Goal: Task Accomplishment & Management: Manage account settings

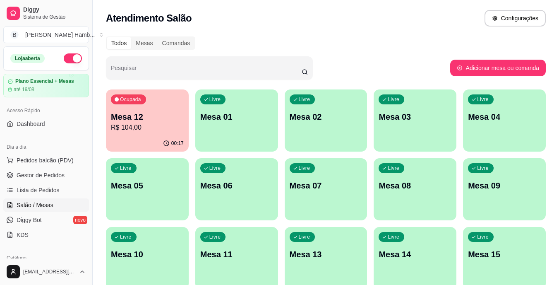
click at [163, 137] on div "00:17" at bounding box center [147, 143] width 83 height 16
click at [124, 136] on div "00:18" at bounding box center [147, 143] width 80 height 16
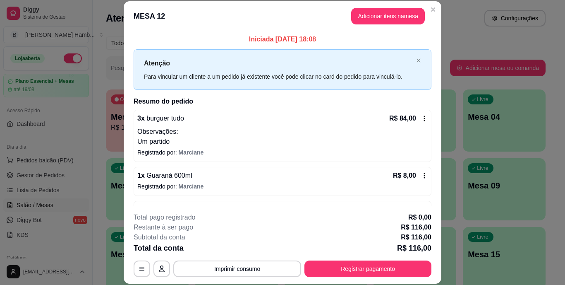
scroll to position [61, 0]
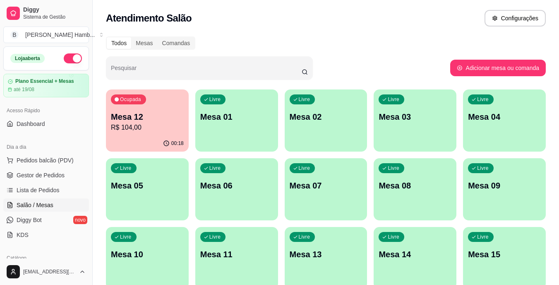
click at [131, 133] on div "Ocupada Mesa 12 R$ 104,00" at bounding box center [147, 112] width 83 height 46
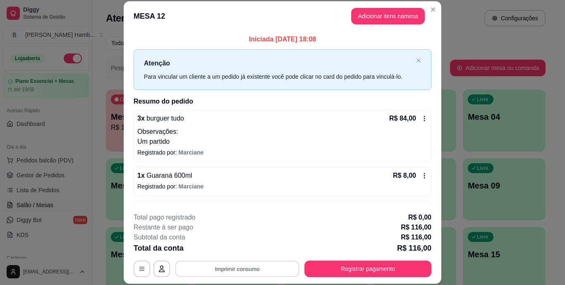
click at [221, 266] on button "Imprimir consumo" at bounding box center [237, 268] width 124 height 16
click at [226, 251] on button "IMPRESSORA" at bounding box center [237, 249] width 60 height 13
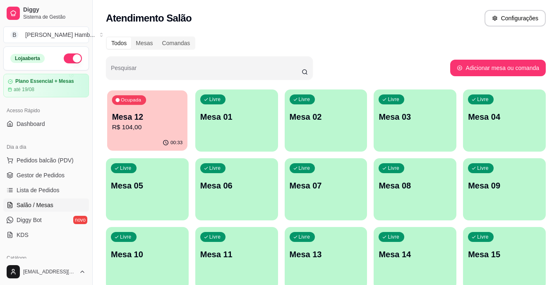
click at [135, 150] on div "00:33" at bounding box center [147, 143] width 80 height 16
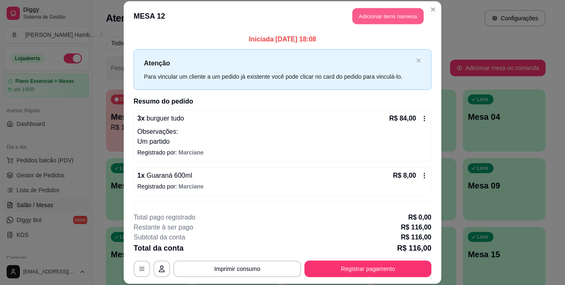
click at [391, 14] on button "Adicionar itens na mesa" at bounding box center [388, 16] width 71 height 16
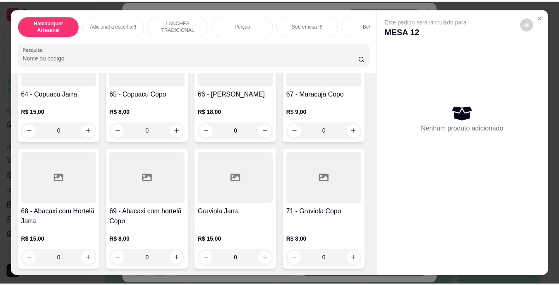
scroll to position [2851, 0]
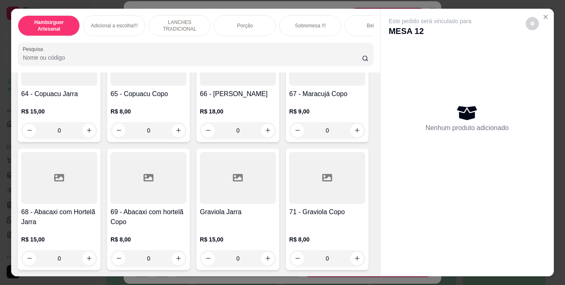
type input "1"
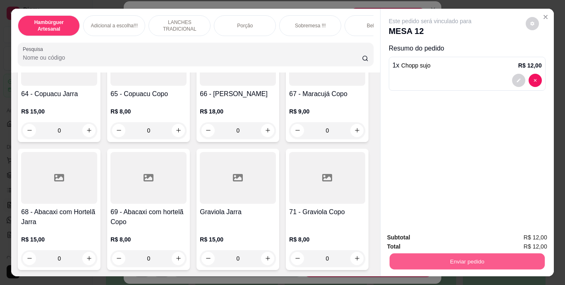
click at [424, 260] on button "Enviar pedido" at bounding box center [466, 261] width 155 height 16
click at [420, 236] on button "Não registrar e enviar pedido" at bounding box center [440, 237] width 84 height 15
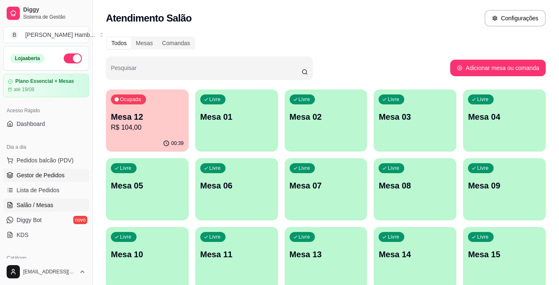
click at [57, 173] on span "Gestor de Pedidos" at bounding box center [41, 175] width 48 height 8
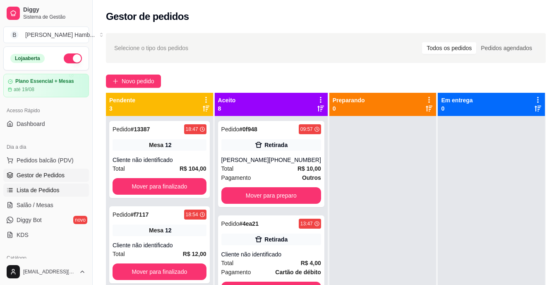
click at [62, 192] on link "Lista de Pedidos" at bounding box center [46, 189] width 86 height 13
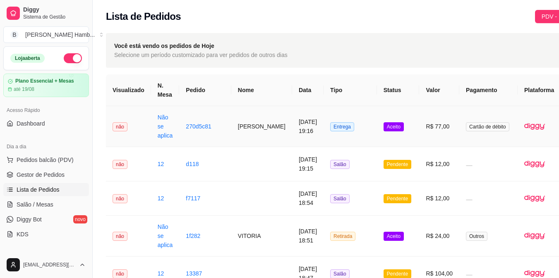
click at [525, 157] on button "IMPRESSORA" at bounding box center [525, 163] width 58 height 13
click at [384, 127] on span "Aceito" at bounding box center [394, 126] width 20 height 9
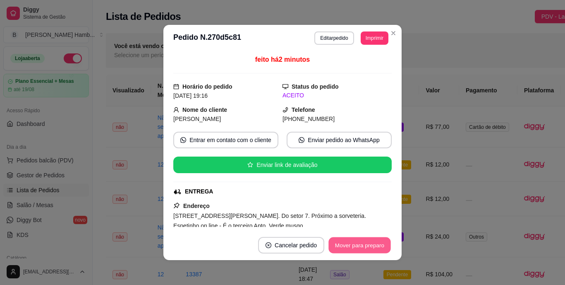
click at [350, 240] on button "Mover para preparo" at bounding box center [360, 245] width 62 height 16
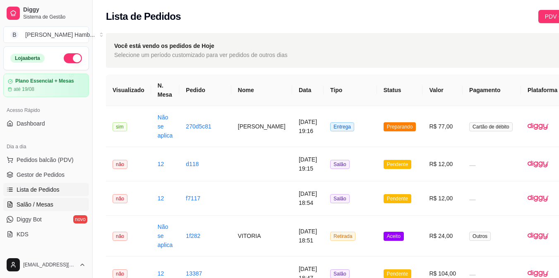
click at [70, 204] on link "Salão / Mesas" at bounding box center [46, 204] width 86 height 13
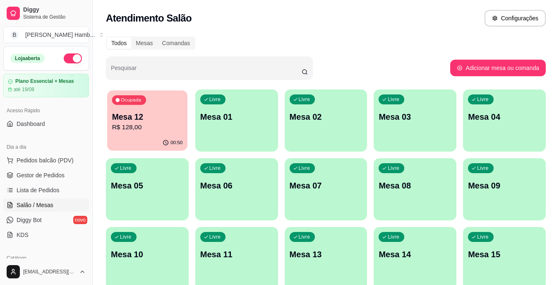
click at [143, 108] on div "Ocupada Mesa 12 R$ 128,00" at bounding box center [147, 112] width 80 height 45
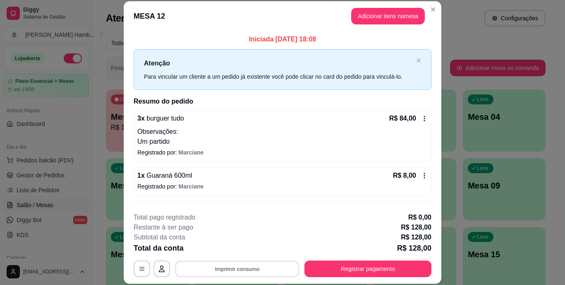
click at [201, 267] on button "Imprimir consumo" at bounding box center [237, 268] width 124 height 16
click at [216, 250] on button "IMPRESSORA" at bounding box center [237, 249] width 58 height 13
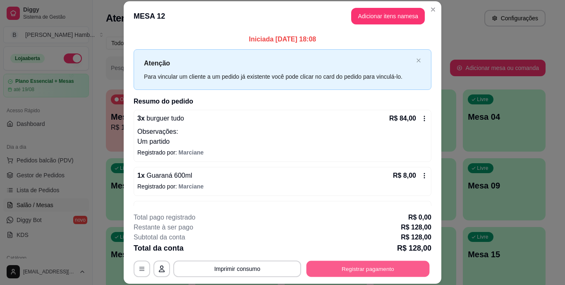
click at [347, 268] on button "Registrar pagamento" at bounding box center [368, 268] width 123 height 16
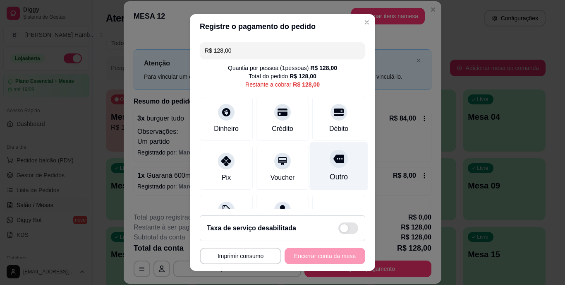
click at [330, 174] on div "Outro" at bounding box center [339, 177] width 18 height 11
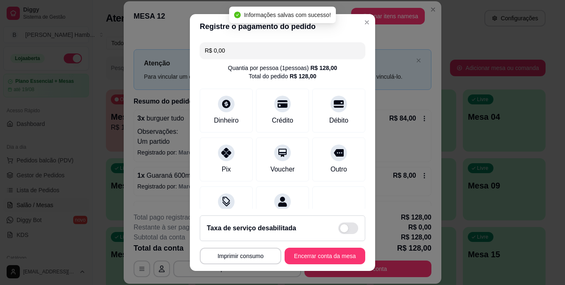
type input "R$ 0,00"
click at [312, 254] on button "Encerrar conta da mesa" at bounding box center [325, 255] width 78 height 16
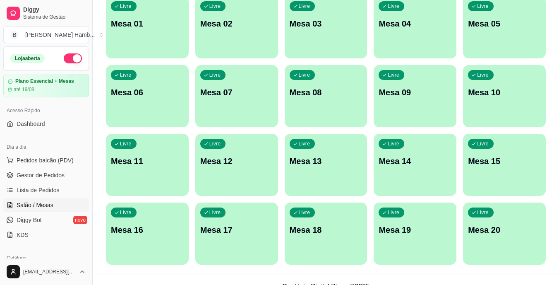
scroll to position [94, 0]
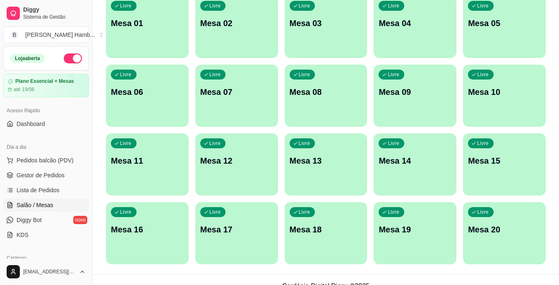
click at [249, 211] on div "Livre Mesa 17" at bounding box center [236, 228] width 83 height 52
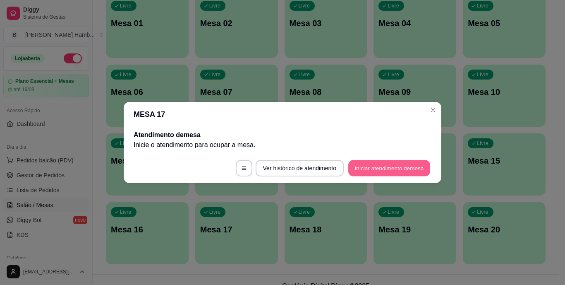
click at [367, 168] on button "Iniciar atendimento de mesa" at bounding box center [389, 168] width 82 height 16
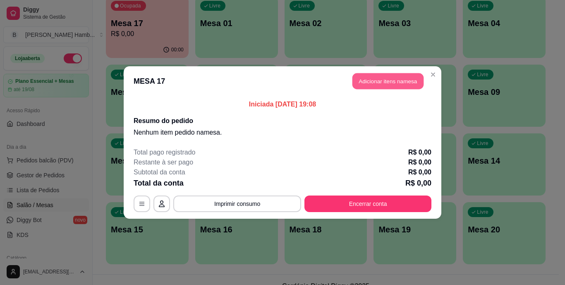
click at [394, 82] on button "Adicionar itens na mesa" at bounding box center [388, 81] width 71 height 16
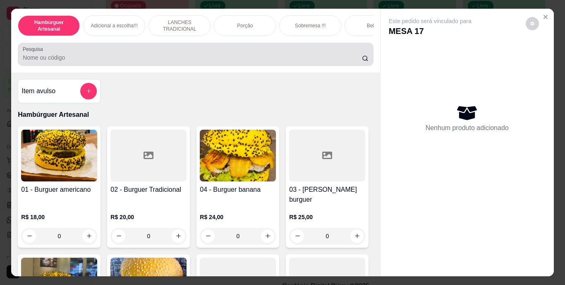
click at [336, 52] on div at bounding box center [195, 54] width 345 height 17
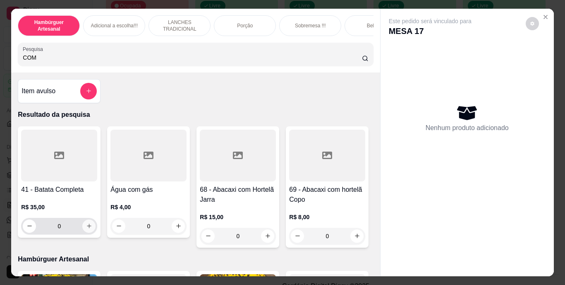
type input "COM"
click at [86, 225] on button "increase-product-quantity" at bounding box center [89, 225] width 13 height 13
type input "1"
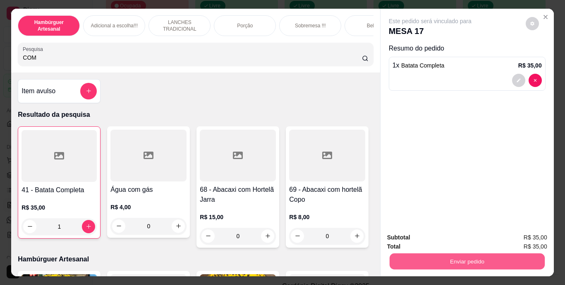
click at [394, 259] on button "Enviar pedido" at bounding box center [466, 261] width 155 height 16
click at [408, 235] on button "Não registrar e enviar pedido" at bounding box center [440, 237] width 84 height 15
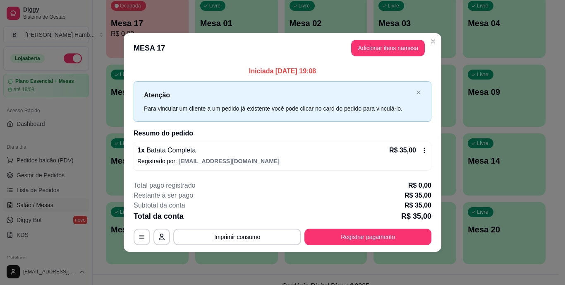
click at [274, 228] on button "Imprimir consumo" at bounding box center [237, 236] width 128 height 17
click at [266, 235] on button "Imprimir consumo" at bounding box center [237, 236] width 124 height 16
click at [252, 220] on button "IMPRESSORA" at bounding box center [240, 217] width 58 height 13
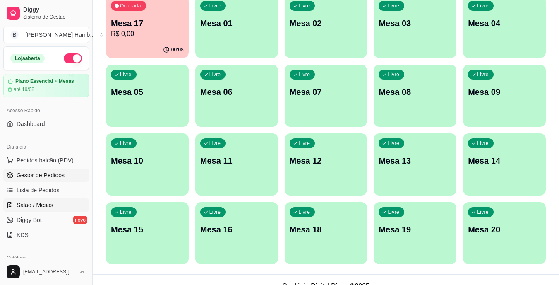
click at [57, 177] on span "Gestor de Pedidos" at bounding box center [41, 175] width 48 height 8
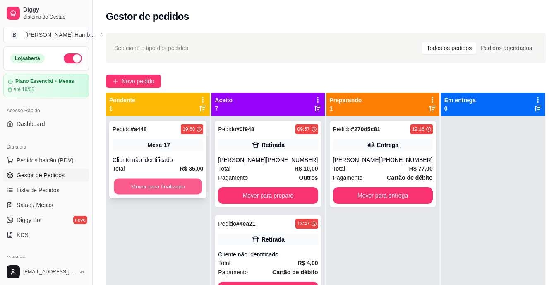
click at [165, 192] on button "Mover para finalizado" at bounding box center [158, 186] width 88 height 16
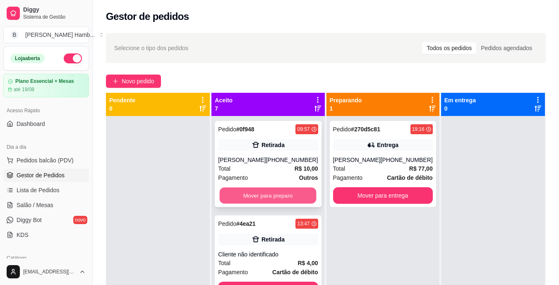
click at [266, 204] on button "Mover para preparo" at bounding box center [268, 195] width 97 height 16
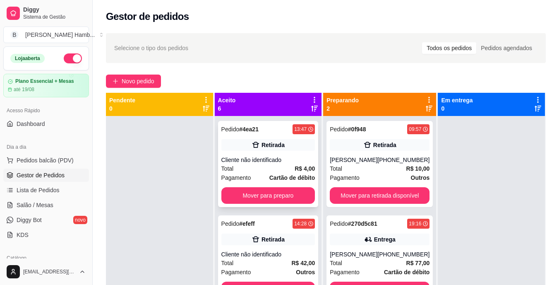
click at [279, 183] on div "Pedido # 4ea21 13:47 Retirada Cliente não identificado Total R$ 4,00 Pagamento …" at bounding box center [268, 164] width 101 height 86
click at [273, 195] on button "Mover para preparo" at bounding box center [268, 195] width 91 height 16
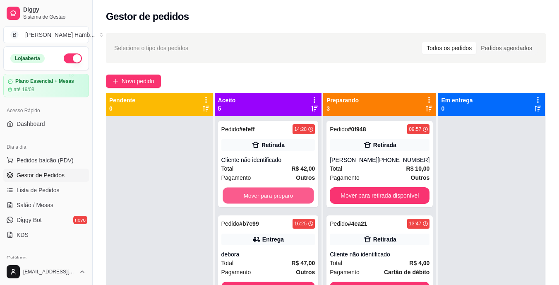
click at [273, 195] on button "Mover para preparo" at bounding box center [268, 195] width 91 height 16
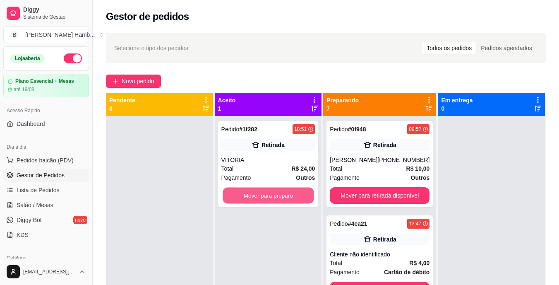
click at [273, 195] on button "Mover para preparo" at bounding box center [268, 195] width 91 height 16
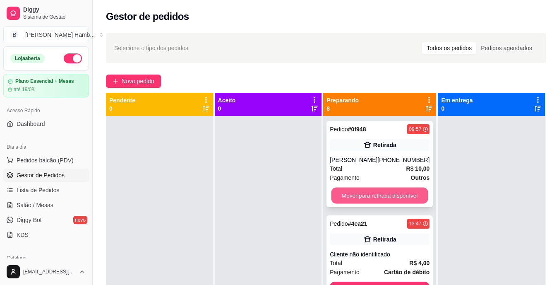
click at [398, 193] on button "Mover para retirada disponível" at bounding box center [379, 195] width 97 height 16
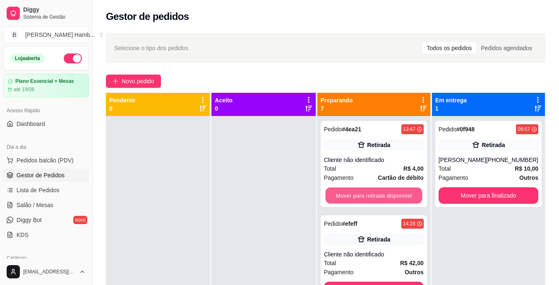
click at [398, 193] on button "Mover para retirada disponível" at bounding box center [373, 195] width 97 height 16
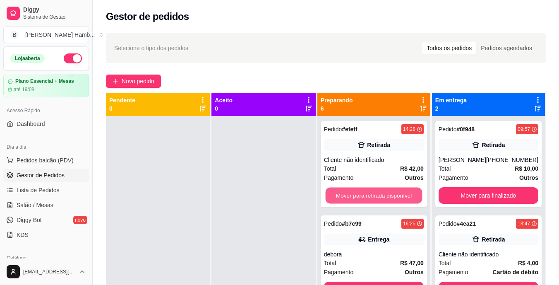
click at [398, 193] on button "Mover para retirada disponível" at bounding box center [373, 195] width 97 height 16
click at [398, 193] on button "Mover para entrega" at bounding box center [373, 195] width 97 height 16
click at [398, 193] on button "Mover para retirada disponível" at bounding box center [373, 195] width 97 height 16
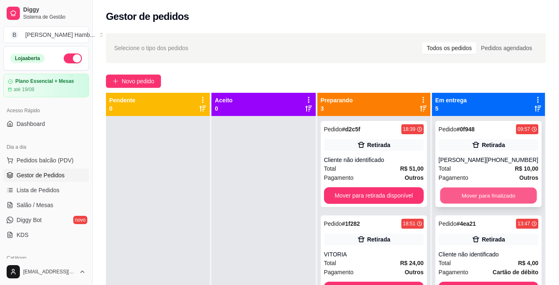
click at [455, 202] on button "Mover para finalizado" at bounding box center [488, 195] width 97 height 16
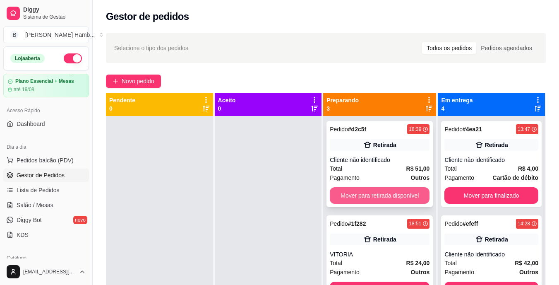
click at [405, 195] on button "Mover para retirada disponível" at bounding box center [380, 195] width 100 height 17
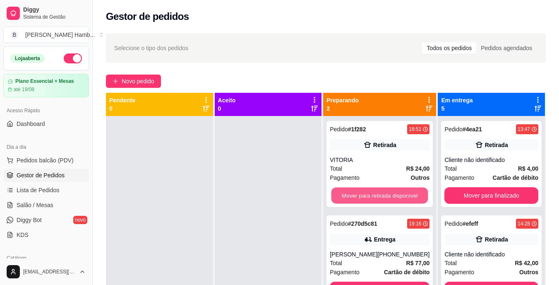
click at [405, 195] on button "Mover para retirada disponível" at bounding box center [379, 195] width 97 height 16
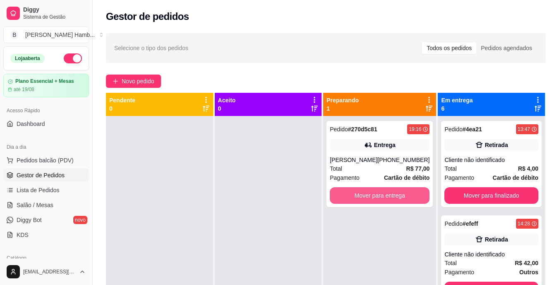
click at [405, 195] on button "Mover para entrega" at bounding box center [380, 195] width 100 height 17
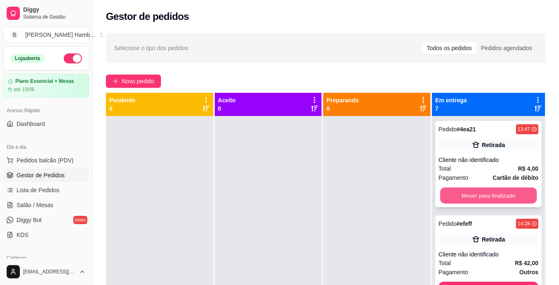
click at [460, 194] on button "Mover para finalizado" at bounding box center [488, 195] width 97 height 16
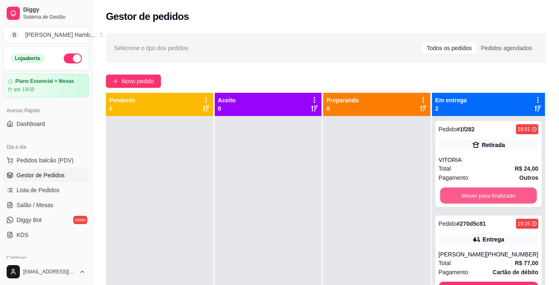
click at [460, 194] on button "Mover para finalizado" at bounding box center [488, 195] width 97 height 16
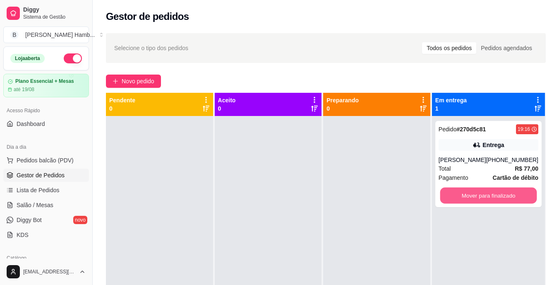
click at [460, 194] on button "Mover para finalizado" at bounding box center [488, 195] width 97 height 16
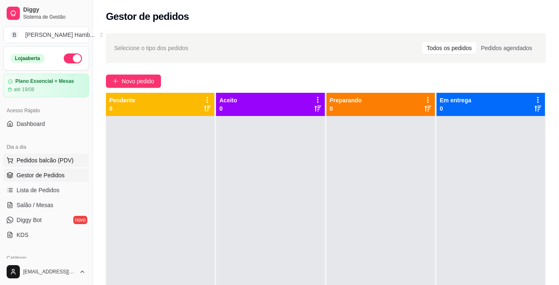
click at [43, 159] on span "Pedidos balcão (PDV)" at bounding box center [45, 160] width 57 height 8
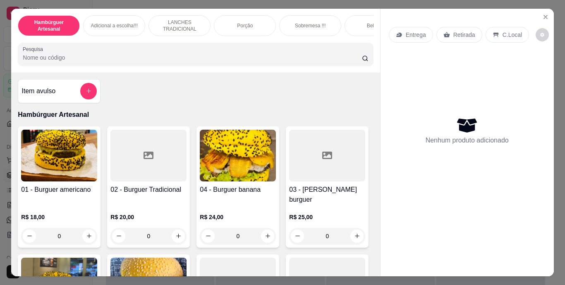
click at [83, 103] on div "Item avulso" at bounding box center [59, 91] width 83 height 24
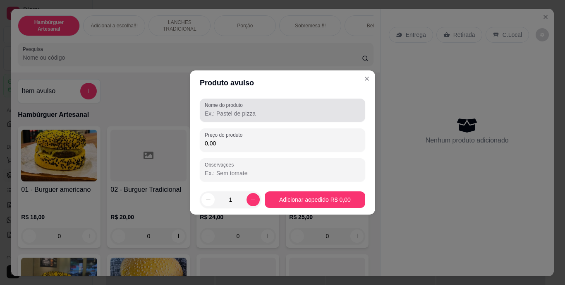
click at [237, 111] on input "Nome do produto" at bounding box center [283, 113] width 156 height 8
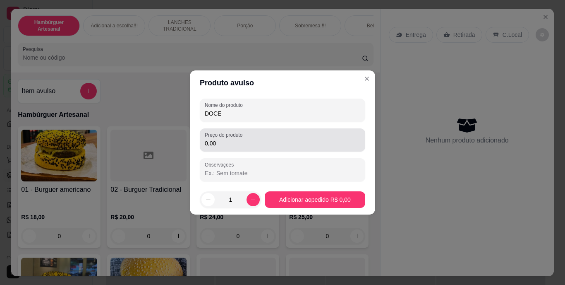
type input "DOCE"
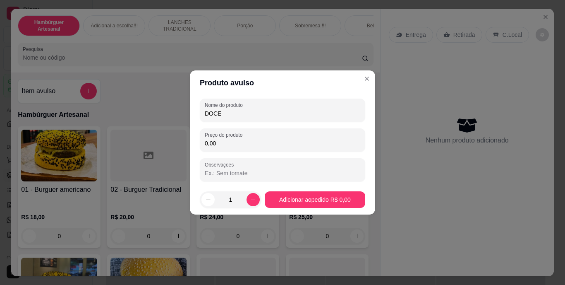
click at [238, 139] on input "0,00" at bounding box center [283, 143] width 156 height 8
type input "3,00"
click at [250, 199] on icon "increase-product-quantity" at bounding box center [253, 200] width 6 height 6
type input "3"
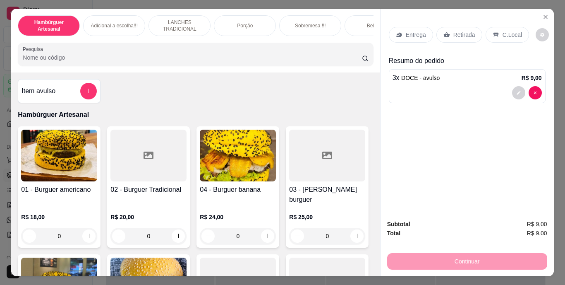
click at [467, 34] on p "Retirada" at bounding box center [464, 35] width 22 height 8
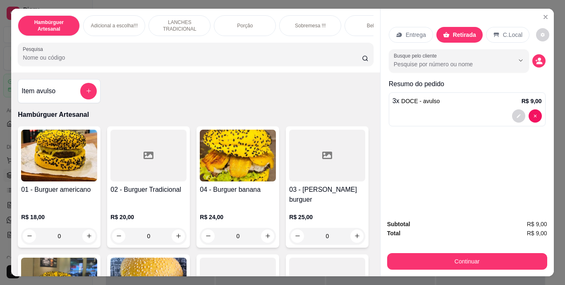
click at [544, 58] on div "Entrega Retirada C.Local Busque pelo cliente Resumo do pedido 3 x DOCE - avulso…" at bounding box center [467, 111] width 173 height 204
click at [537, 58] on icon "decrease-product-quantity" at bounding box center [538, 60] width 7 height 7
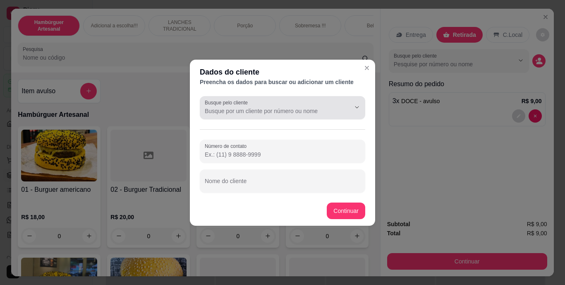
click at [319, 111] on input "Busque pelo cliente" at bounding box center [271, 111] width 132 height 8
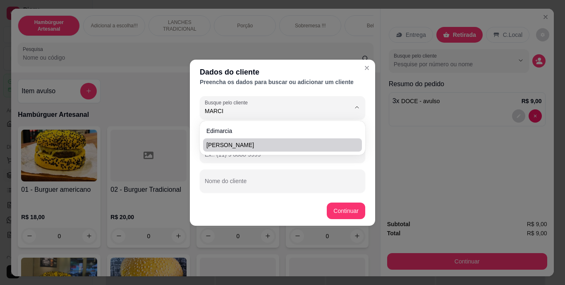
click at [308, 149] on li "[PERSON_NAME]" at bounding box center [282, 144] width 159 height 13
type input "[PERSON_NAME]"
type input "[PHONE_NUMBER]"
type input "[PERSON_NAME]"
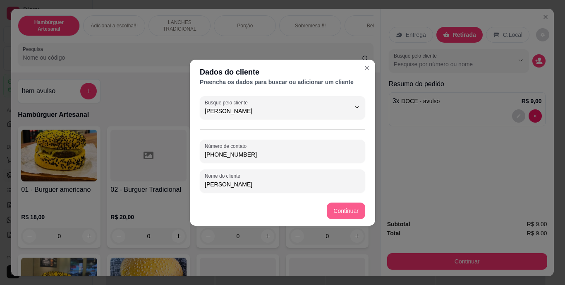
type input "[PERSON_NAME]"
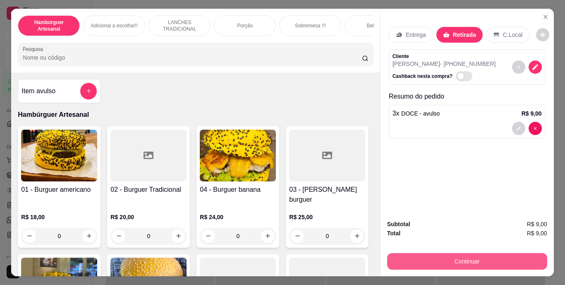
click at [458, 253] on button "Continuar" at bounding box center [467, 261] width 160 height 17
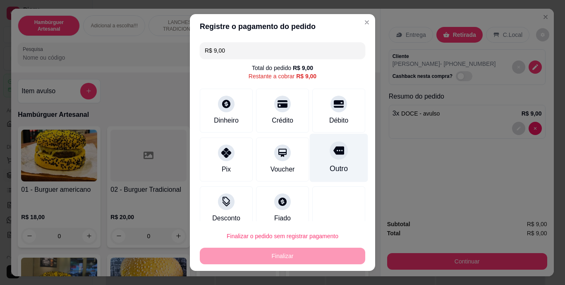
click at [333, 155] on icon at bounding box center [338, 150] width 11 height 11
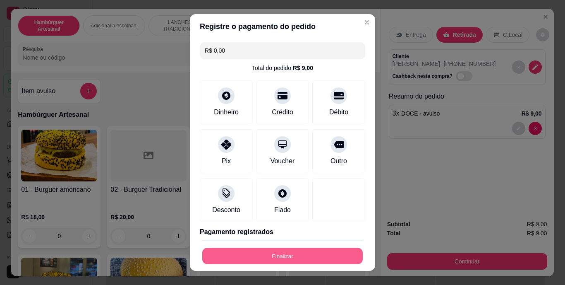
click at [296, 250] on button "Finalizar" at bounding box center [282, 255] width 161 height 16
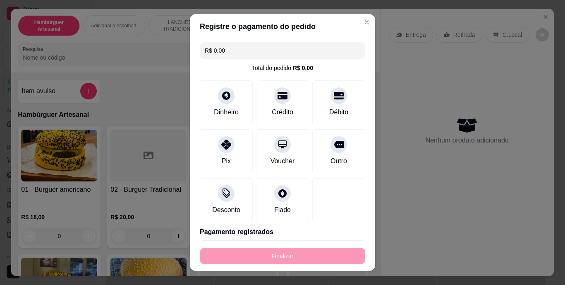
type input "-R$ 9,00"
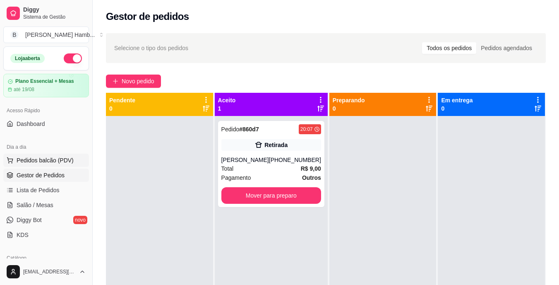
click at [60, 156] on span "Pedidos balcão (PDV)" at bounding box center [45, 160] width 57 height 8
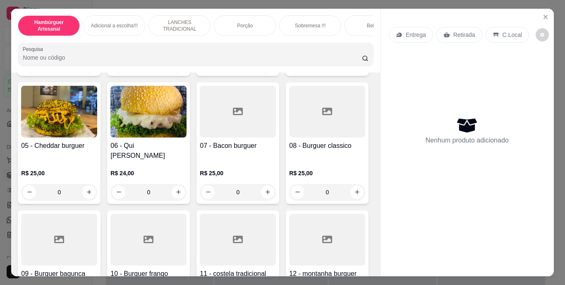
scroll to position [172, 0]
click at [92, 188] on icon "increase-product-quantity" at bounding box center [89, 191] width 6 height 6
type input "1"
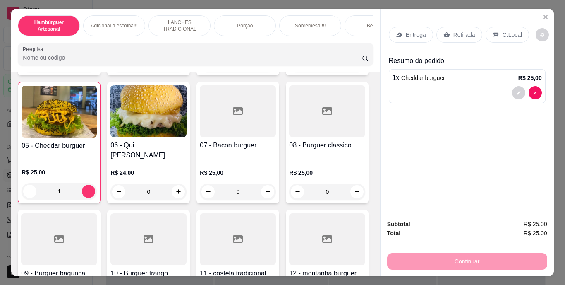
scroll to position [230, 0]
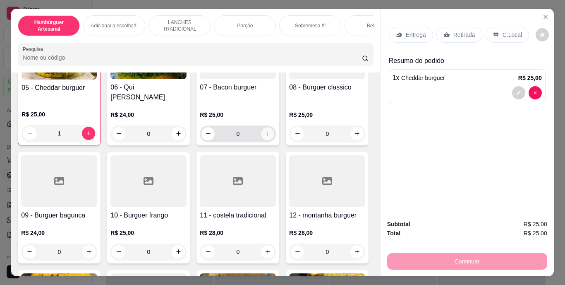
click at [261, 140] on button "increase-product-quantity" at bounding box center [267, 133] width 13 height 13
type input "1"
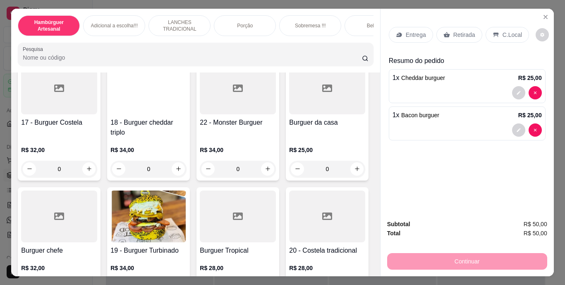
scroll to position [605, 0]
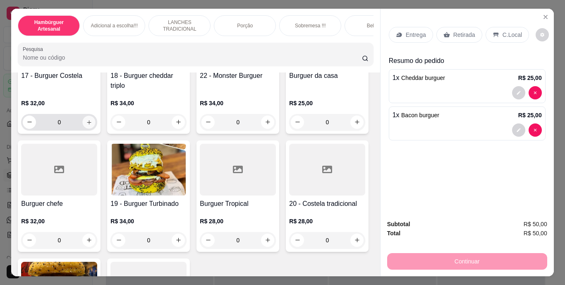
click at [92, 125] on icon "increase-product-quantity" at bounding box center [89, 122] width 6 height 6
type input "1"
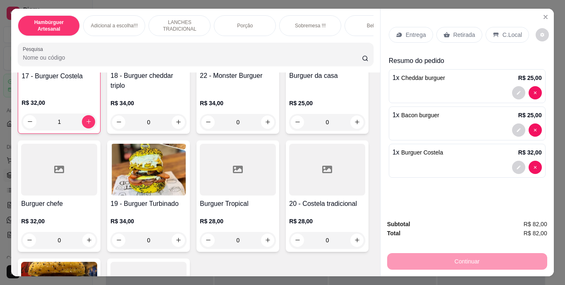
click at [417, 32] on p "Entrega" at bounding box center [416, 35] width 20 height 8
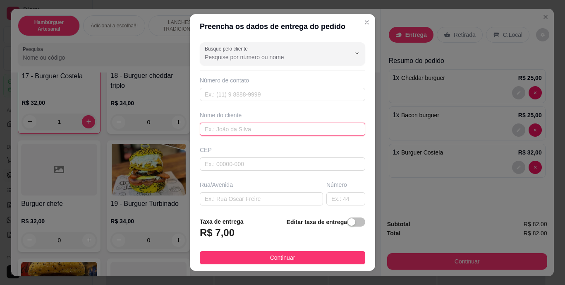
click at [307, 125] on input "text" at bounding box center [282, 128] width 165 height 13
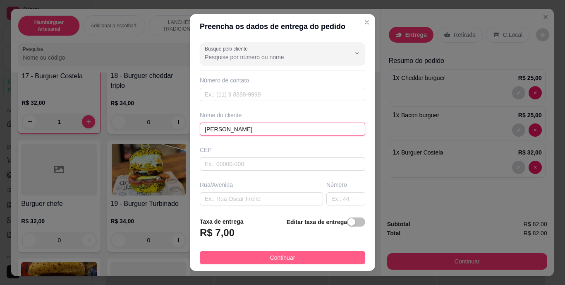
type input "[PERSON_NAME]"
click at [274, 257] on span "Continuar" at bounding box center [282, 257] width 25 height 9
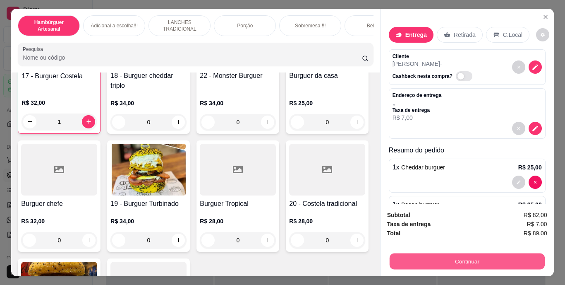
click at [416, 258] on button "Continuar" at bounding box center [466, 261] width 155 height 16
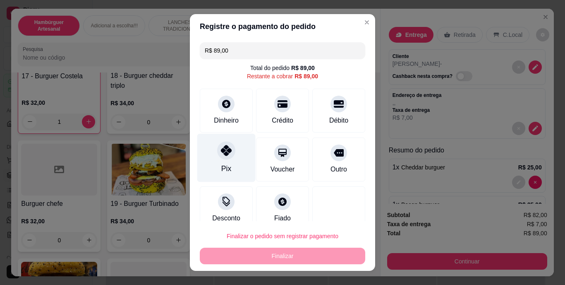
click at [225, 165] on div "Pix" at bounding box center [226, 168] width 10 height 11
type input "R$ 0,00"
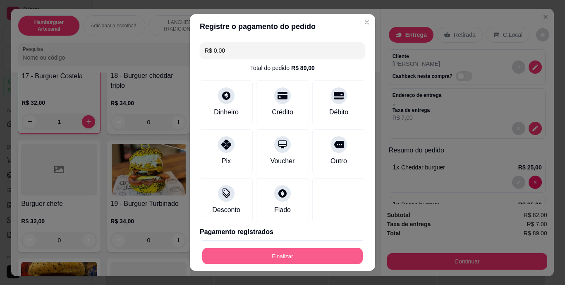
click at [241, 252] on button "Finalizar" at bounding box center [282, 255] width 161 height 16
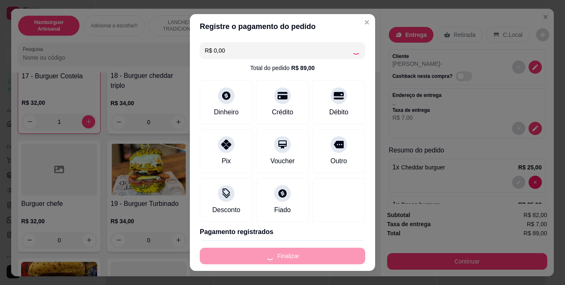
type input "0"
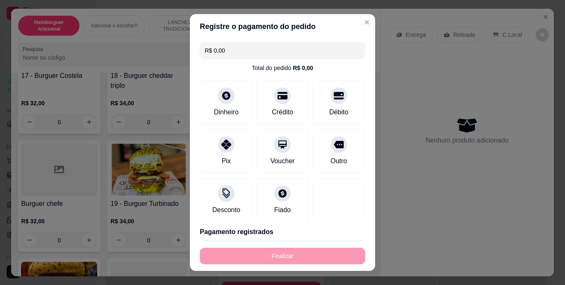
type input "-R$ 89,00"
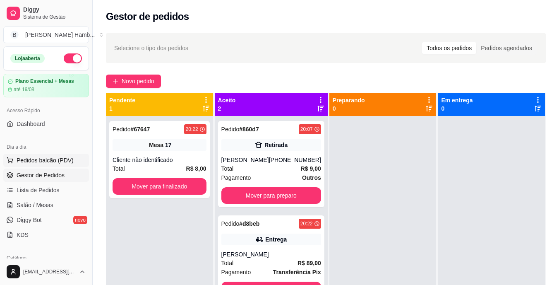
click at [71, 158] on button "Pedidos balcão (PDV)" at bounding box center [46, 159] width 86 height 13
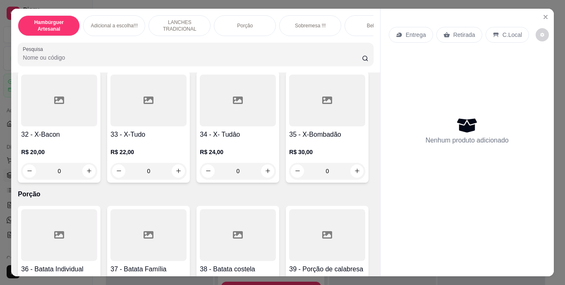
scroll to position [1425, 0]
type input "1"
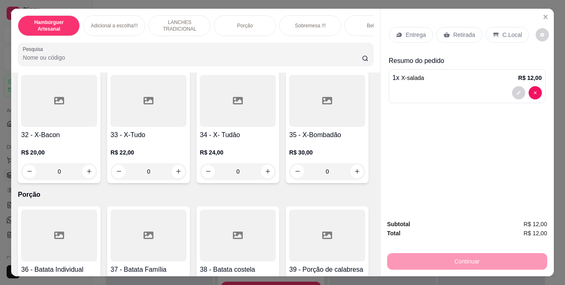
click at [445, 32] on icon at bounding box center [447, 34] width 6 height 5
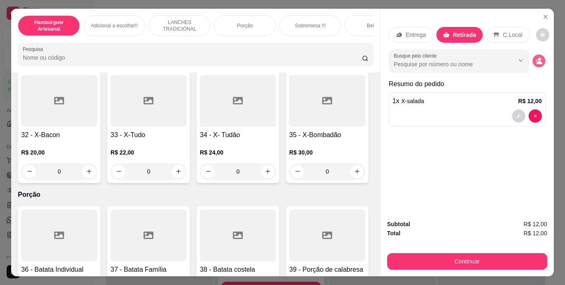
click at [532, 55] on button "decrease-product-quantity" at bounding box center [538, 60] width 13 height 13
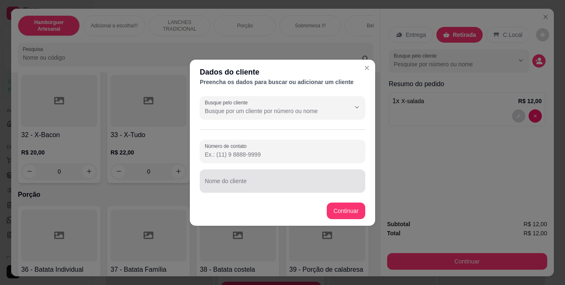
click at [301, 189] on div at bounding box center [283, 181] width 156 height 17
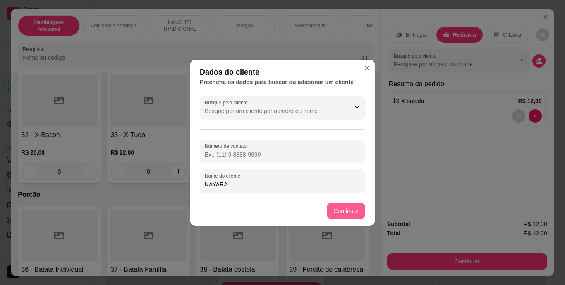
type input "NAYARA"
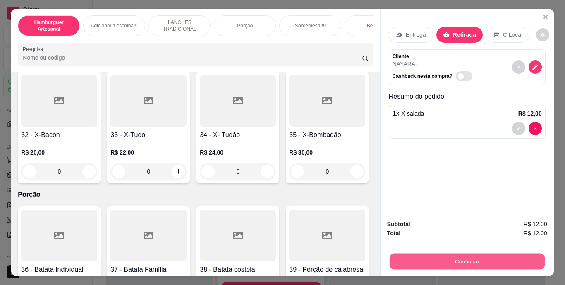
click at [428, 254] on button "Continuar" at bounding box center [466, 261] width 155 height 16
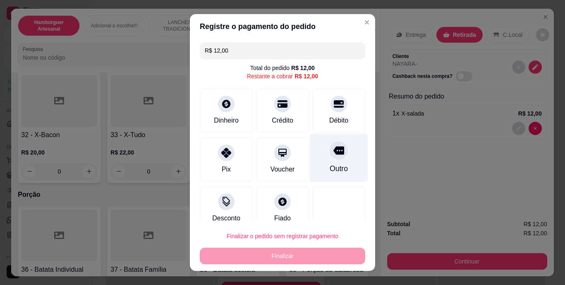
click at [330, 168] on div "Outro" at bounding box center [339, 168] width 18 height 11
type input "R$ 0,00"
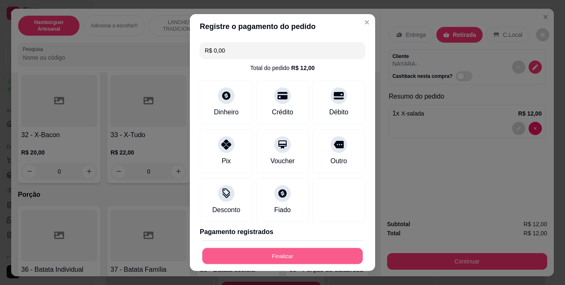
click at [290, 254] on button "Finalizar" at bounding box center [282, 255] width 161 height 16
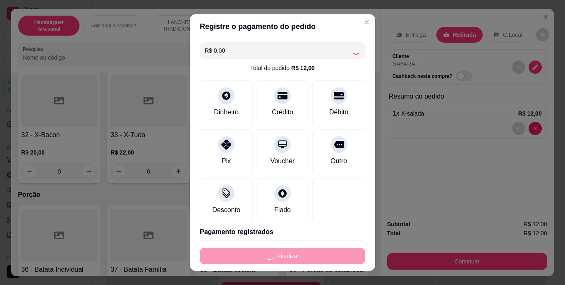
type input "0"
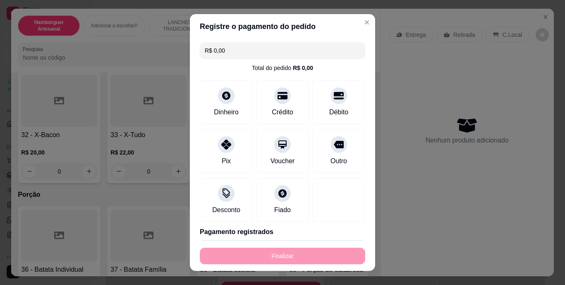
type input "-R$ 12,00"
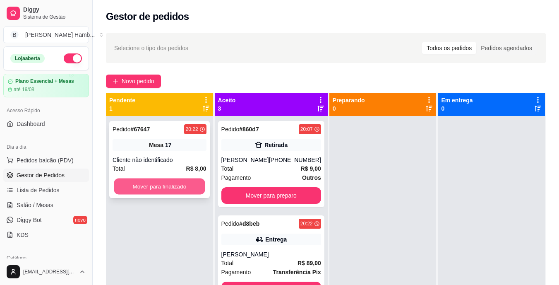
click at [165, 188] on button "Mover para finalizado" at bounding box center [159, 186] width 91 height 16
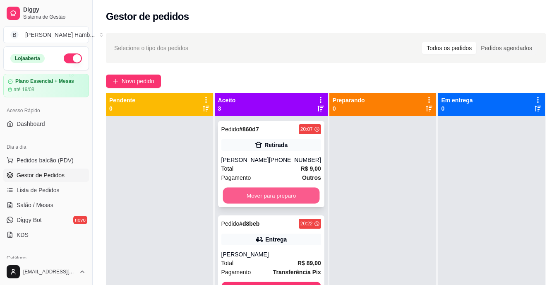
click at [292, 201] on button "Mover para preparo" at bounding box center [271, 195] width 97 height 16
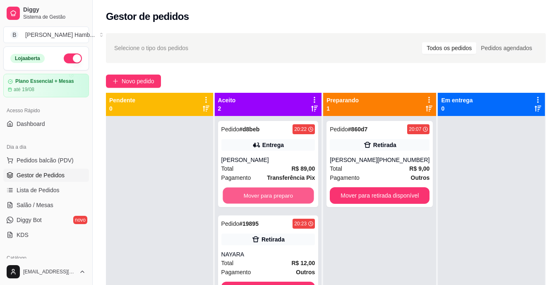
click at [292, 201] on button "Mover para preparo" at bounding box center [268, 195] width 91 height 16
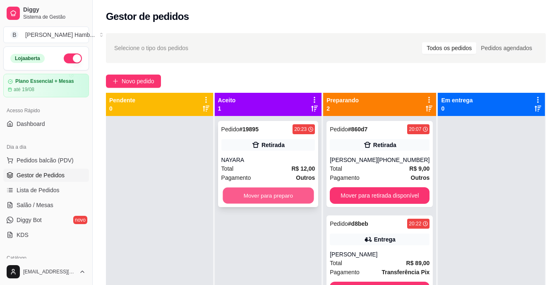
click at [293, 194] on button "Mover para preparo" at bounding box center [268, 195] width 91 height 16
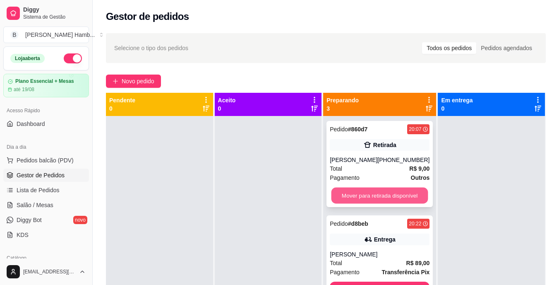
click at [357, 190] on button "Mover para retirada disponível" at bounding box center [379, 195] width 97 height 16
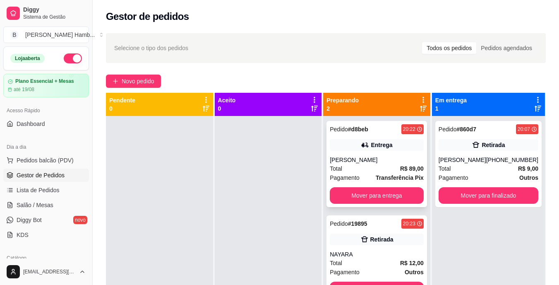
click at [377, 171] on div "Total R$ 89,00" at bounding box center [377, 168] width 94 height 9
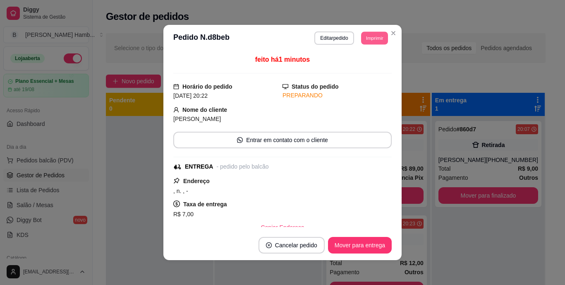
click at [372, 33] on button "Imprimir" at bounding box center [374, 37] width 27 height 13
click at [366, 66] on button "IMPRESSORA" at bounding box center [356, 66] width 58 height 13
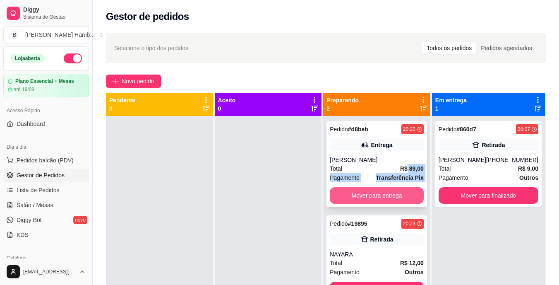
drag, startPoint x: 408, startPoint y: 166, endPoint x: 391, endPoint y: 194, distance: 32.9
click at [391, 194] on div "Pedido # d8beb 20:22 Entrega RENATA Total R$ 89,00 Pagamento Transferência Pix …" at bounding box center [376, 164] width 101 height 86
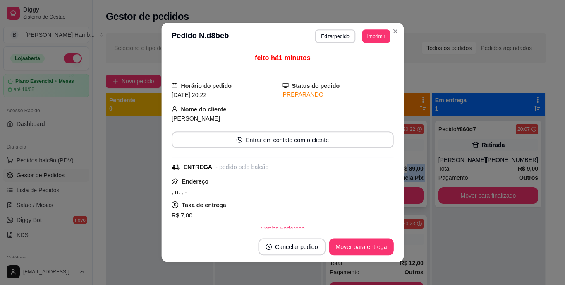
scroll to position [176, 0]
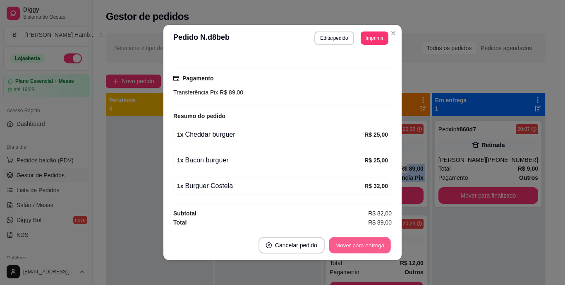
click at [377, 249] on button "Mover para entrega" at bounding box center [360, 245] width 62 height 16
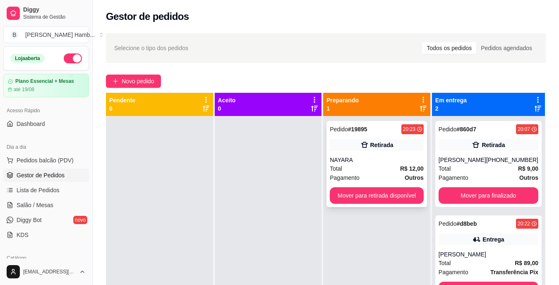
click at [389, 164] on div "Total R$ 12,00" at bounding box center [377, 168] width 94 height 9
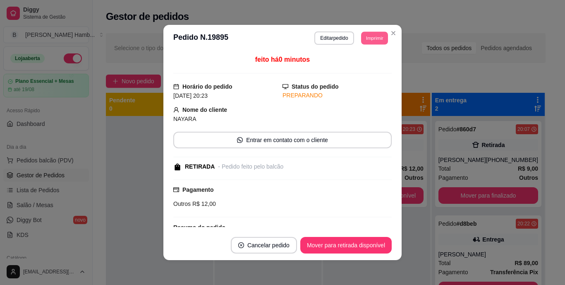
click at [370, 37] on button "Imprimir" at bounding box center [374, 37] width 27 height 13
click at [362, 65] on button "IMPRESSORA" at bounding box center [356, 66] width 58 height 13
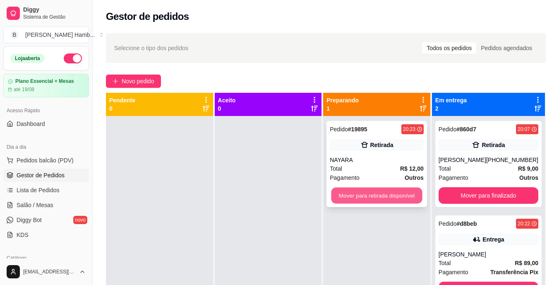
click at [365, 195] on button "Mover para retirada disponível" at bounding box center [376, 195] width 91 height 16
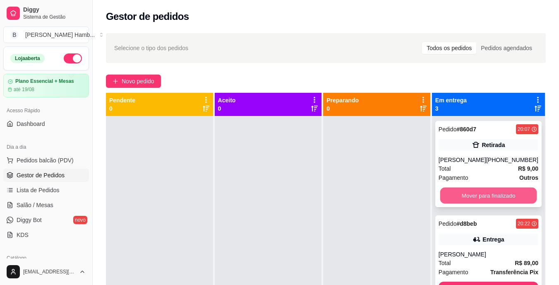
click at [506, 204] on button "Mover para finalizado" at bounding box center [488, 195] width 97 height 16
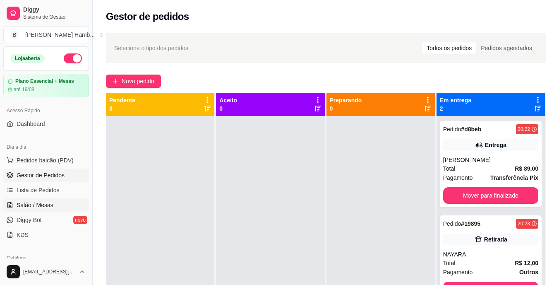
click at [55, 200] on link "Salão / Mesas" at bounding box center [46, 204] width 86 height 13
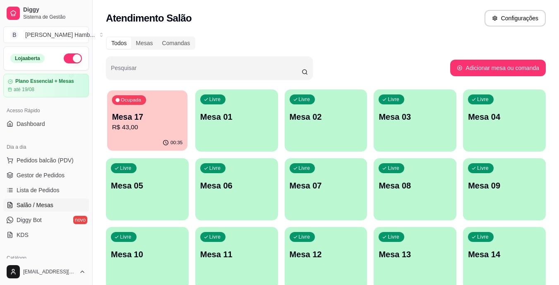
click at [155, 138] on div "00:35" at bounding box center [147, 143] width 80 height 16
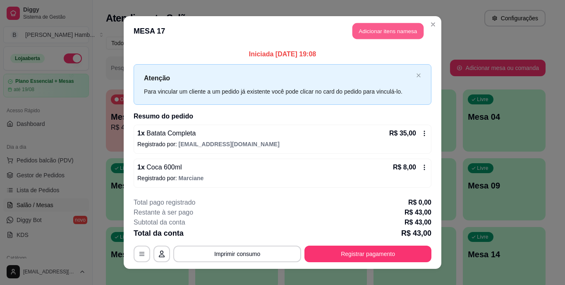
click at [393, 27] on button "Adicionar itens na mesa" at bounding box center [388, 31] width 71 height 16
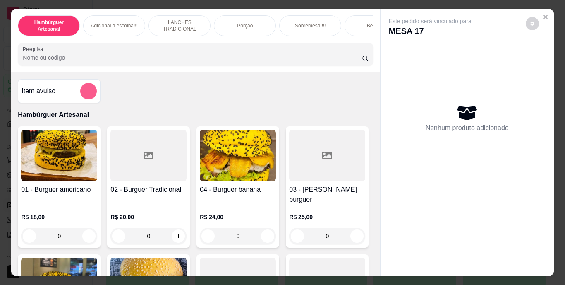
click at [86, 94] on icon "add-separate-item" at bounding box center [89, 91] width 6 height 6
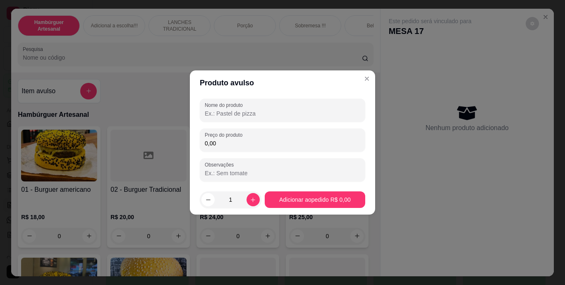
click at [241, 110] on input "Nome do produto" at bounding box center [283, 113] width 156 height 8
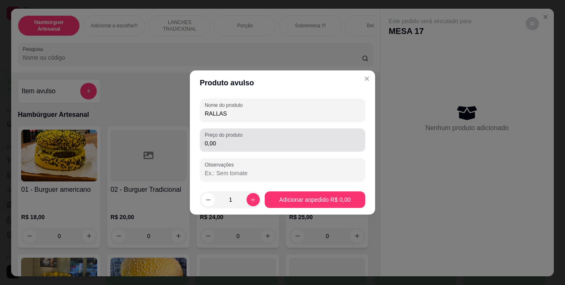
type input "RALLAS"
click at [241, 136] on label "Preço do produto" at bounding box center [225, 134] width 41 height 7
click at [241, 139] on input "0,00" at bounding box center [283, 143] width 156 height 8
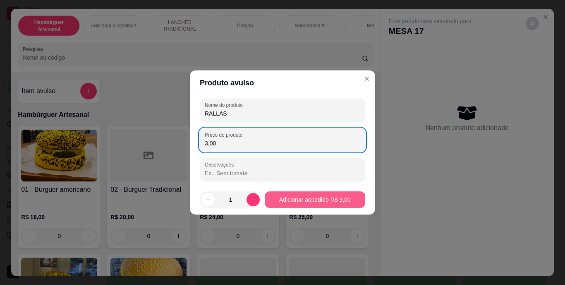
type input "3,00"
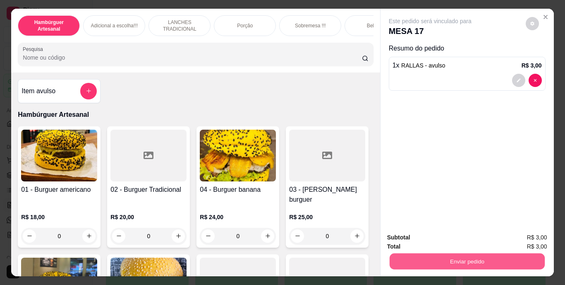
click at [397, 256] on button "Enviar pedido" at bounding box center [466, 261] width 155 height 16
click at [419, 235] on button "Não registrar e enviar pedido" at bounding box center [440, 237] width 84 height 15
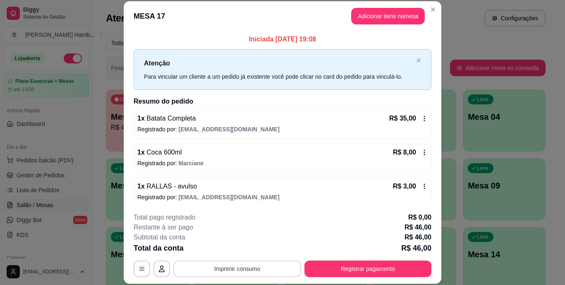
click at [239, 270] on button "Imprimir consumo" at bounding box center [237, 268] width 128 height 17
click at [331, 267] on button "Registrar pagamento" at bounding box center [368, 268] width 127 height 17
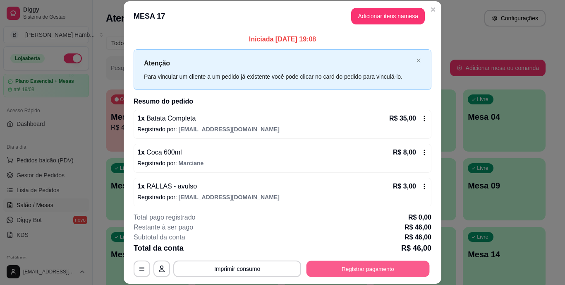
click at [332, 267] on button "Registrar pagamento" at bounding box center [368, 268] width 123 height 16
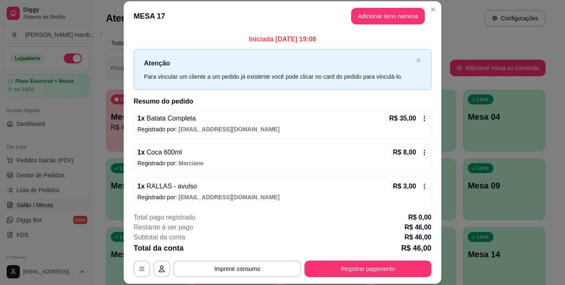
click at [332, 267] on footer "**********" at bounding box center [282, 240] width 187 height 62
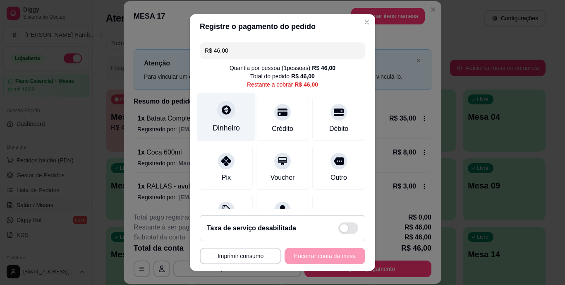
click at [221, 115] on div at bounding box center [226, 110] width 18 height 18
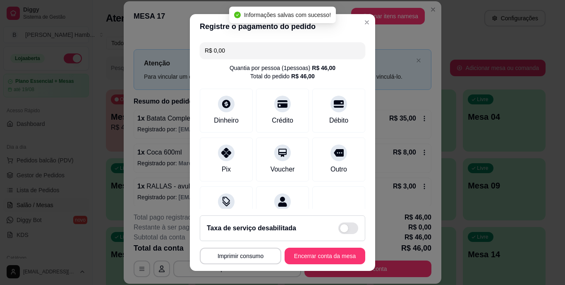
type input "R$ 0,00"
click at [231, 254] on button "Imprimir consumo" at bounding box center [240, 255] width 79 height 16
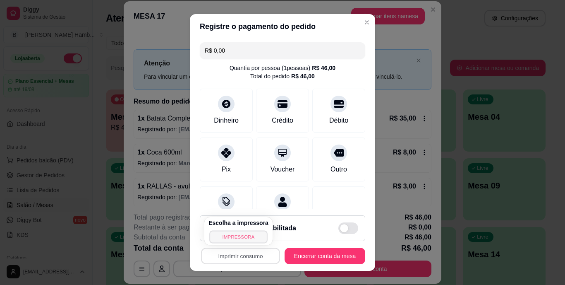
click at [234, 230] on button "IMPRESSORA" at bounding box center [238, 236] width 58 height 13
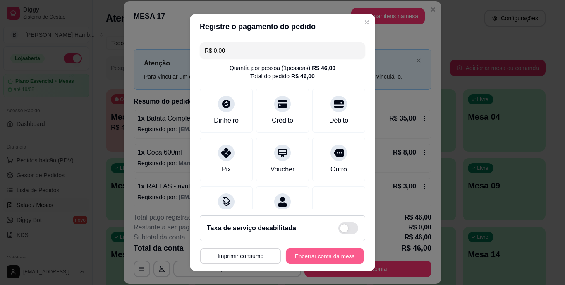
click at [305, 256] on button "Encerrar conta da mesa" at bounding box center [325, 255] width 78 height 16
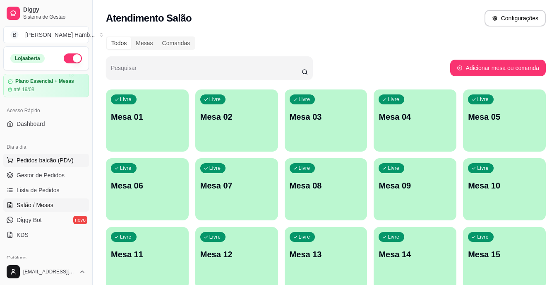
click at [65, 159] on span "Pedidos balcão (PDV)" at bounding box center [45, 160] width 57 height 8
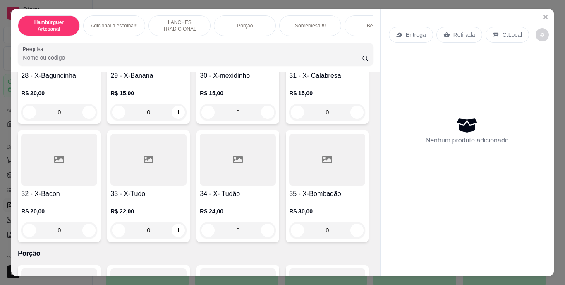
scroll to position [1444, 0]
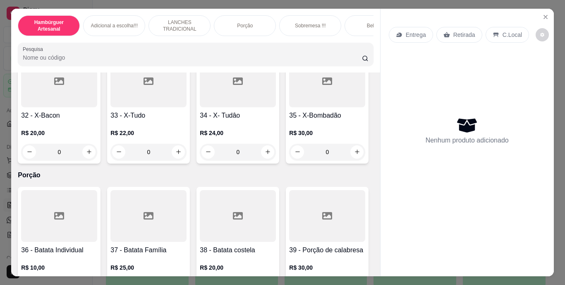
type input "1"
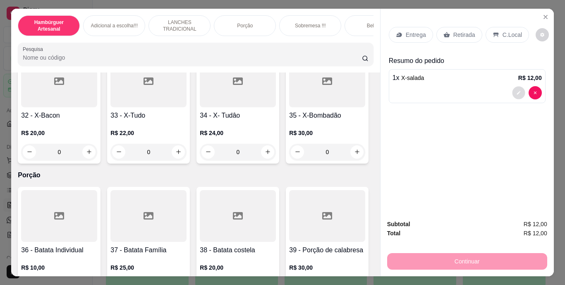
click at [520, 87] on button "decrease-product-quantity" at bounding box center [518, 92] width 13 height 13
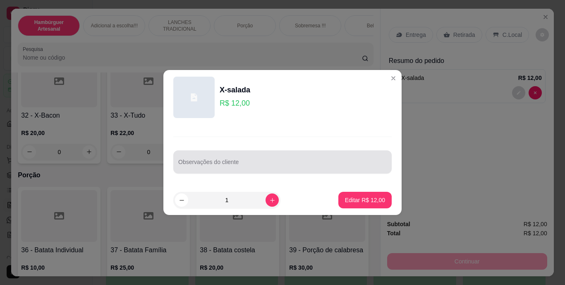
click at [348, 160] on div at bounding box center [282, 161] width 209 height 17
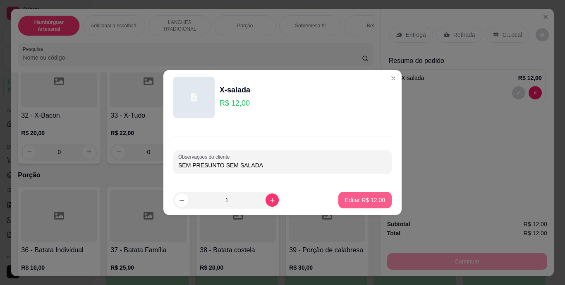
type input "SEM PRESUNTO SEM SALADA"
click at [369, 194] on button "Editar R$ 12,00" at bounding box center [365, 200] width 52 height 16
type input "0"
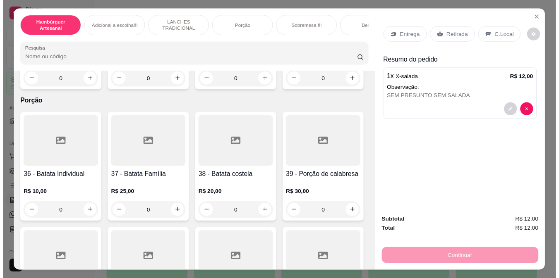
scroll to position [1516, 0]
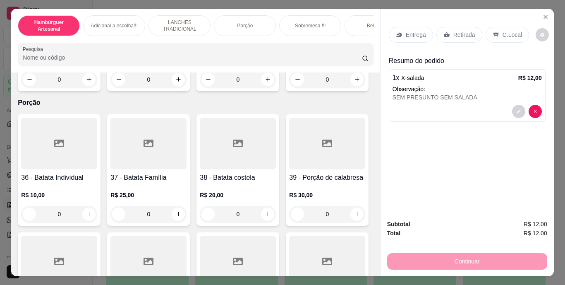
type input "1"
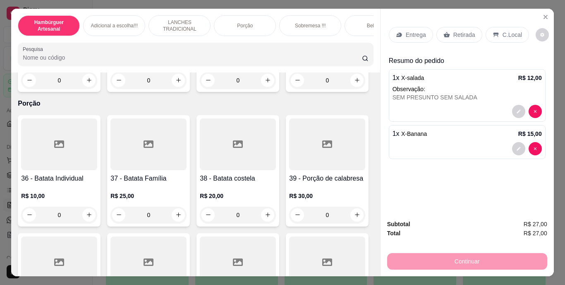
click at [411, 33] on p "Entrega" at bounding box center [416, 35] width 20 height 8
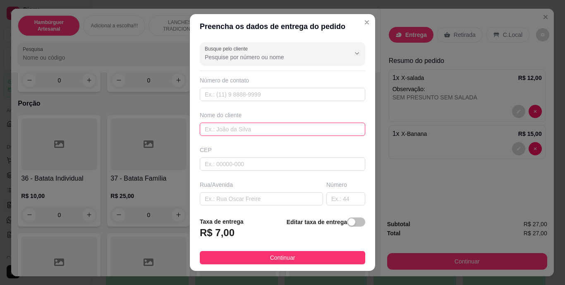
click at [306, 130] on input "text" at bounding box center [282, 128] width 165 height 13
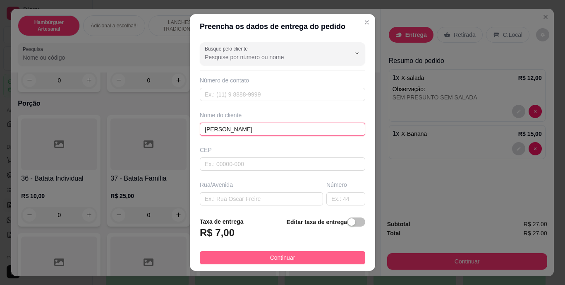
type input "[PERSON_NAME]"
click at [307, 257] on button "Continuar" at bounding box center [282, 257] width 165 height 13
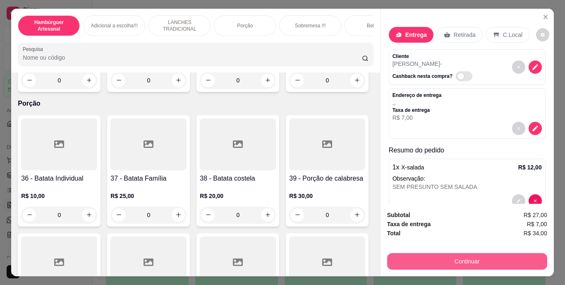
click at [394, 255] on button "Continuar" at bounding box center [467, 261] width 160 height 17
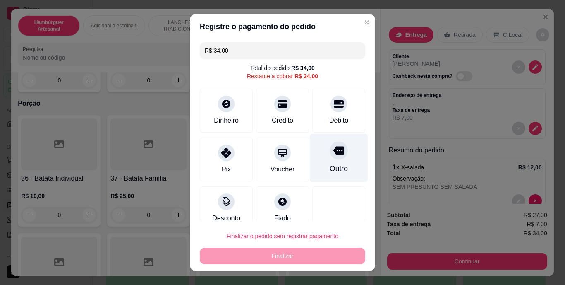
click at [335, 156] on div "Outro" at bounding box center [339, 158] width 58 height 48
type input "R$ 0,00"
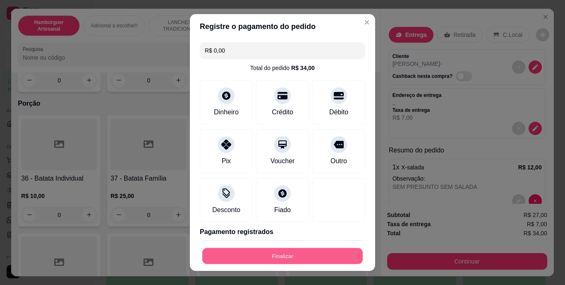
click at [270, 253] on button "Finalizar" at bounding box center [282, 255] width 161 height 16
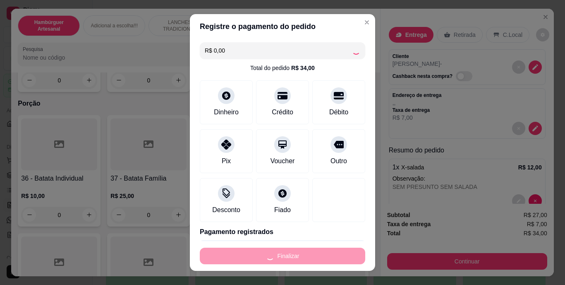
type input "0"
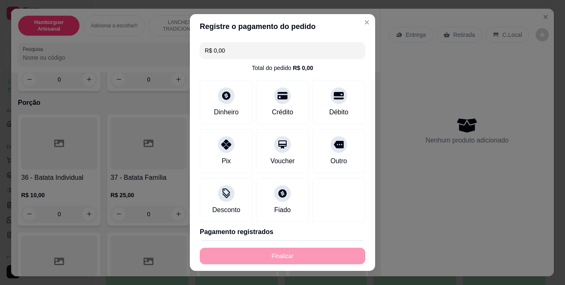
type input "-R$ 34,00"
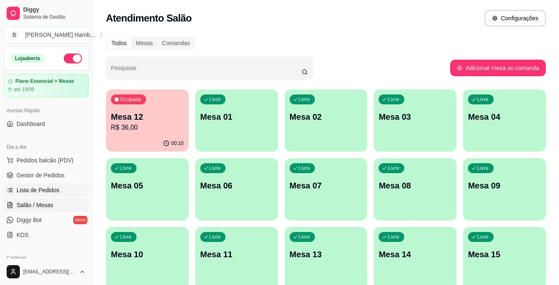
click at [58, 189] on link "Lista de Pedidos" at bounding box center [46, 189] width 86 height 13
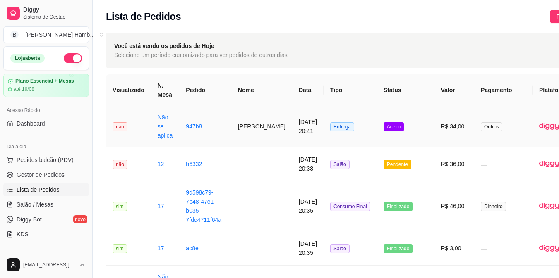
scroll to position [0, 52]
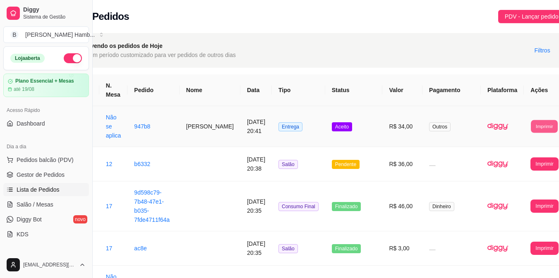
click at [531, 127] on button "Imprimir" at bounding box center [544, 126] width 27 height 13
click at [511, 159] on button "IMPRESSORA" at bounding box center [515, 163] width 43 height 13
click at [530, 159] on button "Imprimir" at bounding box center [544, 164] width 28 height 13
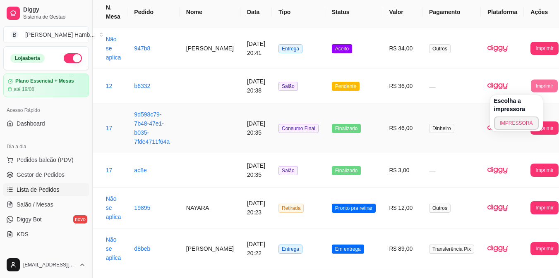
scroll to position [79, 52]
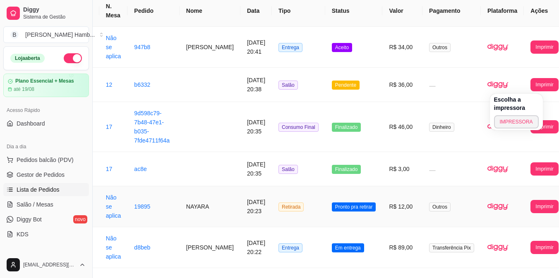
click at [292, 205] on td "Retirada" at bounding box center [298, 207] width 53 height 41
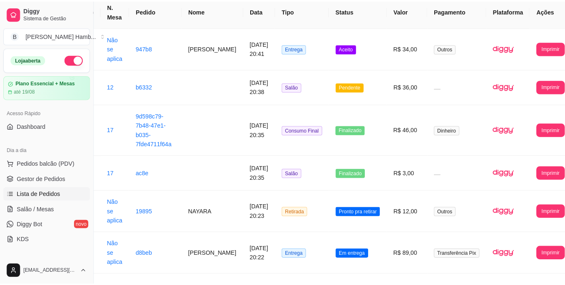
scroll to position [79, 46]
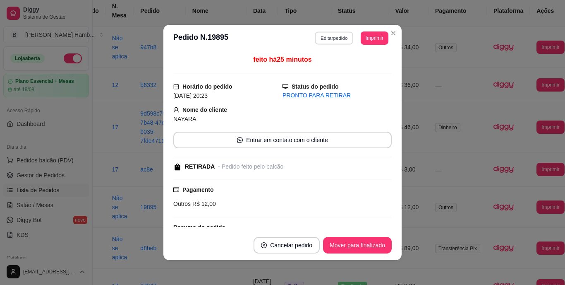
click at [331, 36] on button "Editar pedido" at bounding box center [334, 37] width 38 height 13
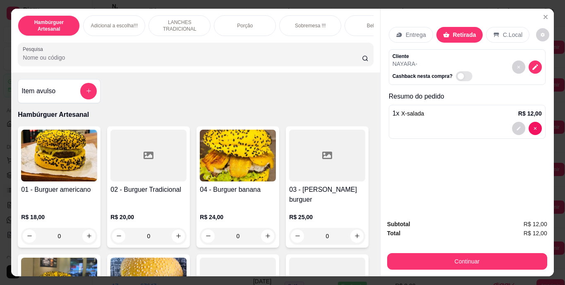
click at [293, 57] on input "Pesquisa" at bounding box center [192, 57] width 339 height 8
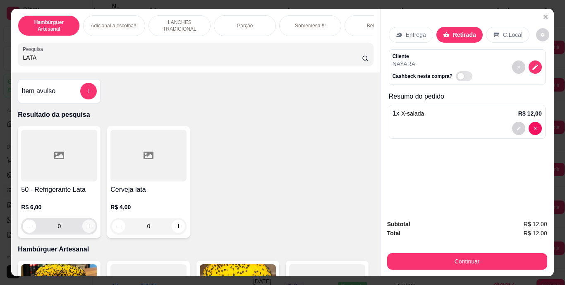
type input "LATA"
click at [86, 227] on icon "increase-product-quantity" at bounding box center [89, 226] width 6 height 6
type input "1"
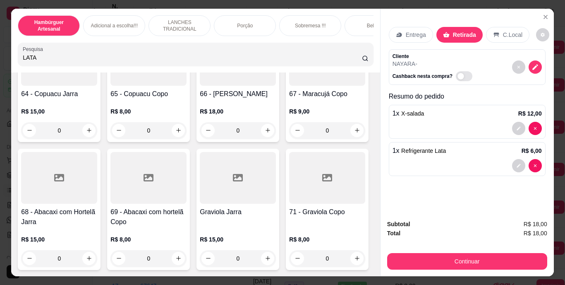
scroll to position [3142, 0]
type input "1"
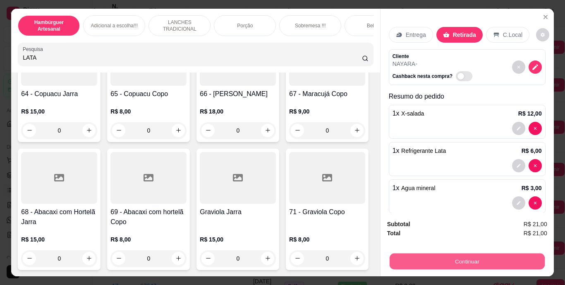
click at [466, 261] on button "Continuar" at bounding box center [466, 261] width 155 height 16
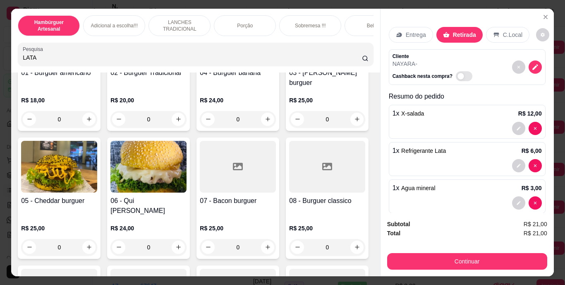
scroll to position [75, 0]
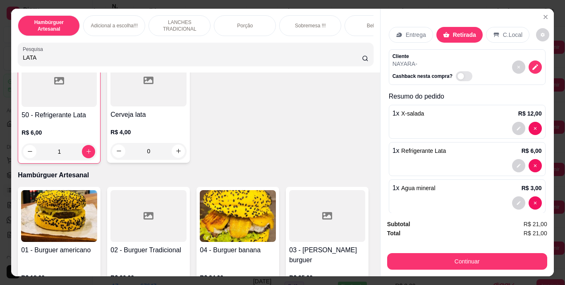
click at [70, 167] on div "Item avulso Resultado da pesquisa 50 - Refrigerante Lata R$ 6,00 1 Cerveja lata…" at bounding box center [195, 174] width 369 height 204
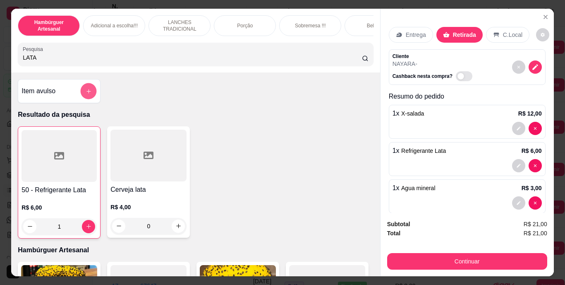
click at [86, 91] on icon "add-separate-item" at bounding box center [89, 91] width 6 height 6
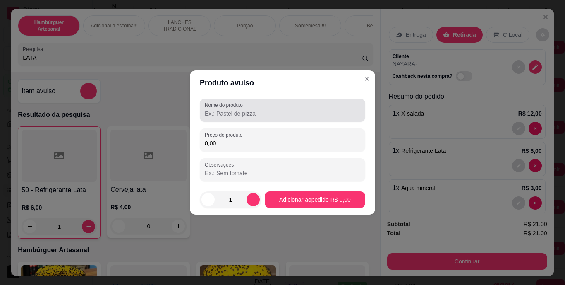
click at [218, 108] on label "Nome do produto" at bounding box center [225, 104] width 41 height 7
click at [218, 109] on input "Nome do produto" at bounding box center [283, 113] width 156 height 8
click at [241, 118] on div "FINE" at bounding box center [283, 110] width 156 height 17
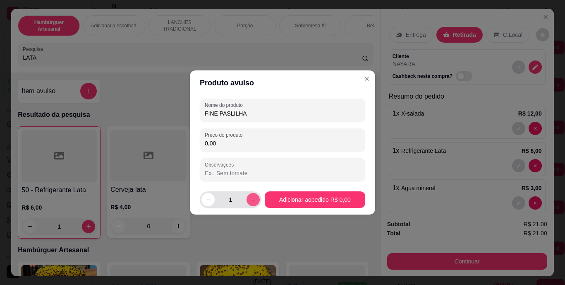
type input "FINE PASLILHA"
click at [252, 200] on icon "increase-product-quantity" at bounding box center [253, 200] width 6 height 6
click at [210, 198] on icon "decrease-product-quantity" at bounding box center [208, 200] width 6 height 6
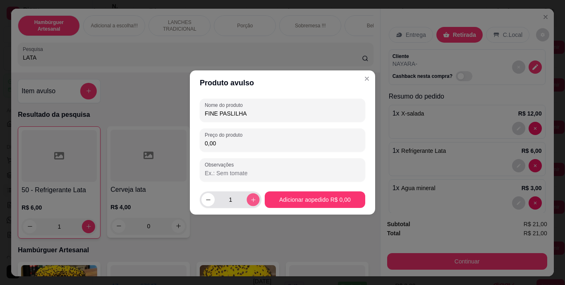
click at [247, 200] on button "increase-product-quantity" at bounding box center [253, 199] width 13 height 13
type input "2"
click at [247, 140] on input "0,00" at bounding box center [283, 143] width 156 height 8
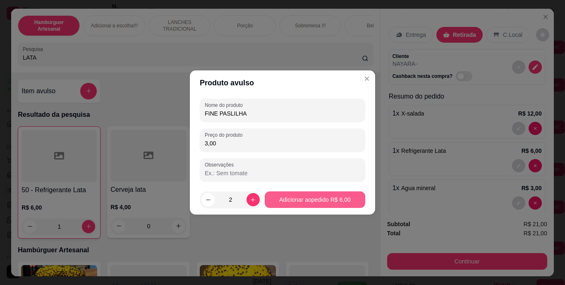
type input "3,00"
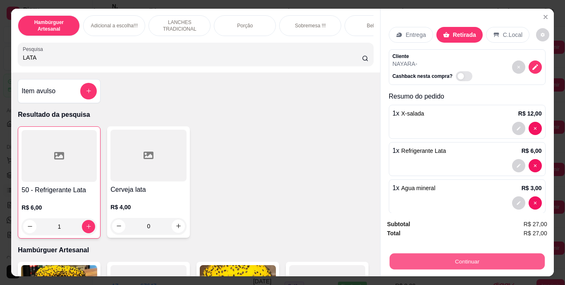
click at [420, 251] on div "Continuar" at bounding box center [467, 260] width 160 height 19
click at [423, 258] on button "Continuar" at bounding box center [466, 261] width 155 height 16
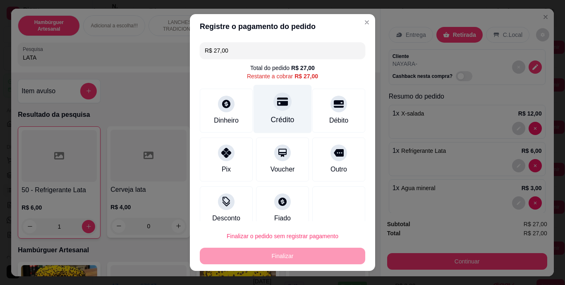
click at [285, 113] on div "Crédito" at bounding box center [283, 109] width 58 height 48
type input "R$ 0,00"
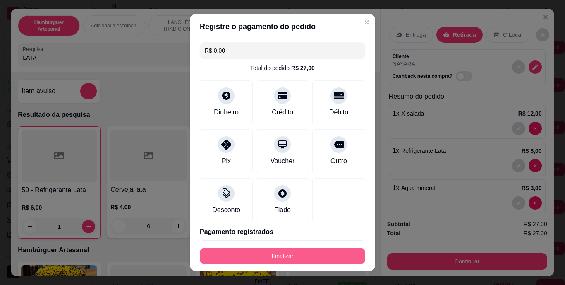
click at [289, 253] on button "Finalizar" at bounding box center [282, 255] width 165 height 17
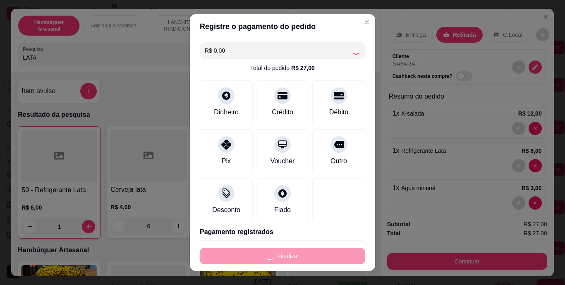
type input "0"
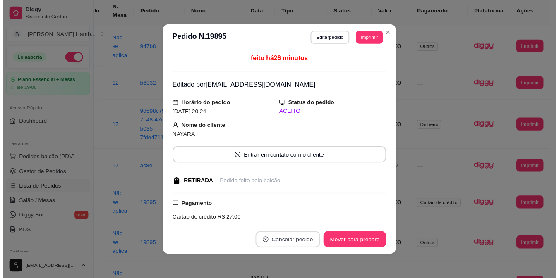
scroll to position [79, 33]
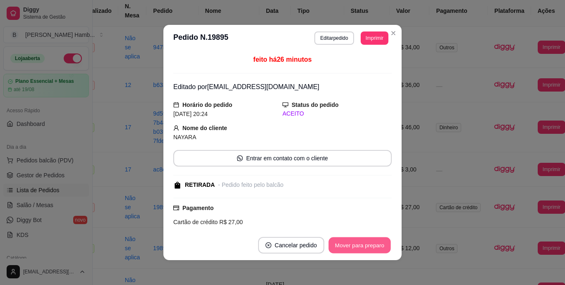
click at [347, 245] on button "Mover para preparo" at bounding box center [360, 245] width 62 height 16
click at [348, 244] on button "Mover para retirada disponível" at bounding box center [346, 245] width 89 height 16
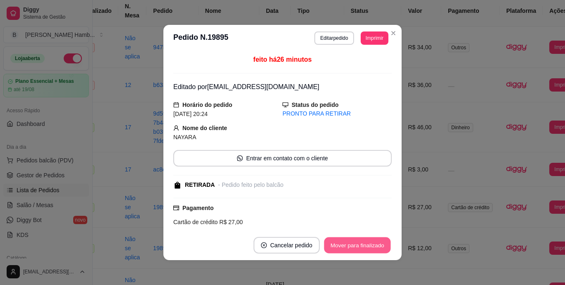
click at [348, 244] on button "Mover para finalizado" at bounding box center [357, 245] width 67 height 16
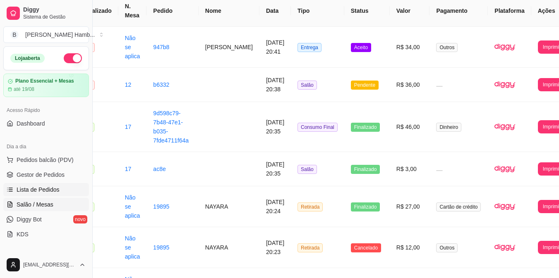
click at [56, 207] on link "Salão / Mesas" at bounding box center [46, 204] width 86 height 13
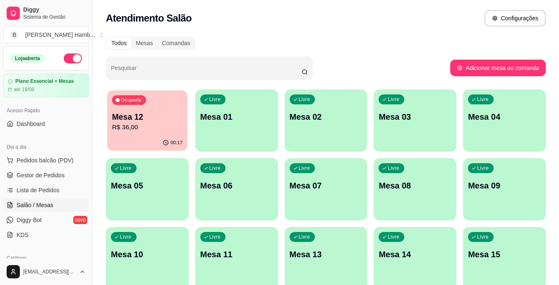
click at [172, 132] on div "Ocupada Mesa 12 R$ 36,00" at bounding box center [147, 112] width 80 height 45
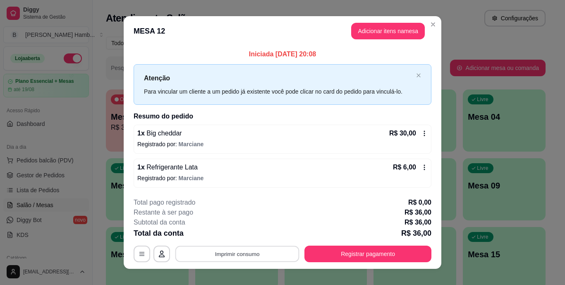
click at [276, 253] on button "Imprimir consumo" at bounding box center [237, 253] width 124 height 16
click at [248, 230] on button "IMPRESSORA" at bounding box center [237, 234] width 58 height 13
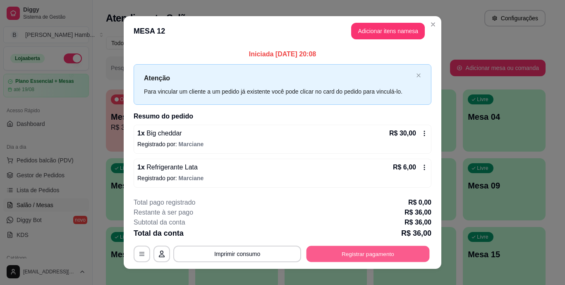
click at [352, 254] on button "Registrar pagamento" at bounding box center [368, 253] width 123 height 16
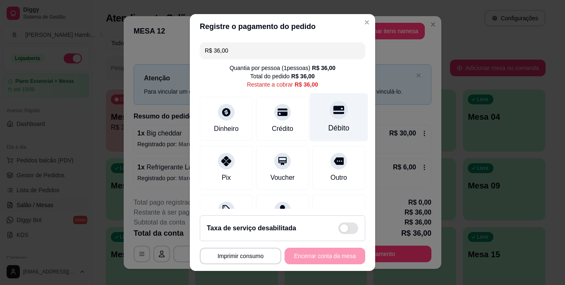
click at [330, 113] on div at bounding box center [339, 110] width 18 height 18
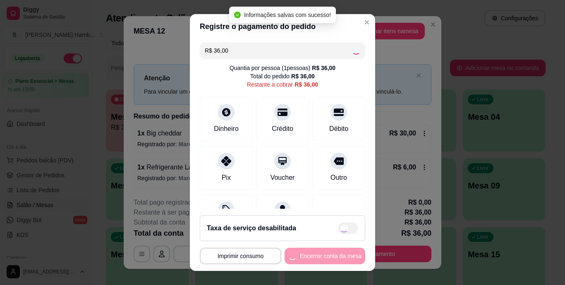
type input "R$ 0,00"
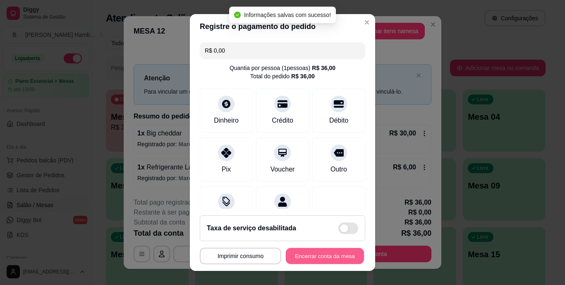
click at [312, 252] on button "Encerrar conta da mesa" at bounding box center [325, 255] width 78 height 16
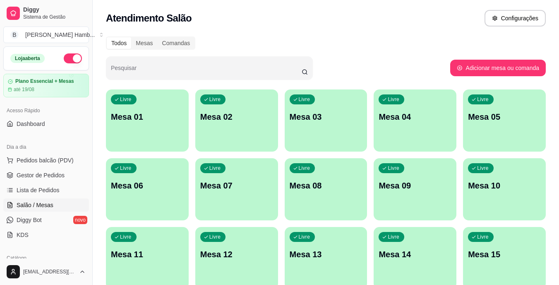
click at [34, 185] on link "Lista de Pedidos" at bounding box center [46, 189] width 86 height 13
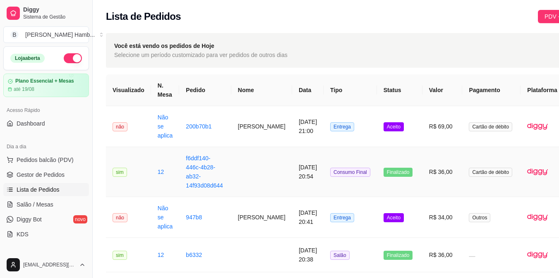
scroll to position [0, 39]
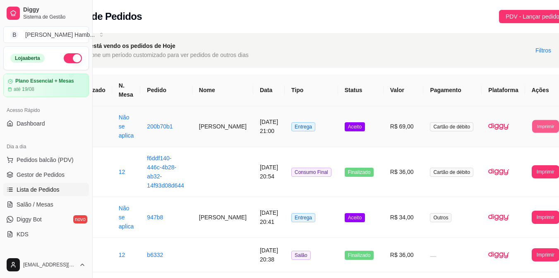
click at [532, 128] on button "Imprimir" at bounding box center [545, 126] width 27 height 13
click at [508, 165] on button "IMPRESSORA" at bounding box center [515, 163] width 43 height 13
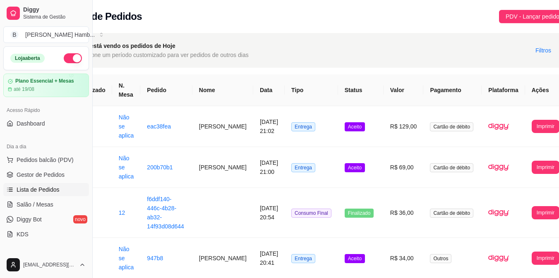
scroll to position [0, 41]
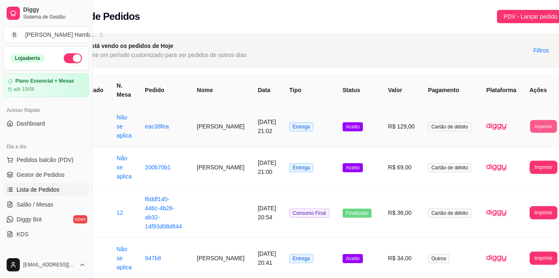
click at [530, 124] on button "Imprimir" at bounding box center [543, 126] width 27 height 13
click at [519, 167] on button "IMPRESSORA" at bounding box center [515, 163] width 43 height 13
click at [52, 159] on span "Pedidos balcão (PDV)" at bounding box center [45, 160] width 57 height 8
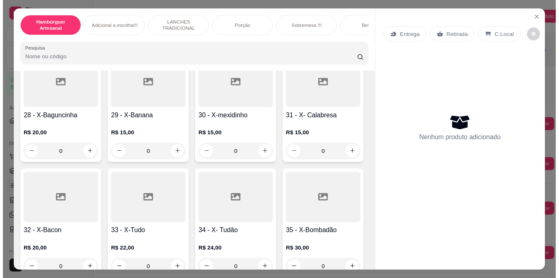
scroll to position [1357, 0]
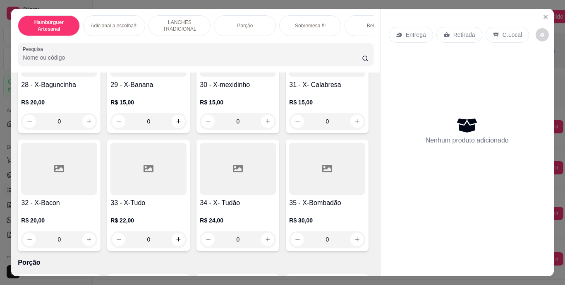
click at [175, 6] on icon "increase-product-quantity" at bounding box center [178, 3] width 6 height 6
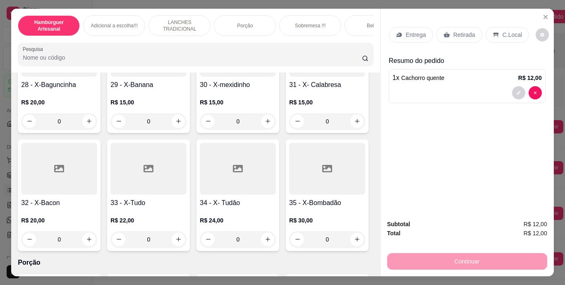
click at [175, 6] on icon "increase-product-quantity" at bounding box center [178, 3] width 6 height 6
type input "3"
click at [448, 30] on div "Retirada" at bounding box center [459, 35] width 46 height 16
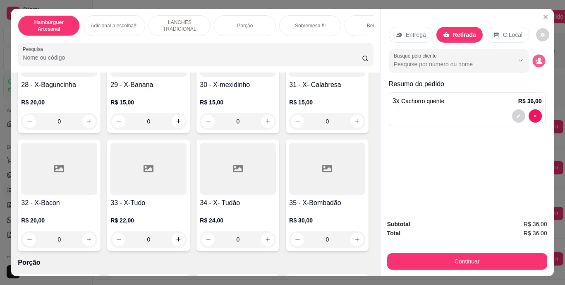
click at [537, 61] on icon "decrease-product-quantity" at bounding box center [540, 62] width 6 height 3
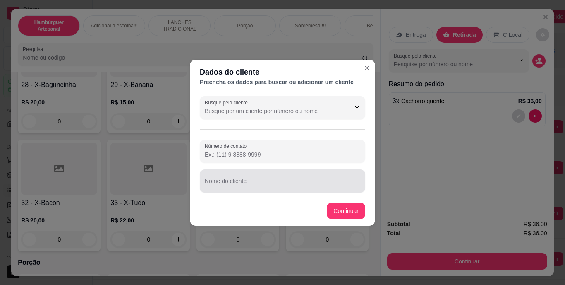
click at [298, 190] on div "Nome do cliente" at bounding box center [282, 180] width 165 height 23
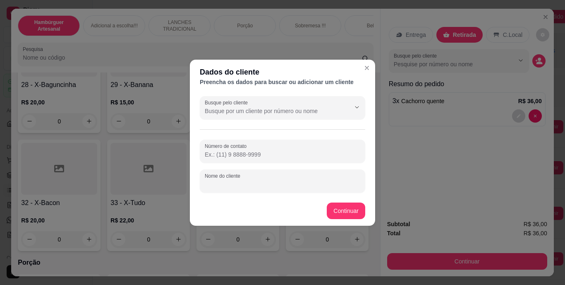
click at [251, 182] on input "Nome do cliente" at bounding box center [283, 184] width 156 height 8
click at [252, 182] on input "Nome do cliente" at bounding box center [283, 184] width 156 height 8
type input "ANDREIA"
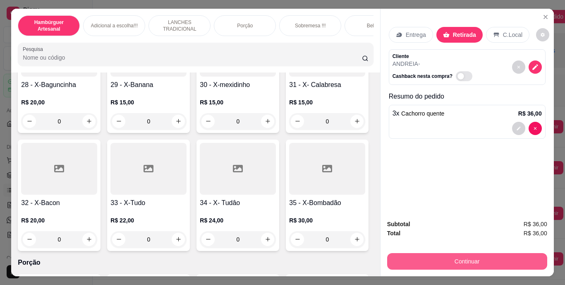
drag, startPoint x: 422, startPoint y: 269, endPoint x: 428, endPoint y: 259, distance: 12.4
click at [428, 259] on div "Subtotal R$ 36,00 Total R$ 36,00 Continuar" at bounding box center [467, 244] width 173 height 63
click at [428, 259] on button "Continuar" at bounding box center [467, 261] width 160 height 17
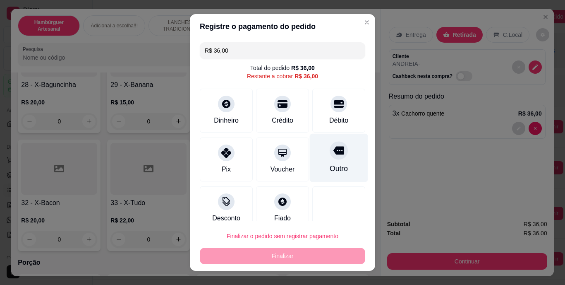
click at [333, 145] on icon at bounding box center [338, 150] width 11 height 11
type input "R$ 0,00"
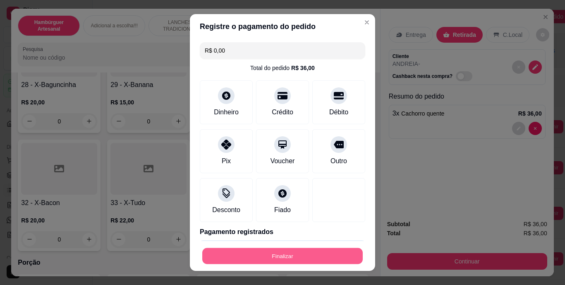
click at [298, 258] on button "Finalizar" at bounding box center [282, 255] width 161 height 16
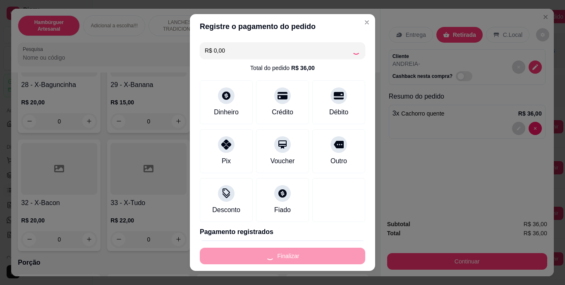
type input "0"
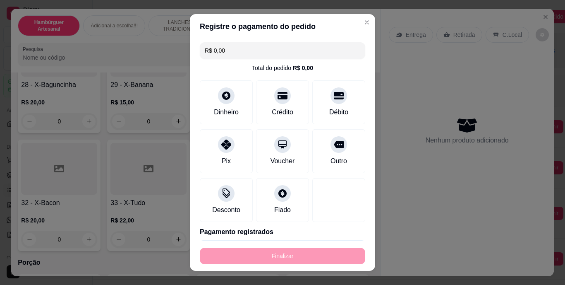
type input "-R$ 36,00"
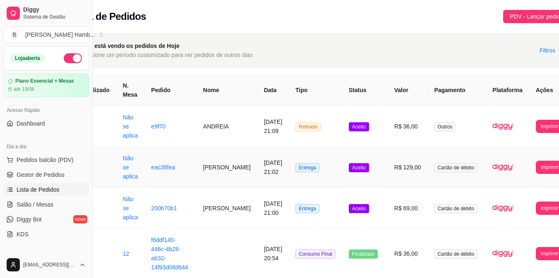
scroll to position [0, 41]
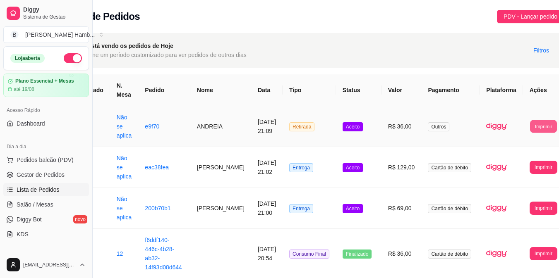
click at [530, 126] on button "Imprimir" at bounding box center [543, 126] width 27 height 13
click at [513, 164] on button "IMPRESSORA" at bounding box center [515, 163] width 43 height 13
click at [67, 160] on span "Pedidos balcão (PDV)" at bounding box center [45, 160] width 57 height 8
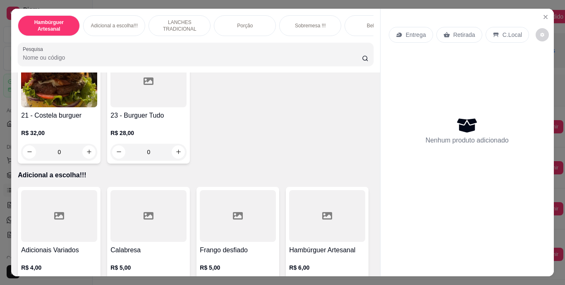
scroll to position [811, 0]
type input "1"
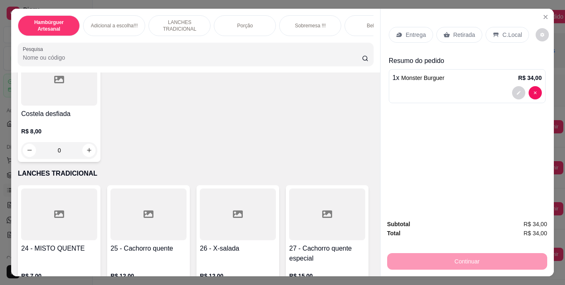
scroll to position [1067, 0]
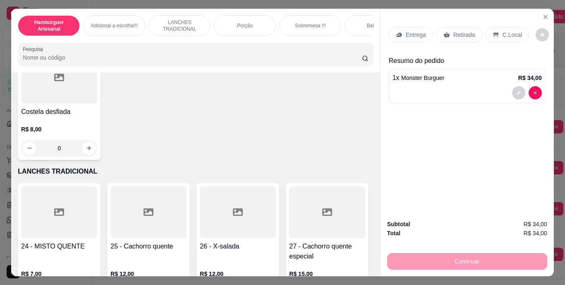
click at [87, 38] on div "0" at bounding box center [59, 30] width 76 height 17
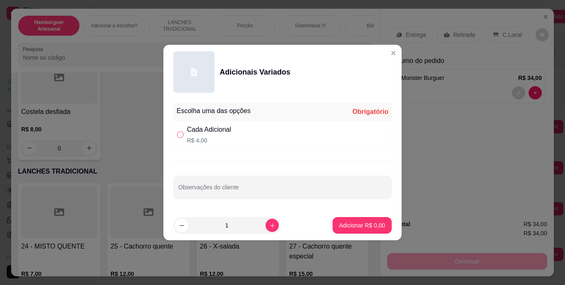
click at [182, 137] on input "" at bounding box center [180, 134] width 7 height 7
radio input "true"
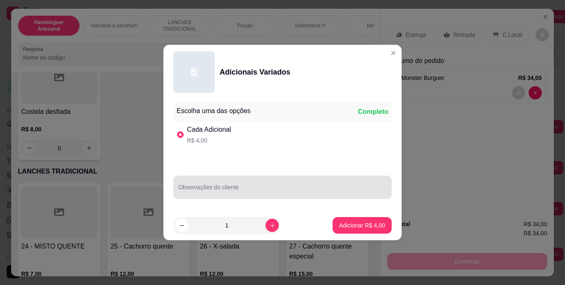
click at [206, 182] on div at bounding box center [282, 187] width 209 height 17
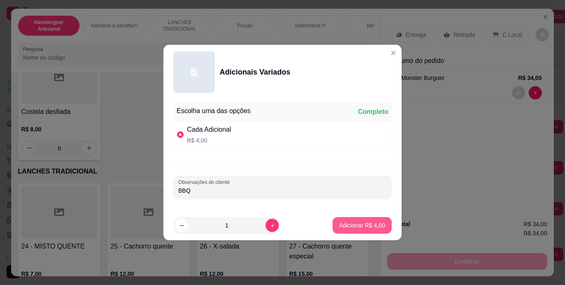
type input "BBQ"
click at [348, 228] on p "Adicionar R$ 4,00" at bounding box center [362, 225] width 45 height 8
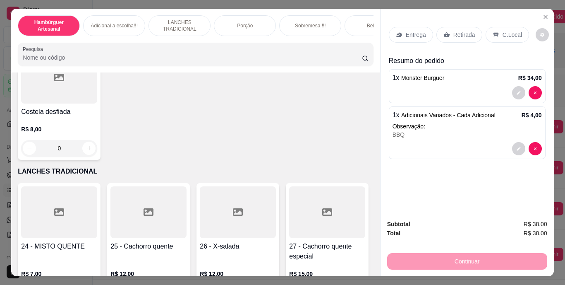
click at [457, 31] on p "Retirada" at bounding box center [464, 35] width 22 height 8
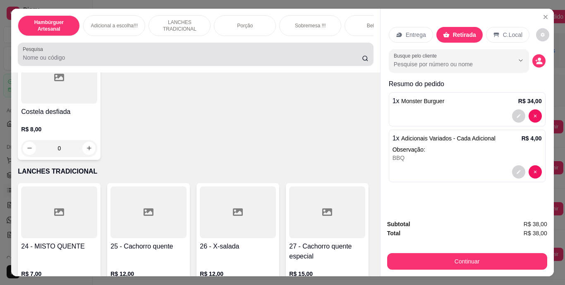
click at [255, 53] on div at bounding box center [195, 54] width 345 height 17
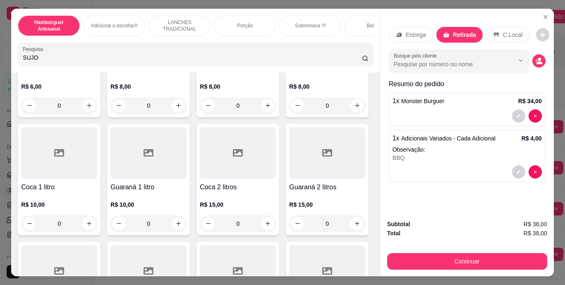
scroll to position [1202, 0]
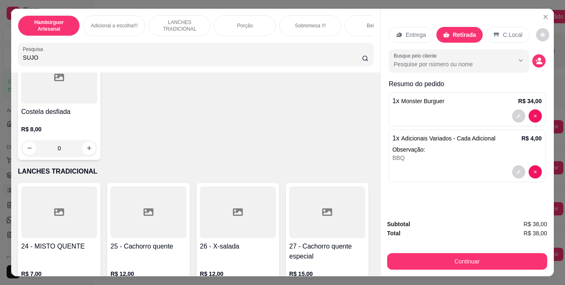
type input "SUJO"
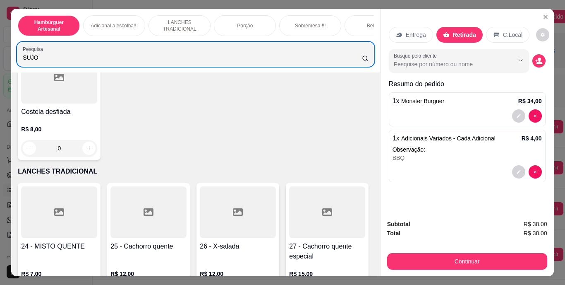
drag, startPoint x: 255, startPoint y: 53, endPoint x: 245, endPoint y: 180, distance: 128.2
click at [245, 180] on div "Hambúrguer Artesanal Adicional a escolha!!! LANCHES TRADICIONAL Porção Sobremes…" at bounding box center [195, 143] width 369 height 268
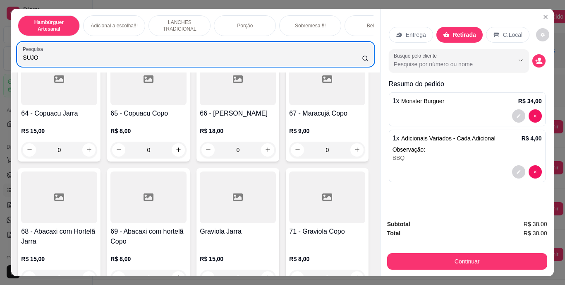
scroll to position [3026, 0]
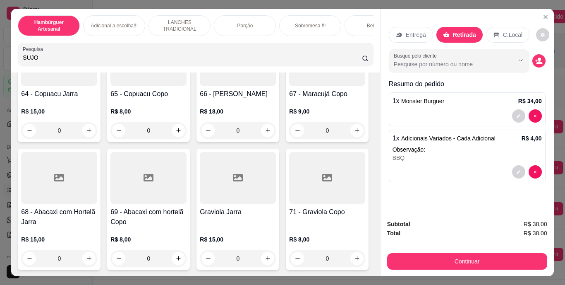
type input "1"
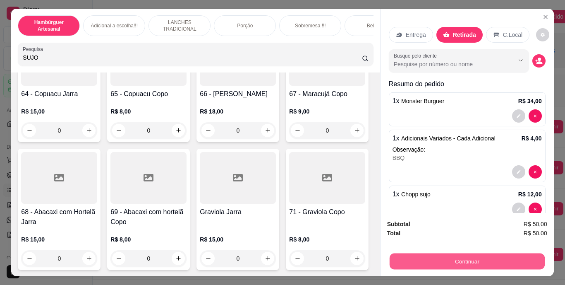
click at [483, 260] on button "Continuar" at bounding box center [466, 261] width 155 height 16
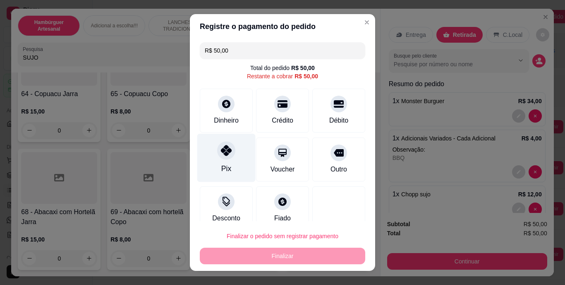
click at [229, 159] on div "Pix" at bounding box center [226, 158] width 58 height 48
type input "R$ 0,00"
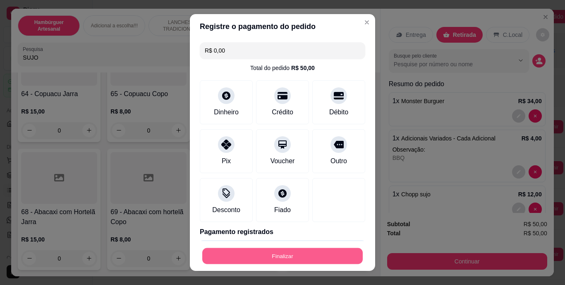
click at [261, 259] on button "Finalizar" at bounding box center [282, 255] width 161 height 16
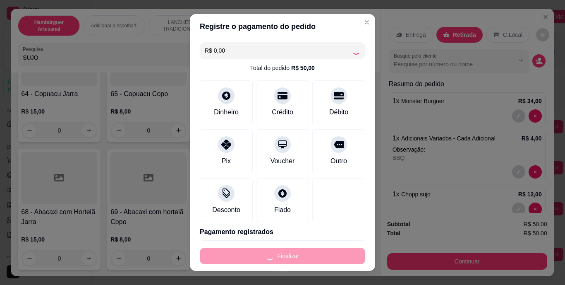
click at [261, 259] on div "Finalizar" at bounding box center [282, 255] width 165 height 17
type input "0"
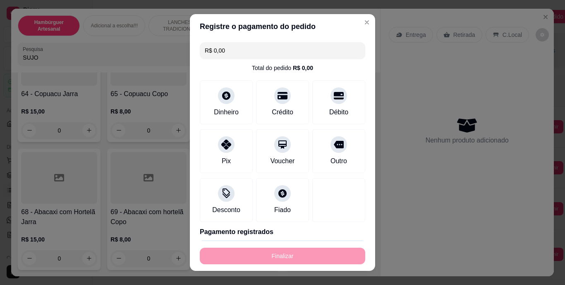
type input "-R$ 50,00"
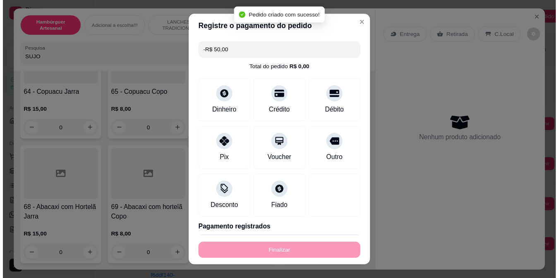
scroll to position [3025, 0]
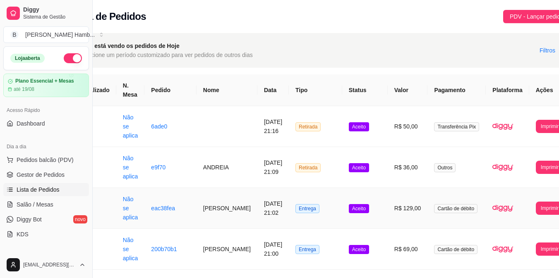
scroll to position [0, 41]
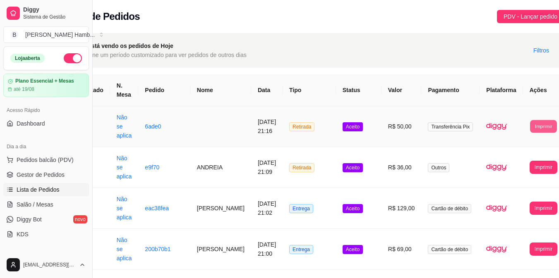
click at [530, 124] on button "Imprimir" at bounding box center [543, 126] width 27 height 13
click at [509, 161] on button "IMPRESSORA" at bounding box center [515, 163] width 43 height 13
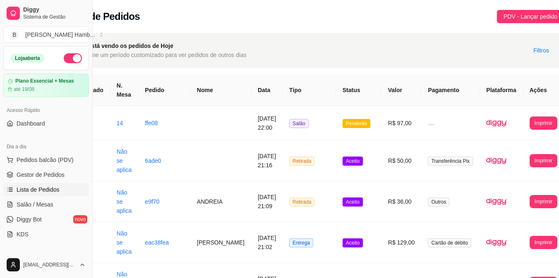
scroll to position [0, 41]
click at [38, 201] on span "Salão / Mesas" at bounding box center [35, 205] width 37 height 8
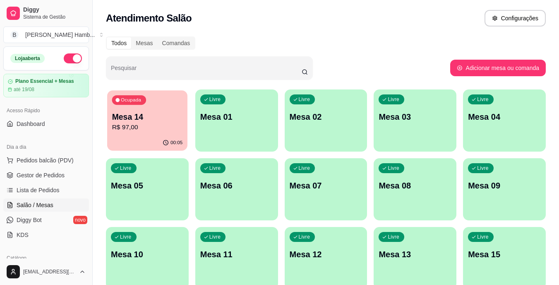
click at [139, 125] on p "R$ 97,00" at bounding box center [147, 127] width 71 height 10
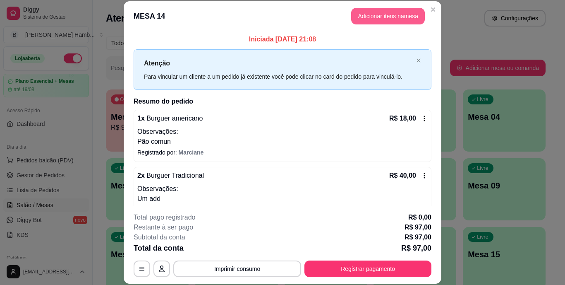
click at [377, 14] on button "Adicionar itens na mesa" at bounding box center [388, 16] width 74 height 17
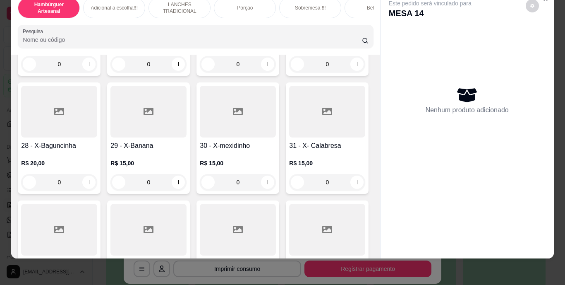
scroll to position [1263, 0]
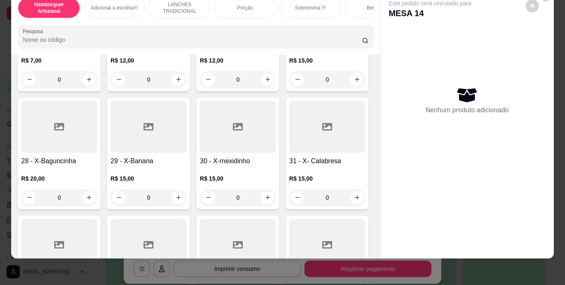
type input "1"
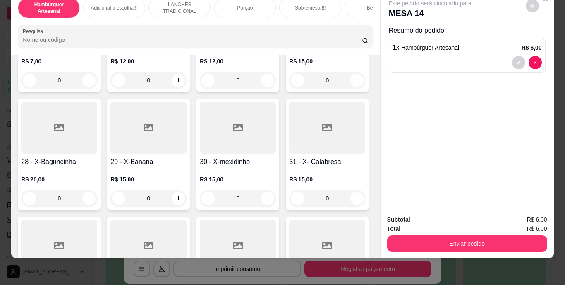
scroll to position [1263, 0]
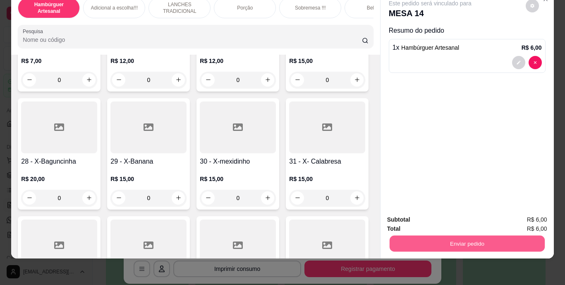
click at [407, 237] on button "Enviar pedido" at bounding box center [466, 243] width 155 height 16
click at [420, 212] on button "Não registrar e enviar pedido" at bounding box center [440, 217] width 84 height 15
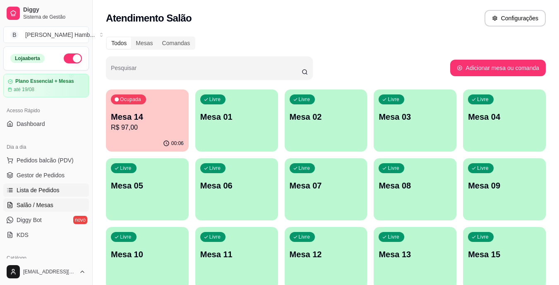
click at [55, 192] on span "Lista de Pedidos" at bounding box center [38, 190] width 43 height 8
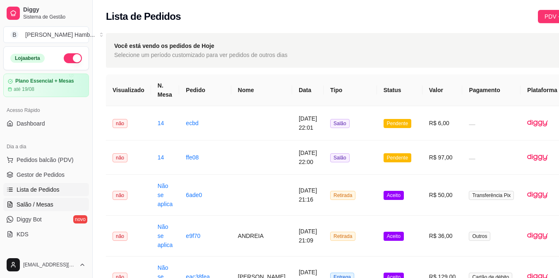
click at [25, 208] on span "Salão / Mesas" at bounding box center [35, 205] width 37 height 8
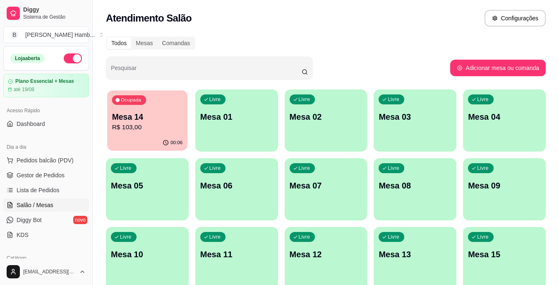
click at [156, 137] on div "00:06" at bounding box center [147, 143] width 80 height 16
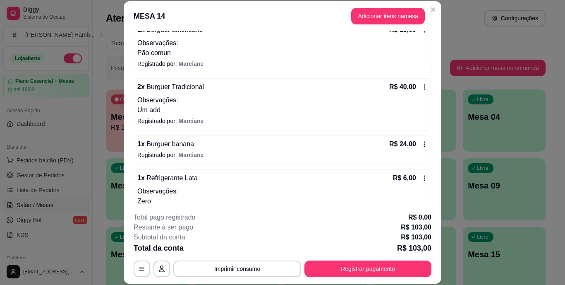
scroll to position [92, 0]
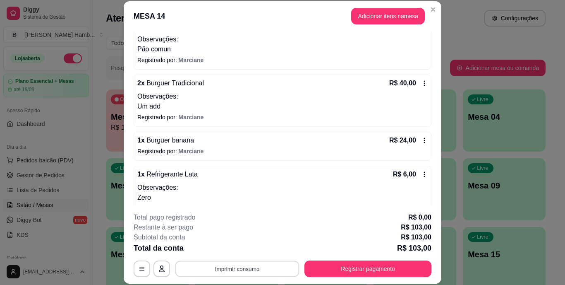
click at [234, 265] on button "Imprimir consumo" at bounding box center [237, 268] width 124 height 16
click at [233, 250] on button "IMPRESSORA" at bounding box center [237, 249] width 58 height 13
click at [245, 266] on button "Imprimir consumo" at bounding box center [237, 268] width 128 height 17
click at [241, 252] on button "IMPRESSORA" at bounding box center [237, 249] width 58 height 13
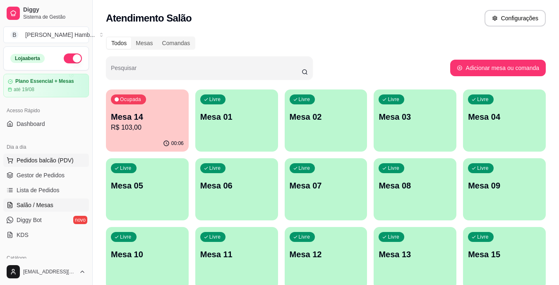
click at [69, 161] on span "Pedidos balcão (PDV)" at bounding box center [45, 160] width 57 height 8
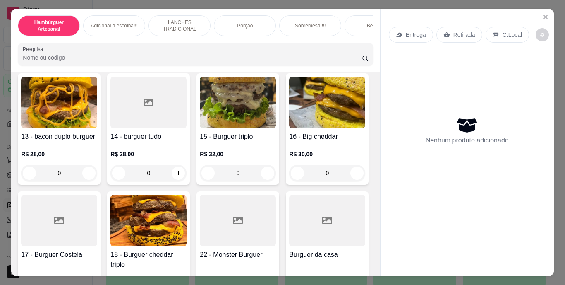
scroll to position [513, 0]
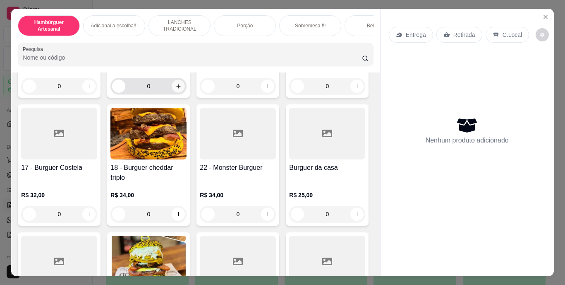
click at [176, 88] on icon "increase-product-quantity" at bounding box center [178, 86] width 4 height 4
type input "1"
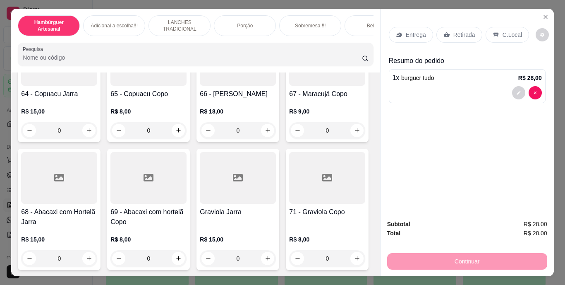
scroll to position [3497, 0]
click at [354, 133] on icon "increase-product-quantity" at bounding box center [357, 130] width 6 height 6
type input "1"
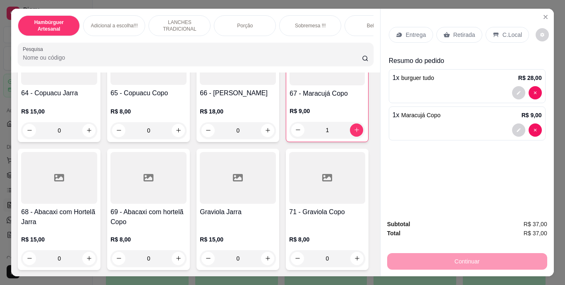
click at [410, 31] on p "Entrega" at bounding box center [416, 35] width 20 height 8
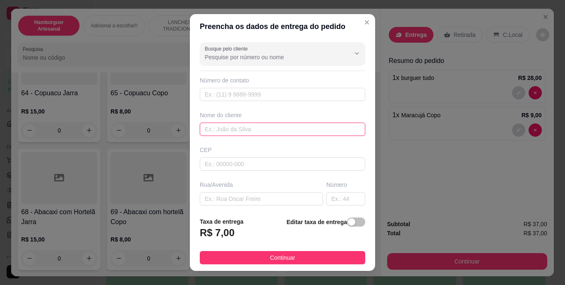
click at [317, 133] on input "text" at bounding box center [282, 128] width 165 height 13
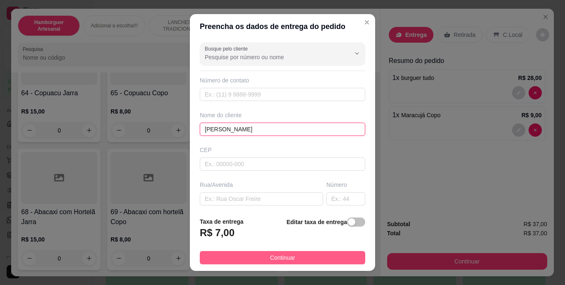
type input "[PERSON_NAME]"
click at [314, 257] on button "Continuar" at bounding box center [282, 257] width 165 height 13
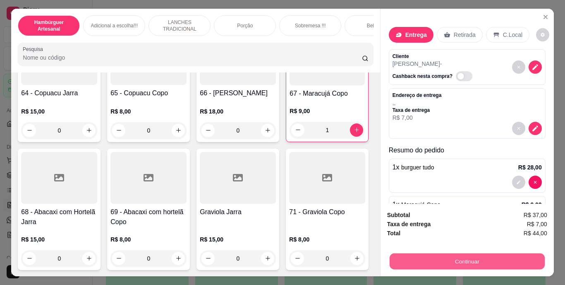
click at [415, 254] on button "Continuar" at bounding box center [466, 261] width 155 height 16
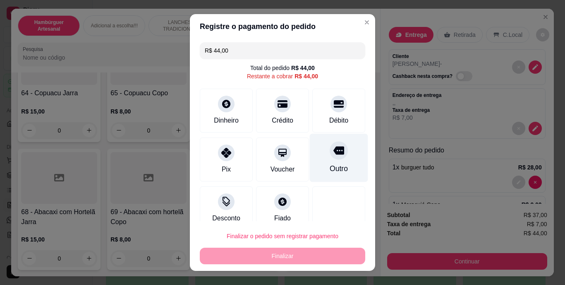
click at [333, 151] on icon at bounding box center [338, 150] width 11 height 8
type input "R$ 0,00"
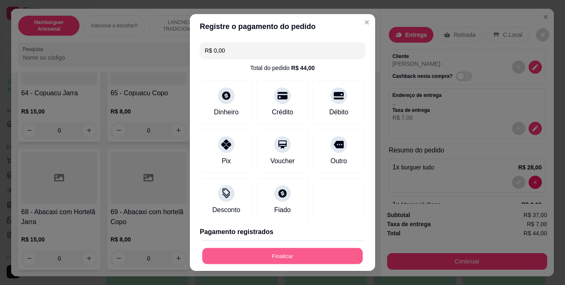
click at [307, 250] on button "Finalizar" at bounding box center [282, 255] width 161 height 16
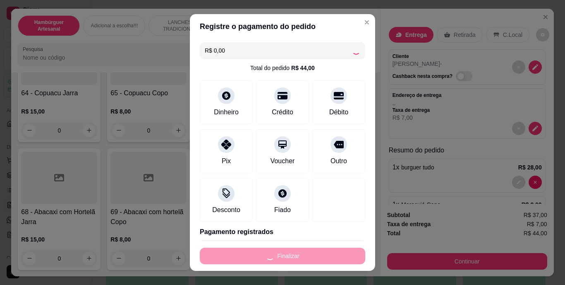
type input "0"
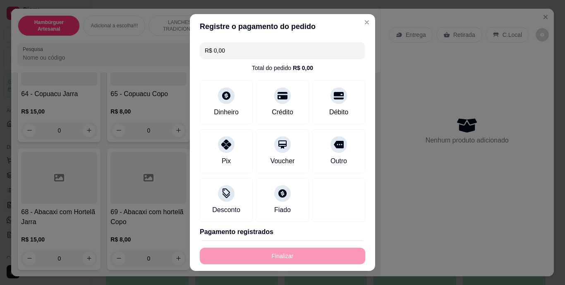
type input "-R$ 44,00"
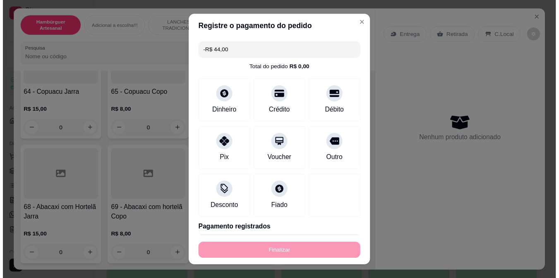
scroll to position [3496, 0]
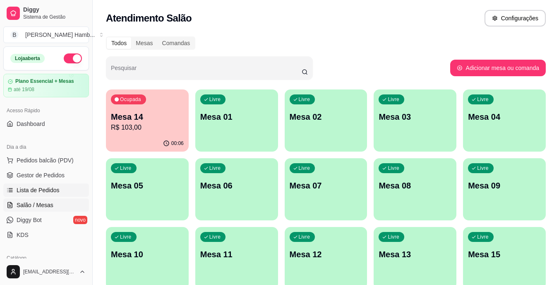
click at [74, 190] on link "Lista de Pedidos" at bounding box center [46, 189] width 86 height 13
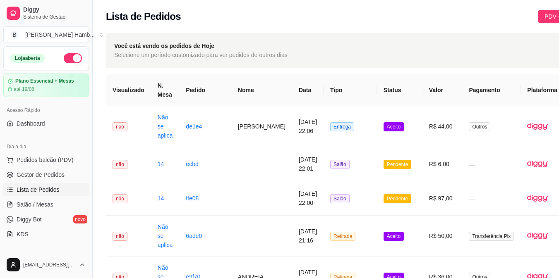
scroll to position [0, 41]
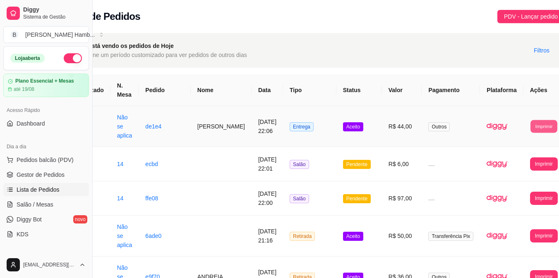
click at [530, 123] on button "Imprimir" at bounding box center [543, 126] width 27 height 13
click at [517, 164] on button "IMPRESSORA" at bounding box center [515, 163] width 43 height 13
click at [60, 157] on span "Pedidos balcão (PDV)" at bounding box center [45, 160] width 57 height 8
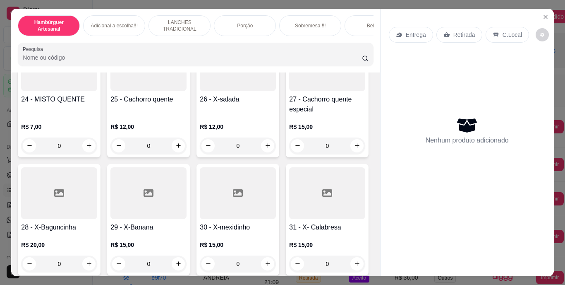
scroll to position [1184, 0]
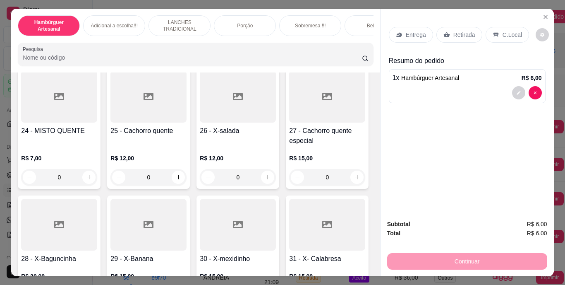
type input "1"
click at [518, 90] on icon "decrease-product-quantity" at bounding box center [518, 92] width 5 height 5
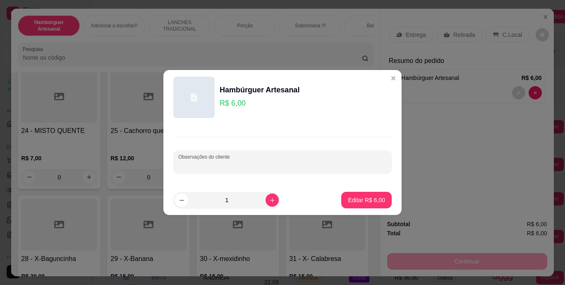
click at [328, 166] on input "Observações do cliente" at bounding box center [282, 165] width 209 height 8
type input "BEM ASSAD0"
click at [347, 194] on button "Editar R$ 6,00" at bounding box center [366, 200] width 49 height 16
type input "0"
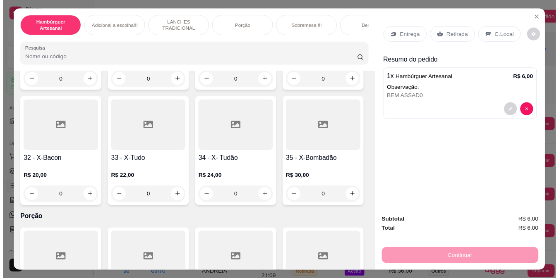
scroll to position [1449, 0]
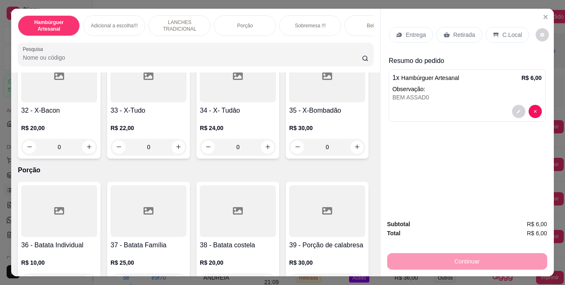
type input "2"
click at [517, 146] on icon "decrease-product-quantity" at bounding box center [518, 148] width 5 height 5
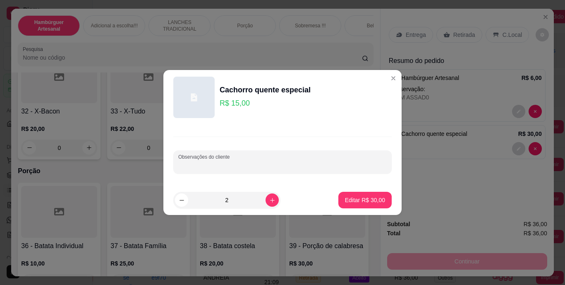
click at [317, 166] on input "Observações do cliente" at bounding box center [282, 165] width 209 height 8
type input "1 SALADA"
click at [353, 195] on button "Editar R$ 30,00" at bounding box center [365, 200] width 52 height 16
type input "0"
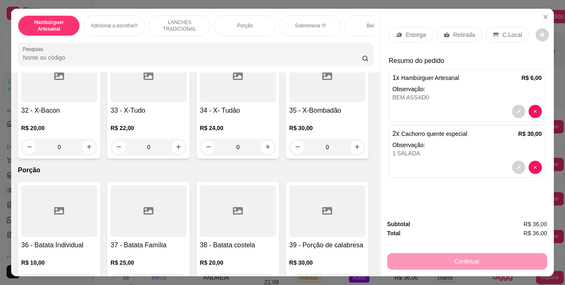
click at [512, 161] on button "decrease-product-quantity" at bounding box center [518, 167] width 13 height 13
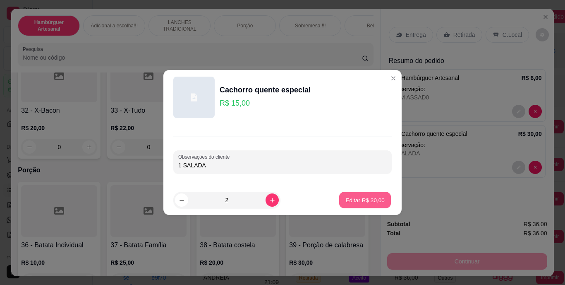
click at [365, 201] on p "Editar R$ 30,00" at bounding box center [364, 200] width 39 height 8
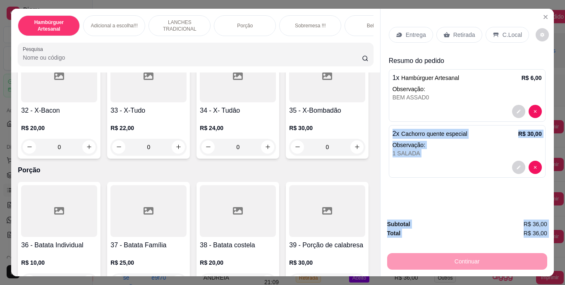
drag, startPoint x: 436, startPoint y: 265, endPoint x: 437, endPoint y: 89, distance: 175.8
click at [437, 89] on div "Entrega Retirada C.Local Resumo do pedido 1 x Hambúrguer Artesanal R$ 6,00 Obse…" at bounding box center [467, 143] width 174 height 268
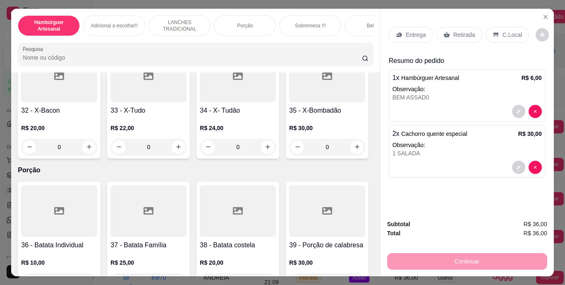
drag, startPoint x: 437, startPoint y: 89, endPoint x: 447, endPoint y: 12, distance: 77.2
click at [447, 12] on div "Entrega Retirada C.Local Resumo do pedido 1 x Hambúrguer Artesanal R$ 6,00 Obse…" at bounding box center [467, 111] width 173 height 204
click at [453, 31] on p "Retirada" at bounding box center [464, 35] width 22 height 8
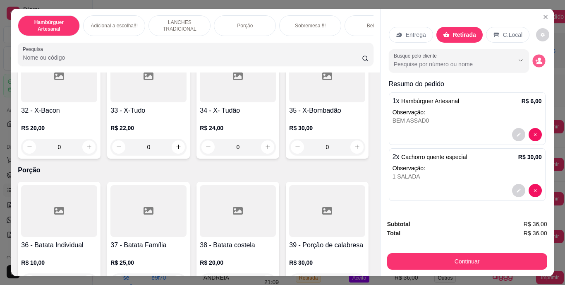
click at [538, 57] on icon "decrease-product-quantity" at bounding box center [538, 60] width 7 height 7
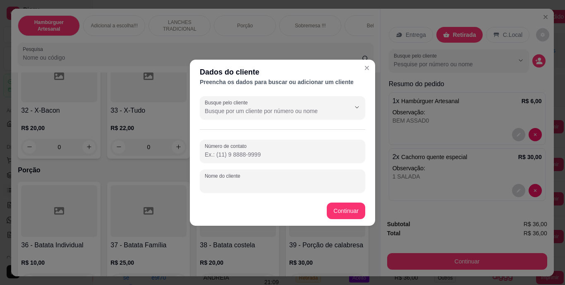
click at [306, 184] on input "Nome do cliente" at bounding box center [283, 184] width 156 height 8
type input "ESPOSA DO [PERSON_NAME]"
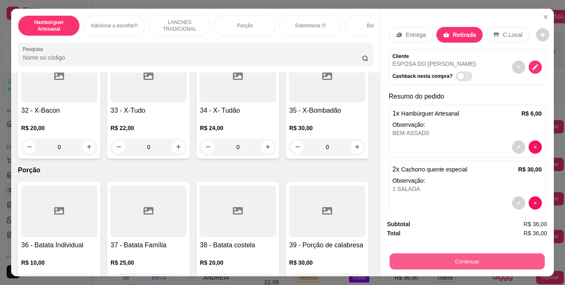
click at [416, 253] on button "Continuar" at bounding box center [466, 261] width 155 height 16
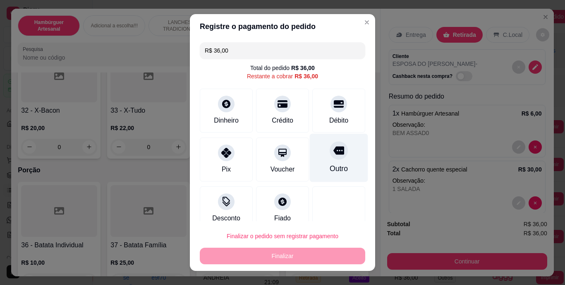
click at [320, 160] on div "Outro" at bounding box center [339, 158] width 58 height 48
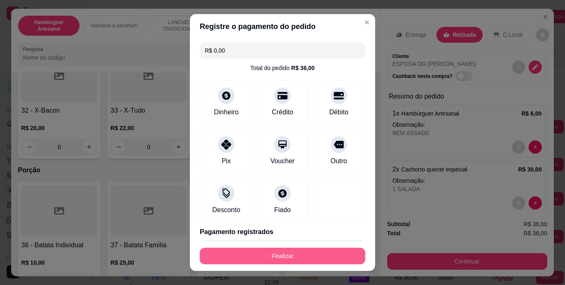
click at [322, 259] on button "Finalizar" at bounding box center [282, 255] width 165 height 17
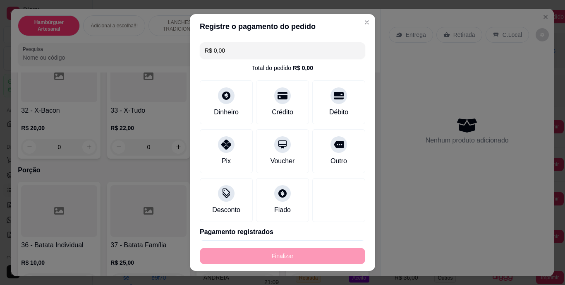
type input "-R$ 36,00"
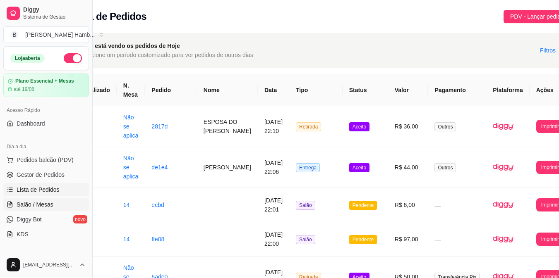
click at [46, 202] on span "Salão / Mesas" at bounding box center [35, 205] width 37 height 8
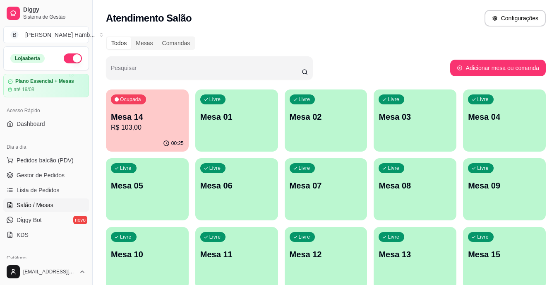
click at [164, 132] on p "R$ 103,00" at bounding box center [147, 127] width 73 height 10
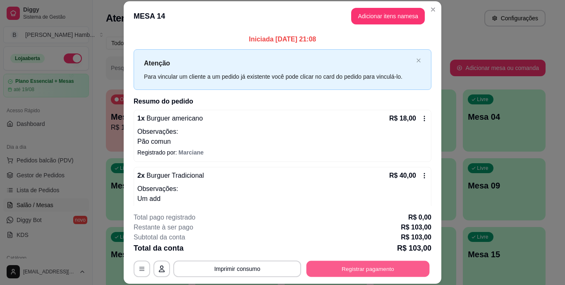
click at [365, 264] on button "Registrar pagamento" at bounding box center [368, 268] width 123 height 16
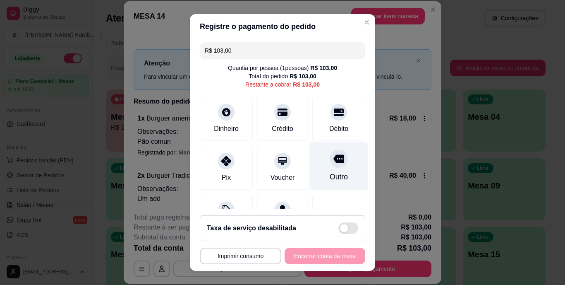
click at [330, 166] on div at bounding box center [339, 159] width 18 height 18
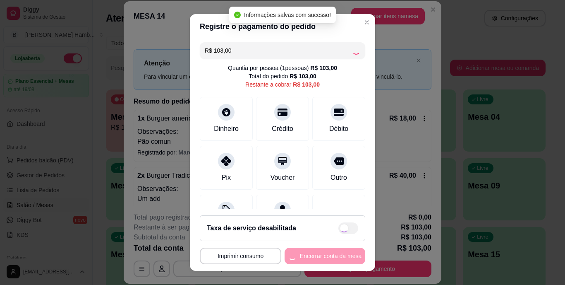
type input "R$ 0,00"
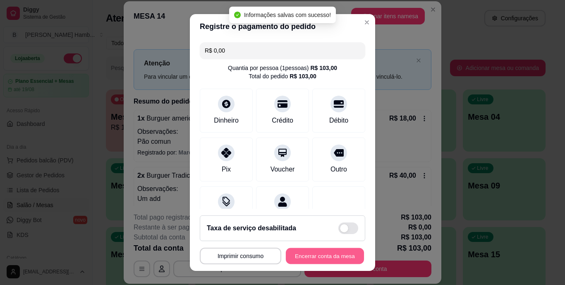
click at [314, 254] on button "Encerrar conta da mesa" at bounding box center [325, 255] width 78 height 16
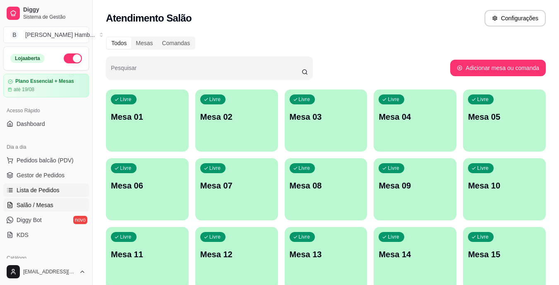
click at [32, 190] on span "Lista de Pedidos" at bounding box center [38, 190] width 43 height 8
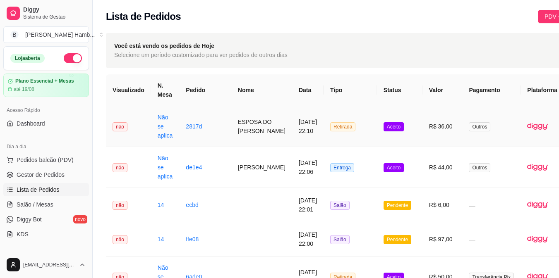
drag, startPoint x: 32, startPoint y: 190, endPoint x: 437, endPoint y: 137, distance: 408.5
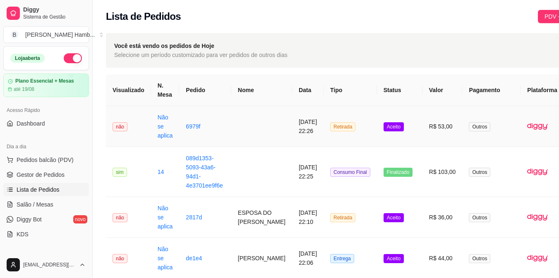
click at [533, 157] on button "IMPRESSORA" at bounding box center [525, 163] width 58 height 13
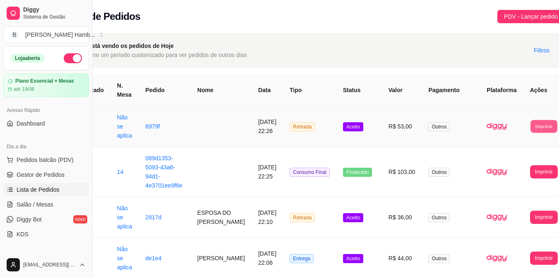
click at [530, 125] on button "Imprimir" at bounding box center [543, 126] width 27 height 13
click at [356, 228] on td "Aceito" at bounding box center [359, 217] width 46 height 41
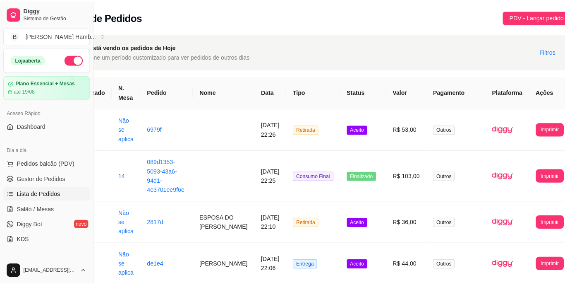
scroll to position [0, 34]
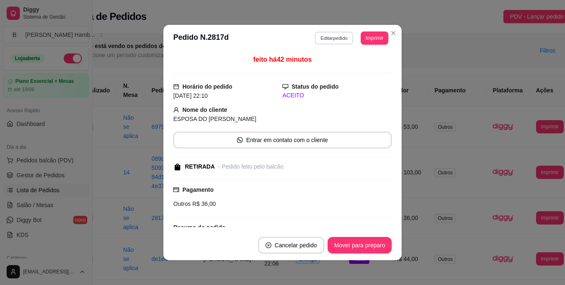
click at [331, 32] on button "Editar pedido" at bounding box center [334, 37] width 38 height 13
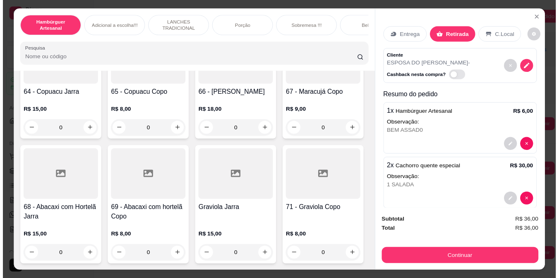
scroll to position [2952, 0]
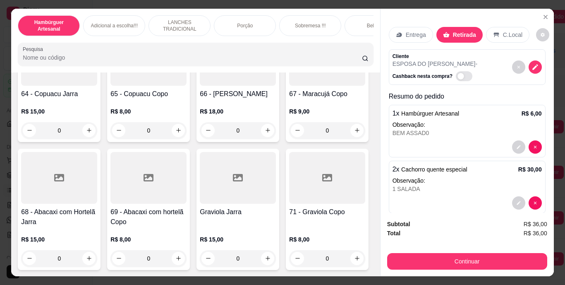
type input "1"
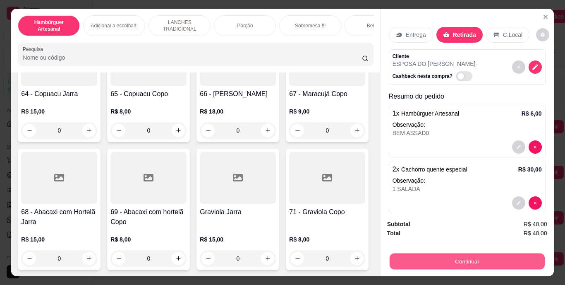
click at [429, 256] on button "Continuar" at bounding box center [466, 261] width 155 height 16
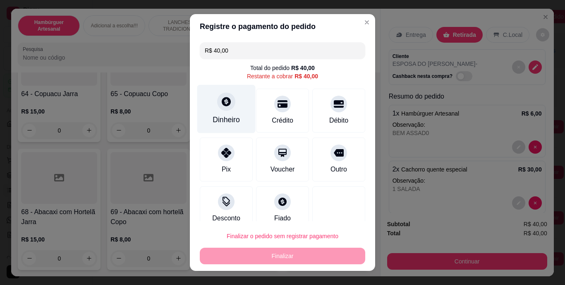
click at [227, 116] on div "Dinheiro" at bounding box center [226, 120] width 27 height 11
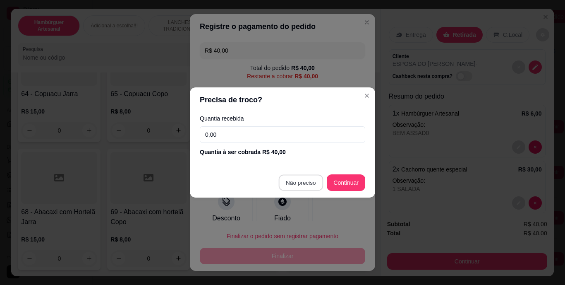
type input "R$ 0,00"
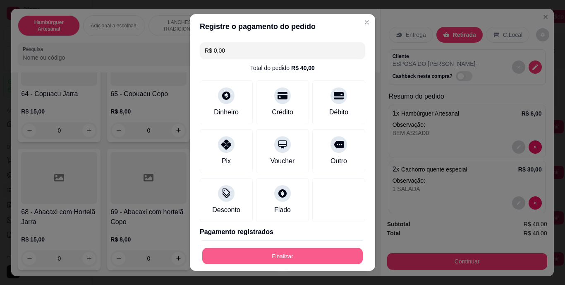
click at [291, 259] on button "Finalizar" at bounding box center [282, 255] width 161 height 16
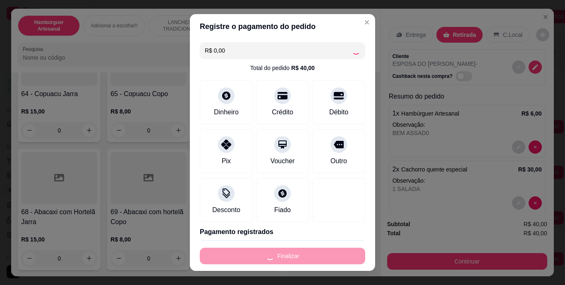
type input "0"
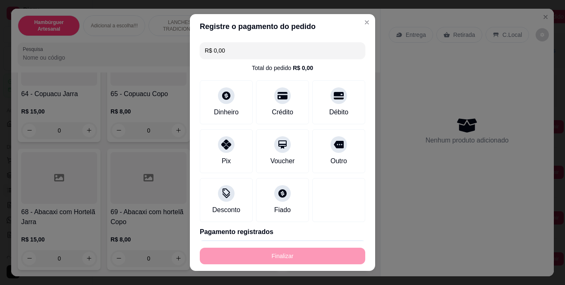
type input "-R$ 40,00"
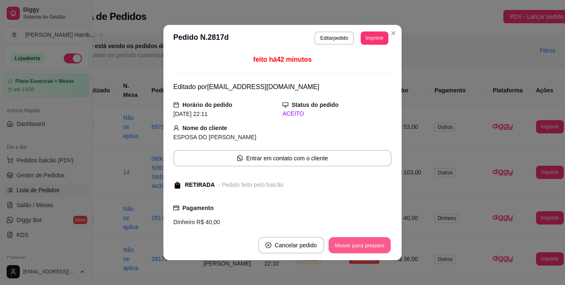
click at [380, 251] on button "Mover para preparo" at bounding box center [360, 245] width 62 height 16
click at [375, 242] on button "Mover para retirada disponível" at bounding box center [346, 245] width 89 height 16
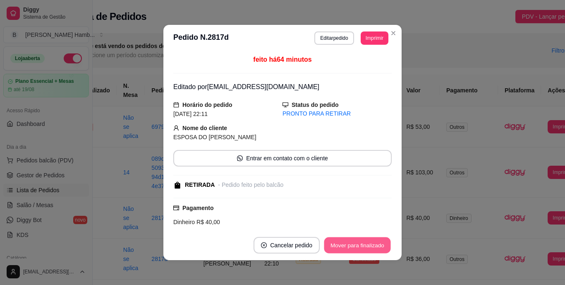
click at [375, 242] on button "Mover para finalizado" at bounding box center [357, 245] width 67 height 16
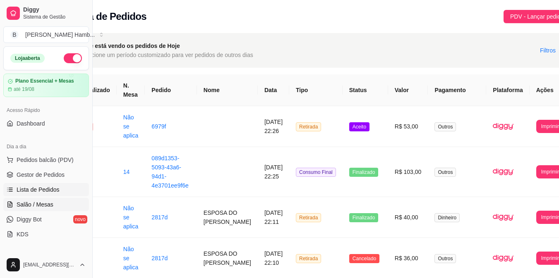
click at [58, 202] on link "Salão / Mesas" at bounding box center [46, 204] width 86 height 13
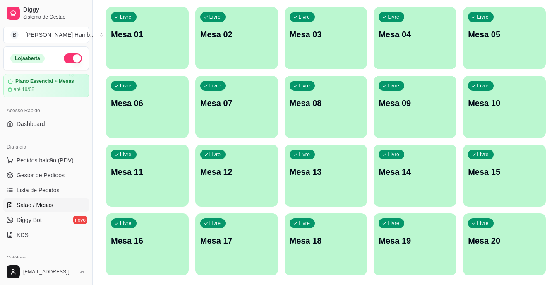
scroll to position [84, 0]
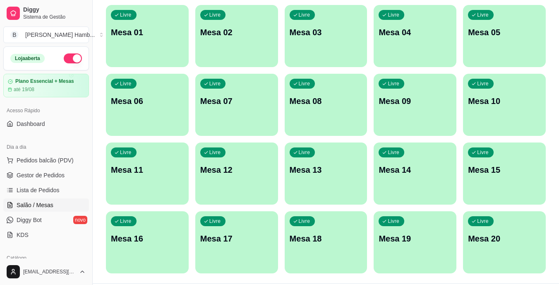
click at [169, 228] on div "Livre Mesa 16" at bounding box center [147, 237] width 83 height 52
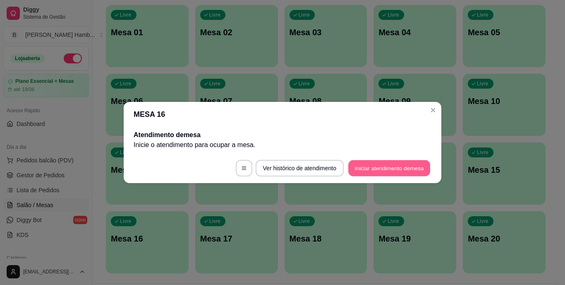
click at [386, 164] on button "Iniciar atendimento de mesa" at bounding box center [389, 168] width 82 height 16
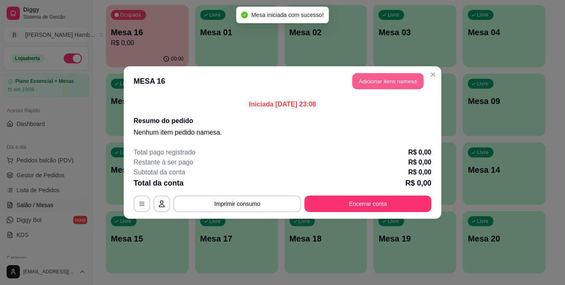
click at [393, 80] on button "Adicionar itens na mesa" at bounding box center [388, 81] width 71 height 16
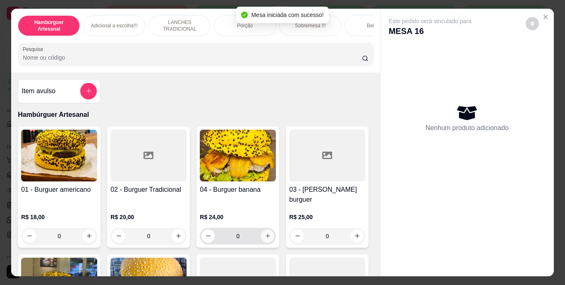
click at [265, 233] on button "increase-product-quantity" at bounding box center [267, 235] width 13 height 13
type input "1"
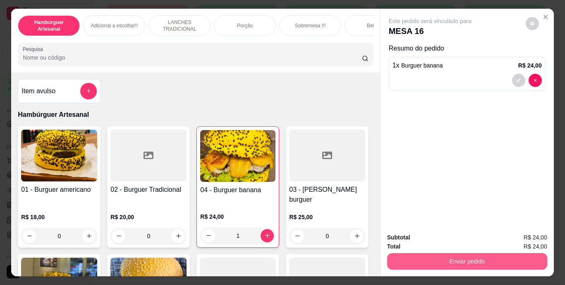
click at [405, 257] on button "Enviar pedido" at bounding box center [467, 261] width 160 height 17
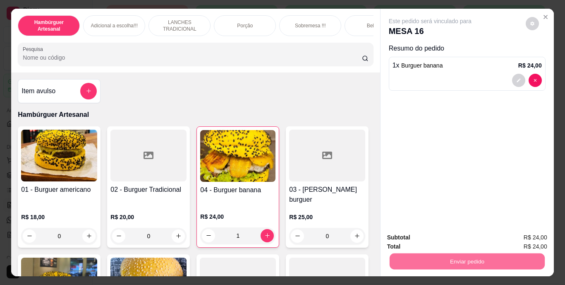
click at [410, 236] on button "Não registrar e enviar pedido" at bounding box center [440, 238] width 86 height 16
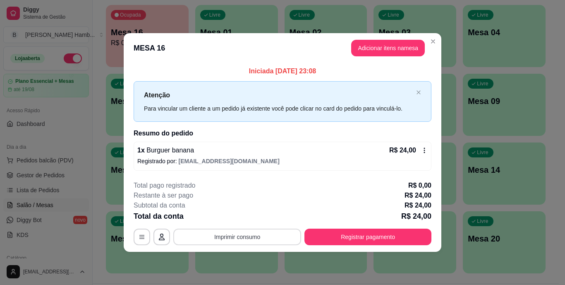
click at [269, 235] on button "Imprimir consumo" at bounding box center [237, 236] width 128 height 17
click at [253, 221] on button "IMPRESSORA" at bounding box center [240, 217] width 58 height 13
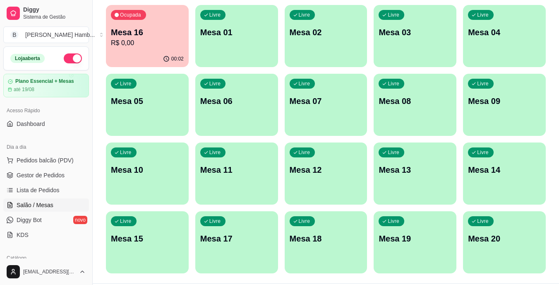
click at [41, 175] on span "Gestor de Pedidos" at bounding box center [41, 175] width 48 height 8
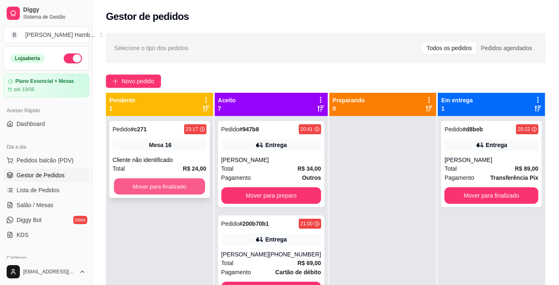
click at [184, 181] on button "Mover para finalizado" at bounding box center [159, 186] width 91 height 16
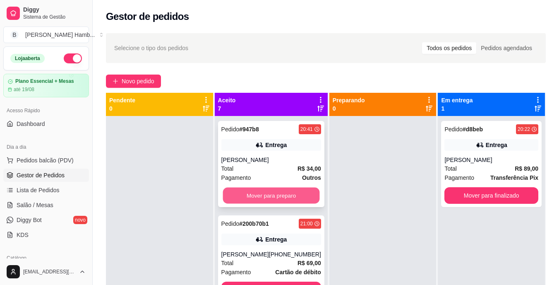
click at [248, 198] on button "Mover para preparo" at bounding box center [271, 195] width 97 height 16
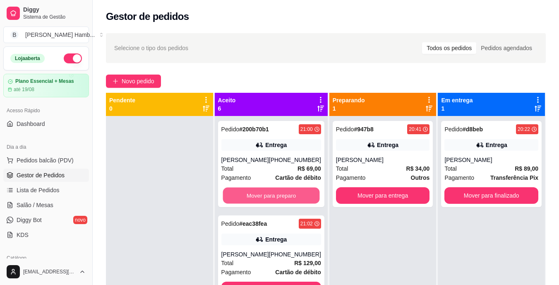
click at [248, 198] on button "Mover para preparo" at bounding box center [271, 195] width 97 height 16
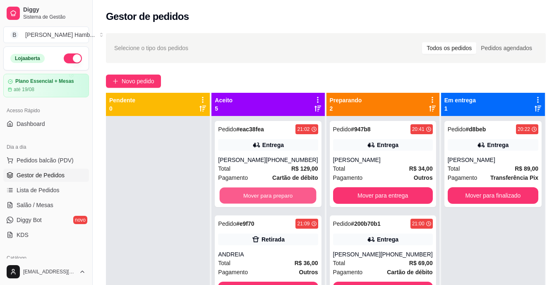
click at [248, 198] on button "Mover para preparo" at bounding box center [268, 195] width 97 height 16
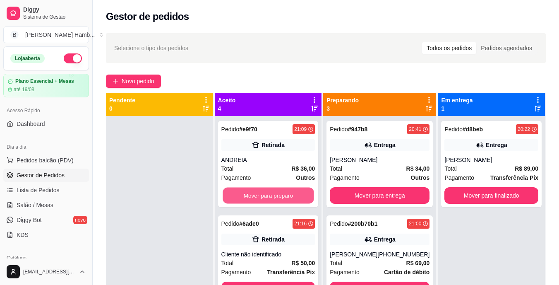
click at [248, 198] on button "Mover para preparo" at bounding box center [268, 195] width 91 height 16
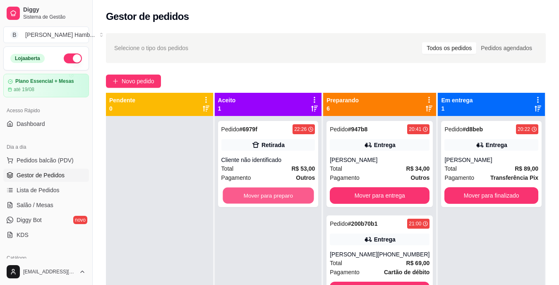
click at [248, 198] on button "Mover para preparo" at bounding box center [268, 195] width 91 height 16
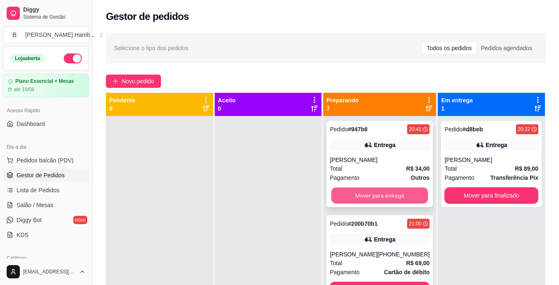
click at [350, 201] on button "Mover para entrega" at bounding box center [379, 195] width 97 height 16
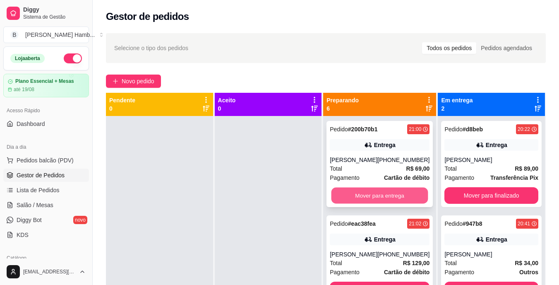
click at [355, 195] on button "Mover para entrega" at bounding box center [379, 195] width 97 height 16
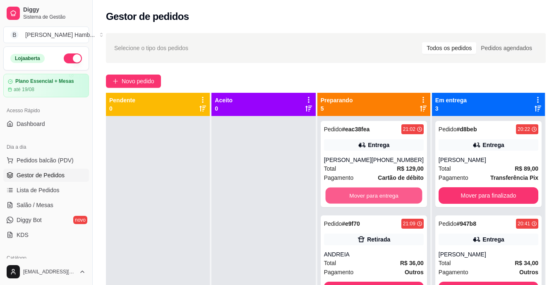
click at [355, 195] on button "Mover para entrega" at bounding box center [373, 195] width 97 height 16
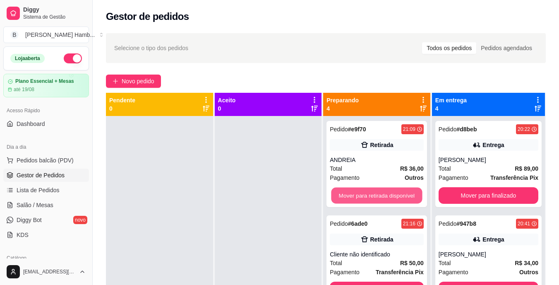
click at [355, 195] on button "Mover para retirada disponível" at bounding box center [376, 195] width 91 height 16
click at [355, 195] on button "Mover para entrega" at bounding box center [376, 195] width 91 height 16
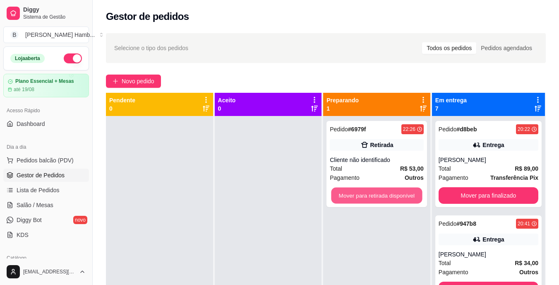
click at [355, 195] on button "Mover para retirada disponível" at bounding box center [376, 195] width 91 height 16
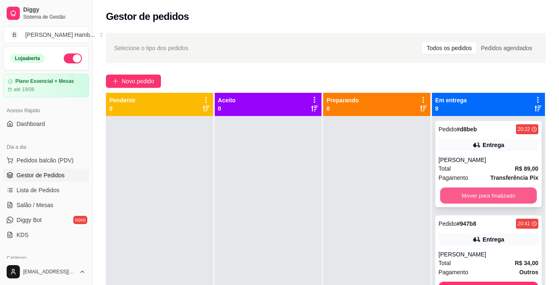
click at [453, 200] on button "Mover para finalizado" at bounding box center [488, 195] width 97 height 16
click at [458, 194] on button "Mover para finalizado" at bounding box center [489, 195] width 100 height 17
click at [458, 194] on button "Mover para finalizado" at bounding box center [488, 195] width 97 height 16
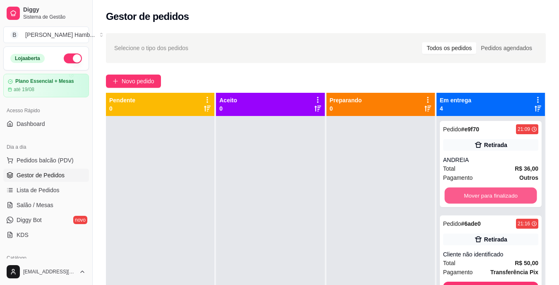
click at [458, 194] on button "Mover para finalizado" at bounding box center [490, 195] width 92 height 16
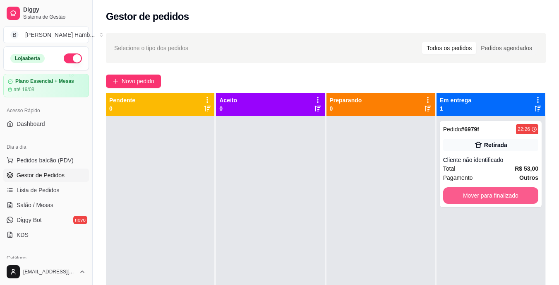
click at [458, 194] on button "Mover para finalizado" at bounding box center [490, 195] width 95 height 17
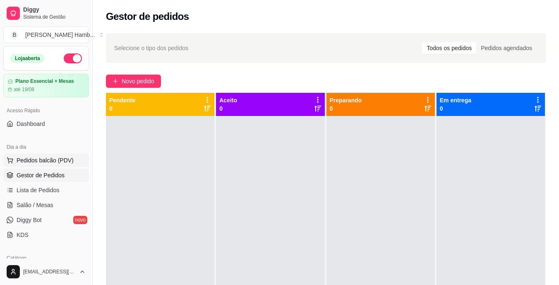
click at [64, 161] on span "Pedidos balcão (PDV)" at bounding box center [45, 160] width 57 height 8
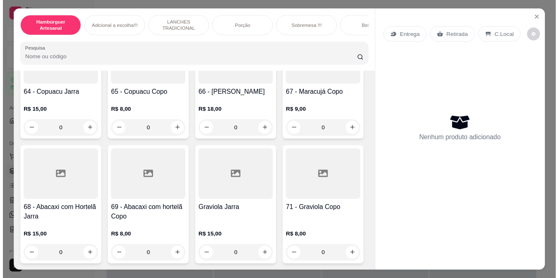
scroll to position [2994, 0]
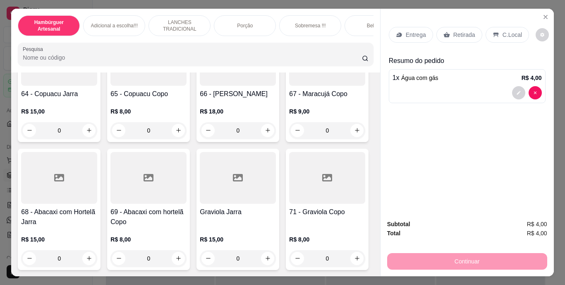
type input "2"
click at [451, 23] on div "Entrega Retirada C.Local" at bounding box center [467, 34] width 157 height 29
click at [453, 35] on p "Retirada" at bounding box center [464, 35] width 22 height 8
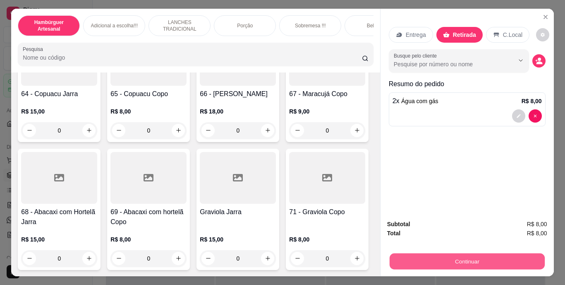
click at [459, 257] on button "Continuar" at bounding box center [466, 261] width 155 height 16
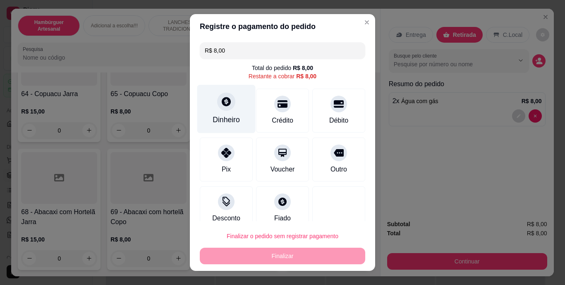
click at [230, 119] on div "Dinheiro" at bounding box center [226, 120] width 27 height 11
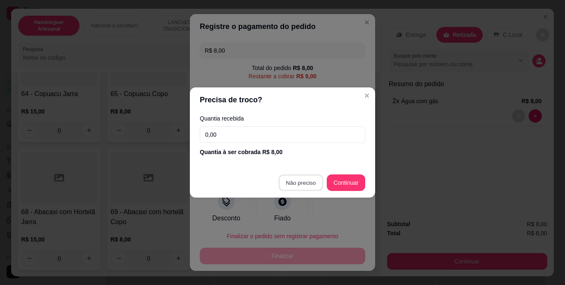
type input "R$ 0,00"
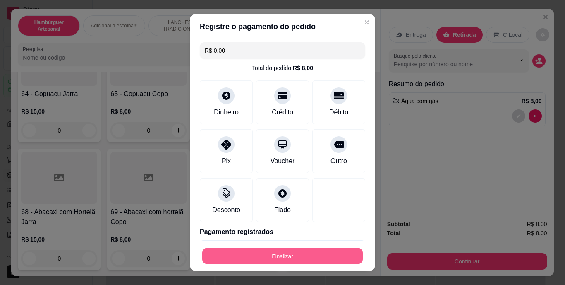
click at [276, 252] on button "Finalizar" at bounding box center [282, 255] width 161 height 16
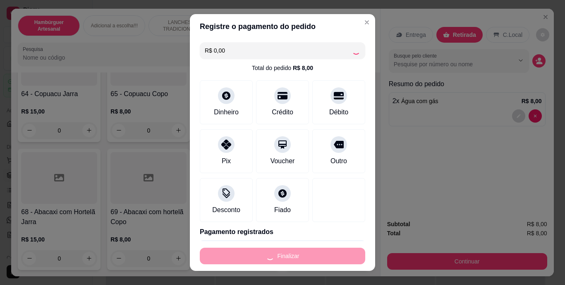
type input "0"
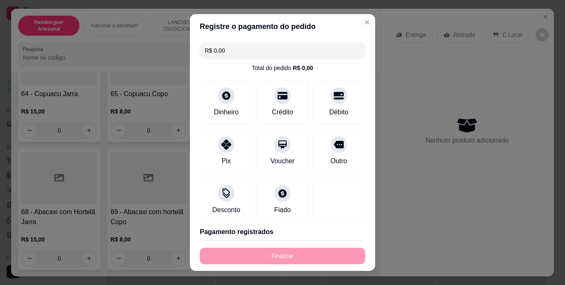
type input "-R$ 8,00"
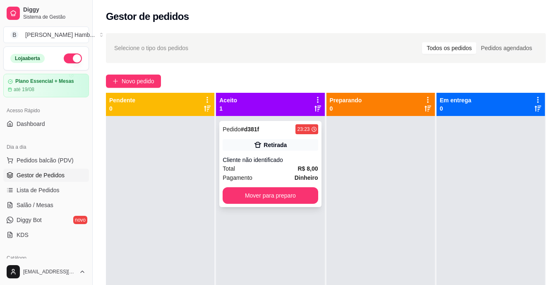
click at [273, 161] on div "Cliente não identificado" at bounding box center [270, 160] width 95 height 8
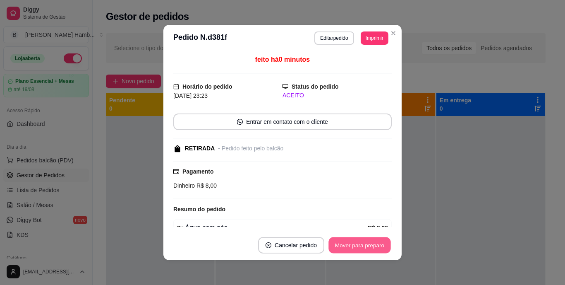
click at [335, 241] on button "Mover para preparo" at bounding box center [360, 245] width 62 height 16
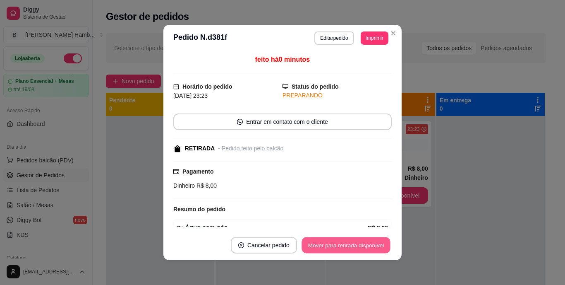
click at [335, 241] on button "Mover para retirada disponível" at bounding box center [346, 245] width 89 height 16
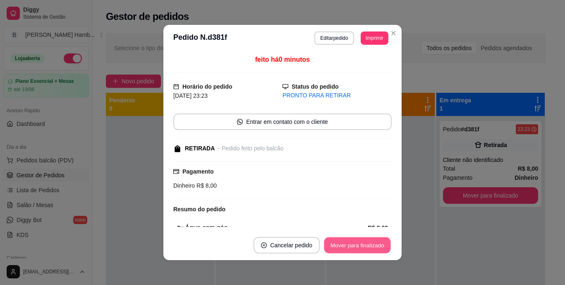
click at [335, 241] on button "Mover para finalizado" at bounding box center [357, 245] width 67 height 16
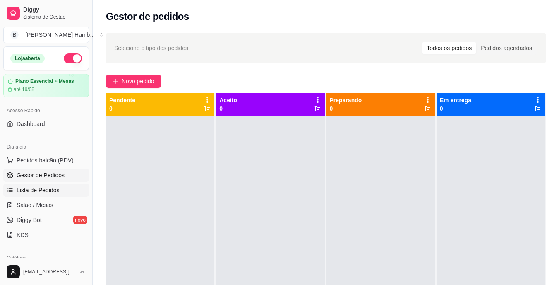
click at [57, 190] on span "Lista de Pedidos" at bounding box center [38, 190] width 43 height 8
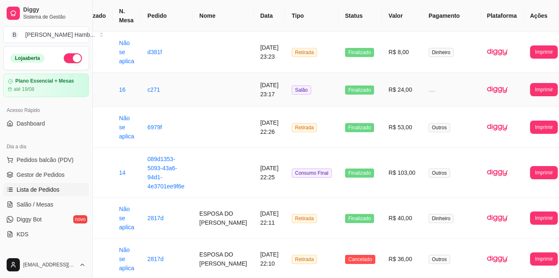
scroll to position [75, 38]
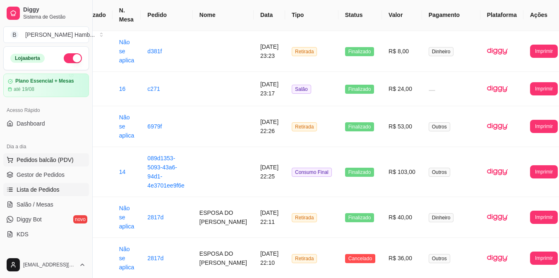
click at [38, 162] on span "Pedidos balcão (PDV)" at bounding box center [45, 160] width 57 height 8
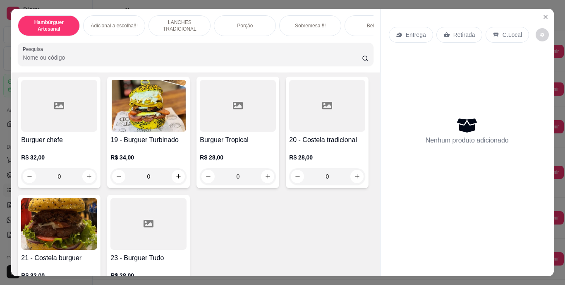
scroll to position [669, 0]
type input "1"
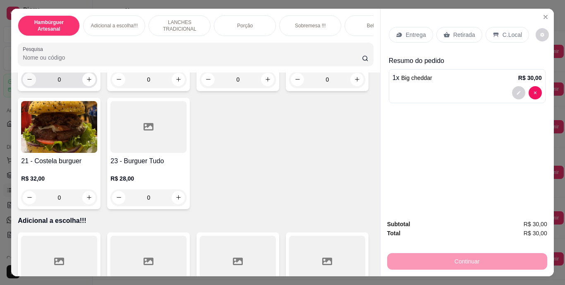
scroll to position [854, 0]
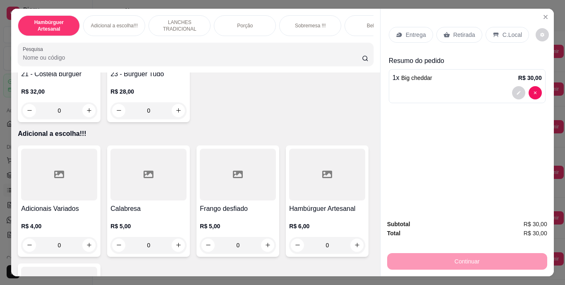
type input "1"
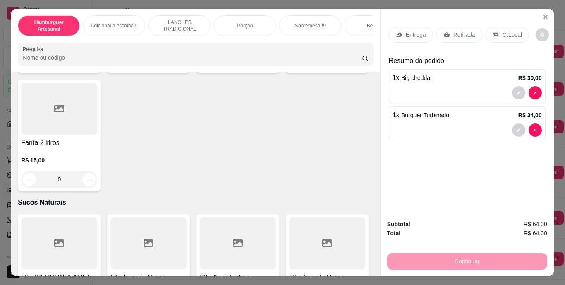
scroll to position [2627, 0]
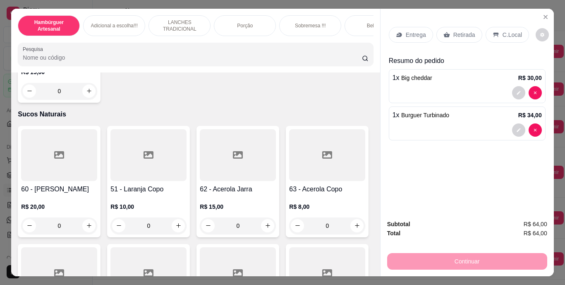
type input "1"
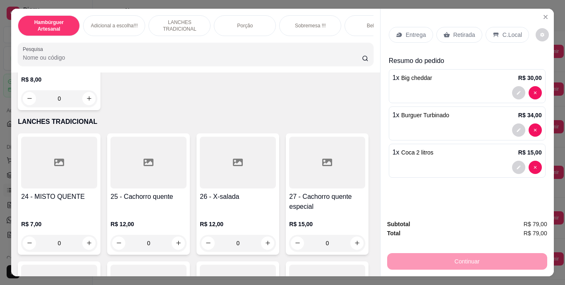
scroll to position [1124, 0]
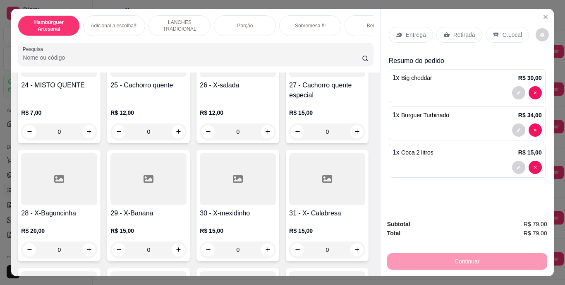
scroll to position [1230, 0]
type input "1"
click at [432, 254] on div "Continuar" at bounding box center [467, 260] width 160 height 19
click at [457, 36] on div "Retirada" at bounding box center [459, 35] width 46 height 16
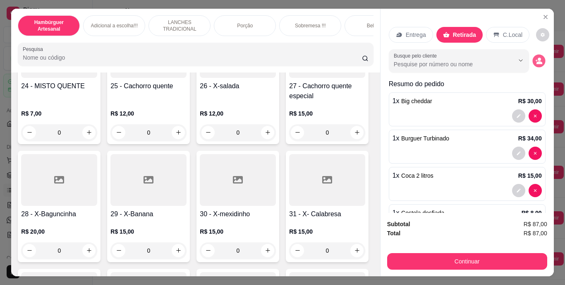
click at [533, 57] on button "decrease-product-quantity" at bounding box center [538, 60] width 13 height 13
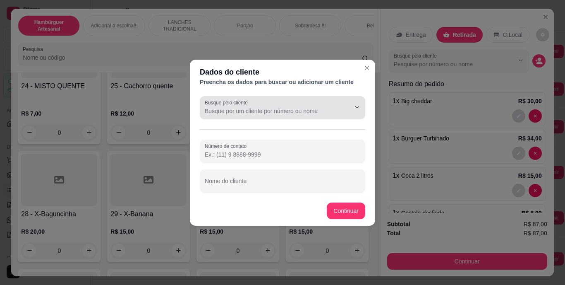
click at [332, 102] on div at bounding box center [283, 107] width 156 height 17
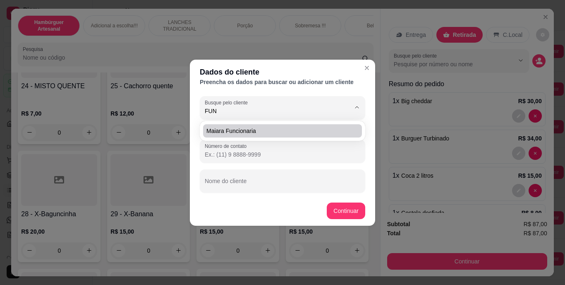
click at [327, 129] on span "maiara funcionaria" at bounding box center [278, 131] width 144 height 8
type input "maiara funcionaria"
type input "[PHONE_NUMBER]"
type input "maiara funcionaria"
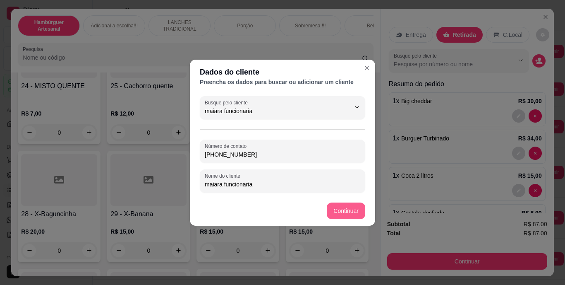
type input "maiara funcionaria"
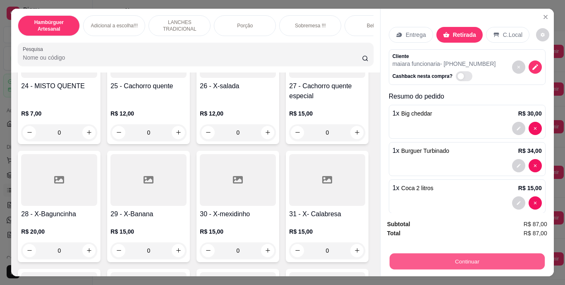
click at [427, 261] on button "Continuar" at bounding box center [466, 261] width 155 height 16
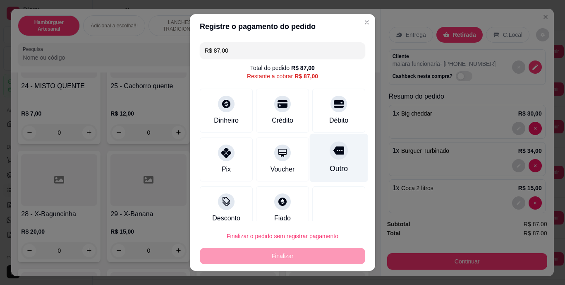
click at [331, 146] on div at bounding box center [339, 150] width 18 height 18
type input "R$ 0,00"
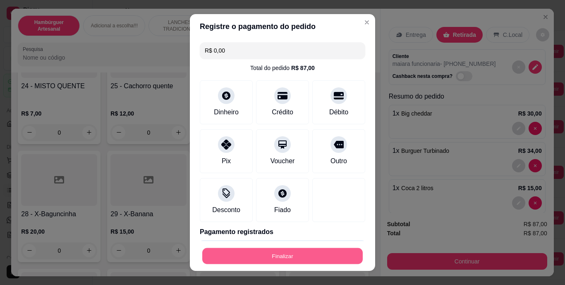
click at [269, 250] on button "Finalizar" at bounding box center [282, 255] width 161 height 16
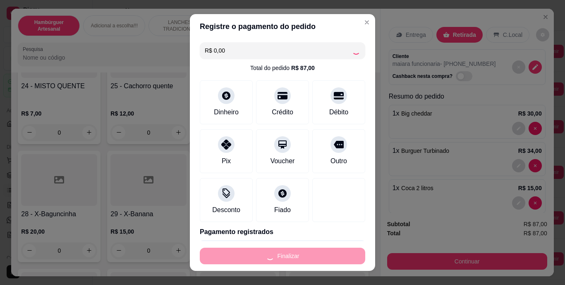
type input "0"
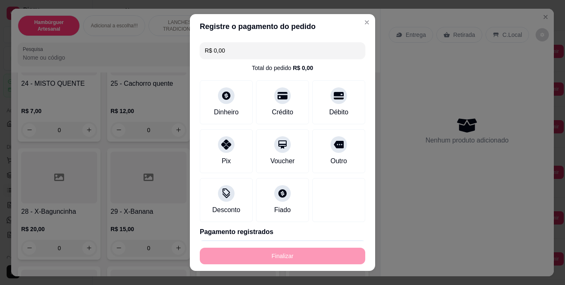
type input "-R$ 87,00"
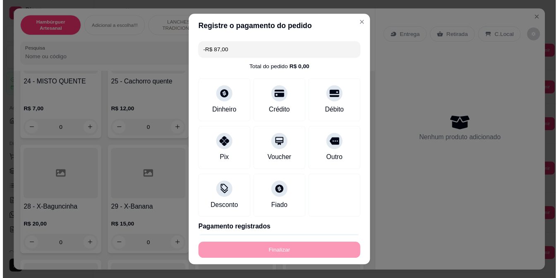
scroll to position [1229, 0]
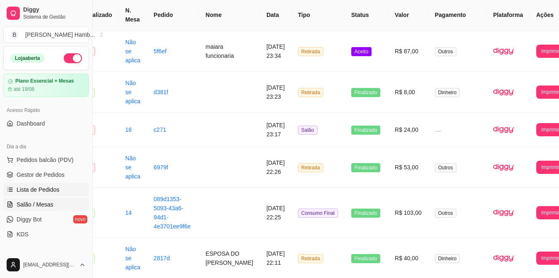
click at [43, 199] on link "Salão / Mesas" at bounding box center [46, 204] width 86 height 13
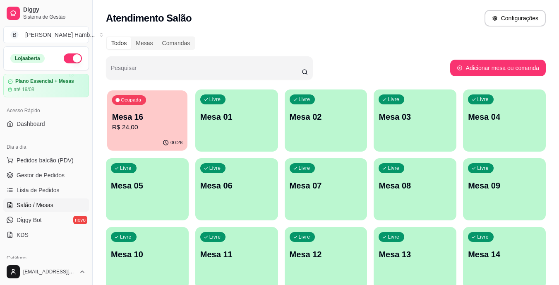
click at [188, 117] on div "Ocupada Mesa 16 R$ 24,00 00:28 Livre Mesa 01 Livre Mesa 02 Livre Mesa 03 Livre …" at bounding box center [326, 223] width 440 height 268
click at [161, 126] on p "R$ 24,00" at bounding box center [147, 127] width 73 height 10
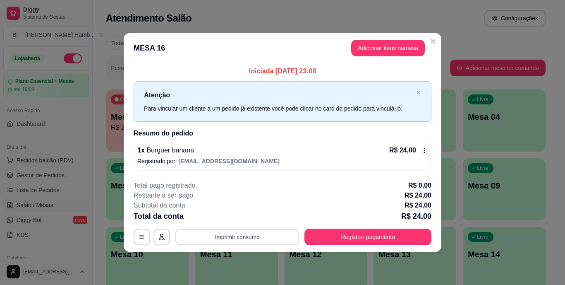
click at [238, 238] on button "Imprimir consumo" at bounding box center [237, 236] width 124 height 16
click at [237, 219] on button "IMPRESSORA" at bounding box center [240, 217] width 58 height 13
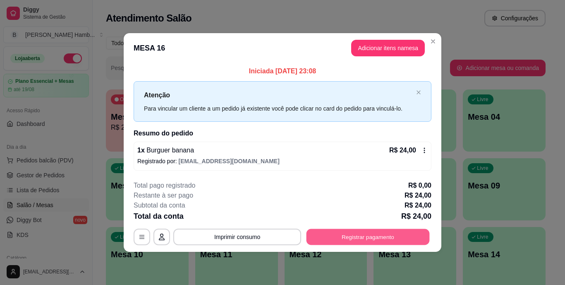
click at [348, 234] on button "Registrar pagamento" at bounding box center [368, 236] width 123 height 16
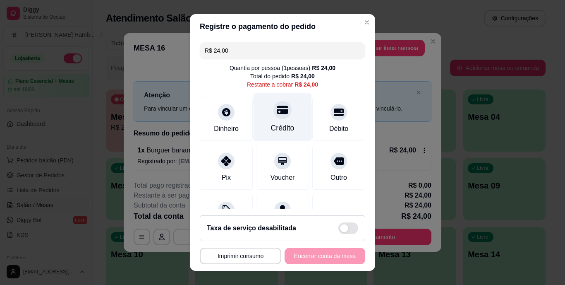
click at [275, 118] on div at bounding box center [282, 110] width 18 height 18
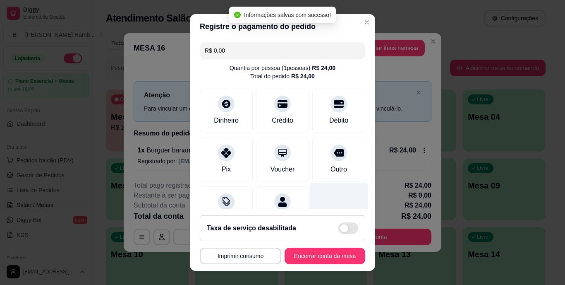
type input "R$ 0,00"
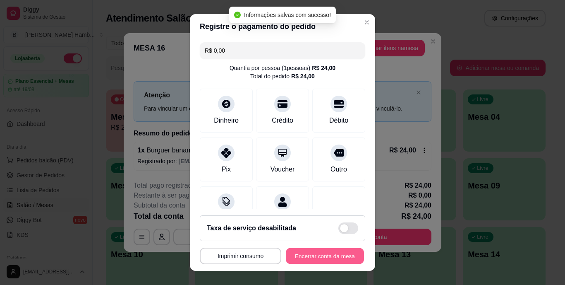
click at [300, 253] on button "Encerrar conta da mesa" at bounding box center [325, 255] width 78 height 16
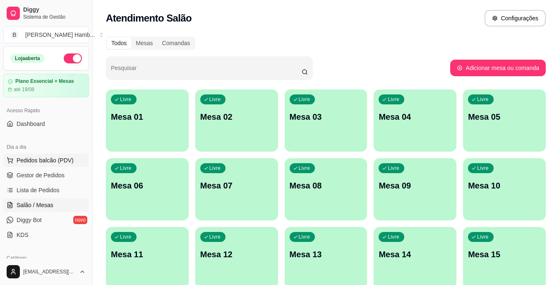
click at [70, 161] on span "Pedidos balcão (PDV)" at bounding box center [45, 160] width 57 height 8
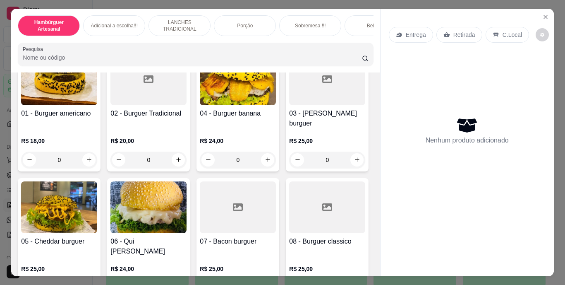
scroll to position [140, 0]
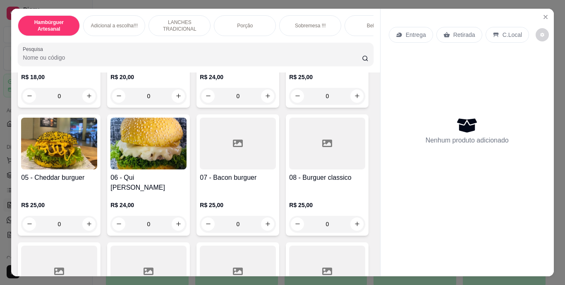
click at [459, 78] on div "Hambúrguer Artesanal Adicional a escolha!!! LANCHES TRADICIONAL Porção Sobremes…" at bounding box center [282, 143] width 542 height 268
click at [542, 14] on icon "Close" at bounding box center [545, 17] width 7 height 7
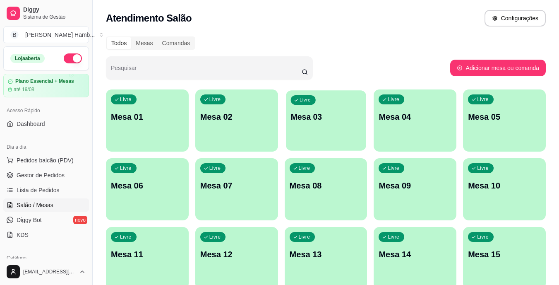
click at [309, 118] on p "Mesa 03" at bounding box center [325, 116] width 71 height 11
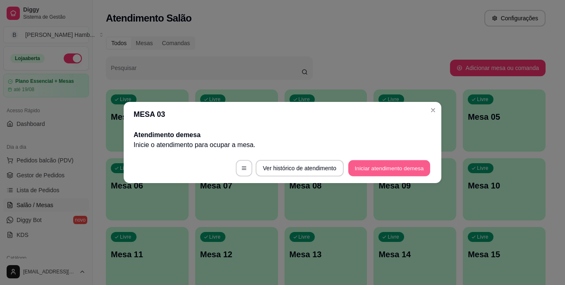
click at [373, 163] on button "Iniciar atendimento de mesa" at bounding box center [389, 168] width 82 height 16
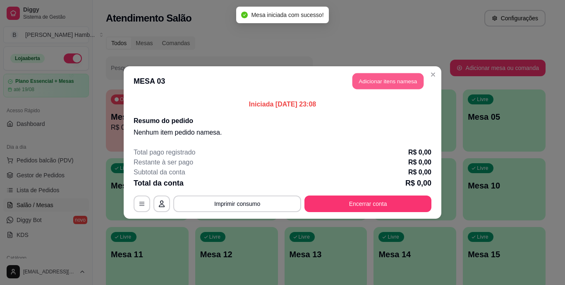
click at [391, 77] on button "Adicionar itens na mesa" at bounding box center [388, 81] width 71 height 16
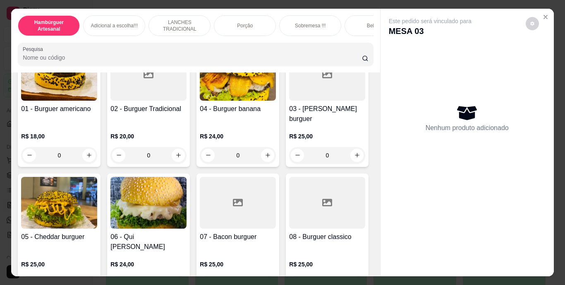
scroll to position [84, 0]
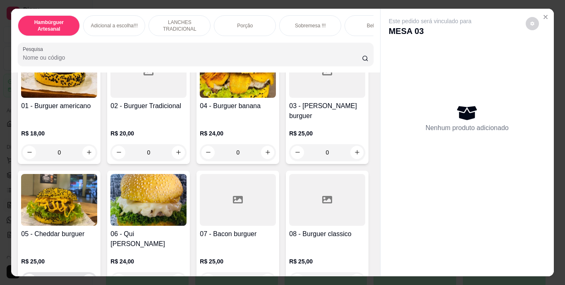
click at [92, 277] on icon "increase-product-quantity" at bounding box center [89, 280] width 6 height 6
type input "1"
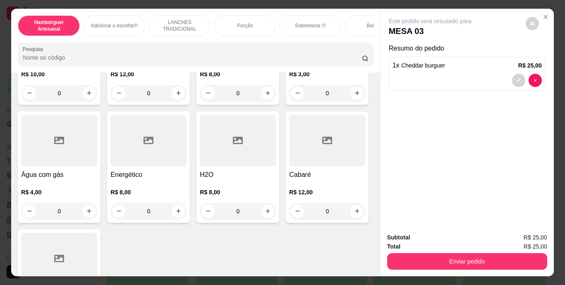
scroll to position [2395, 0]
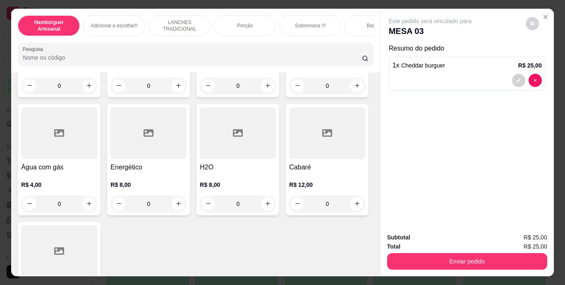
type input "1"
click at [516, 115] on icon "decrease-product-quantity" at bounding box center [518, 117] width 5 height 5
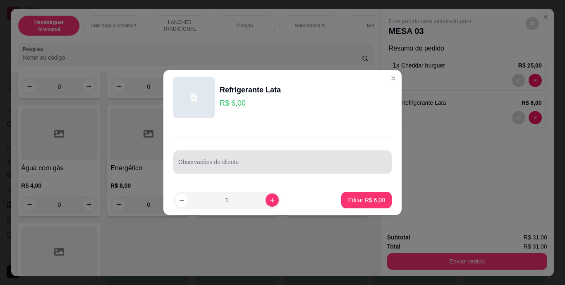
click at [360, 154] on div at bounding box center [282, 161] width 209 height 17
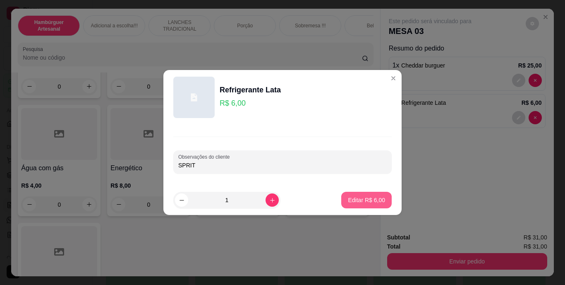
type input "SPRIT"
click at [372, 199] on p "Editar R$ 6,00" at bounding box center [367, 200] width 36 height 8
type input "0"
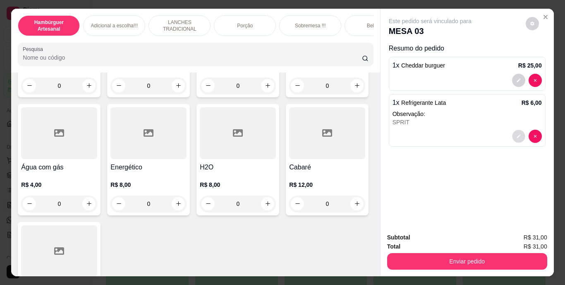
click at [517, 134] on icon "decrease-product-quantity" at bounding box center [519, 136] width 4 height 4
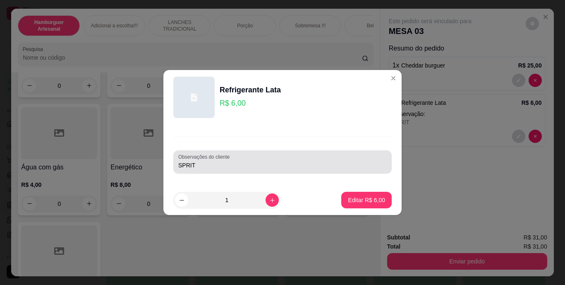
click at [253, 169] on div "SPRIT" at bounding box center [282, 161] width 209 height 17
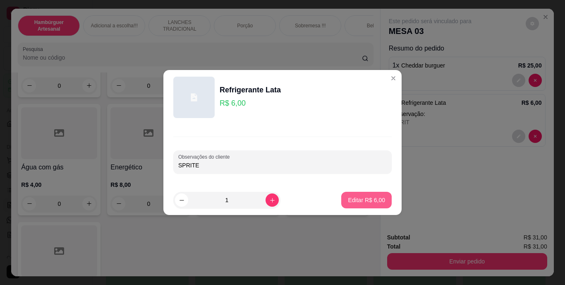
type input "SPRITE"
click at [369, 194] on button "Editar R$ 6,00" at bounding box center [366, 200] width 49 height 16
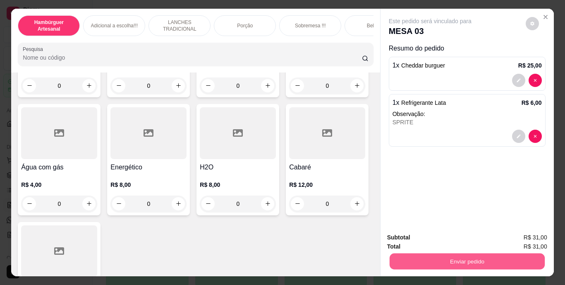
click at [424, 255] on button "Enviar pedido" at bounding box center [466, 261] width 155 height 16
click at [407, 233] on button "Não registrar e enviar pedido" at bounding box center [440, 237] width 84 height 15
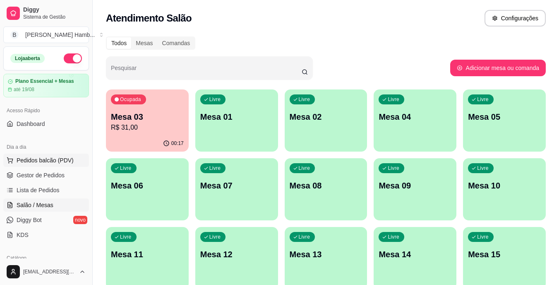
click at [42, 164] on span "Pedidos balcão (PDV)" at bounding box center [45, 160] width 57 height 8
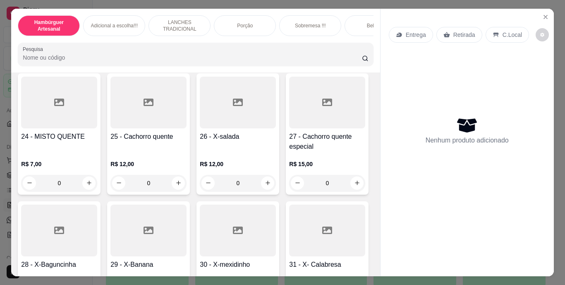
scroll to position [1177, 0]
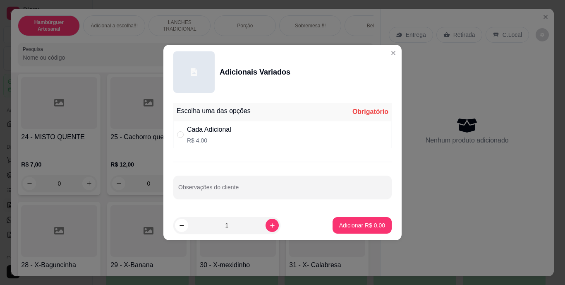
click at [183, 128] on div "Cada Adicional R$ 4,00" at bounding box center [282, 134] width 218 height 27
radio input "true"
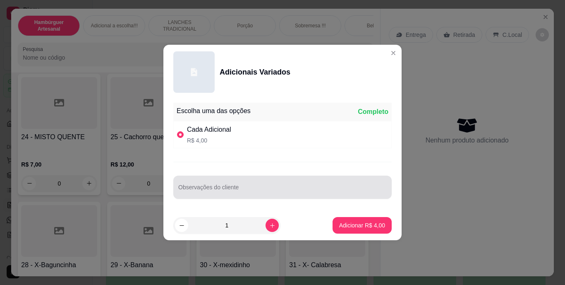
click at [240, 195] on div at bounding box center [282, 187] width 209 height 17
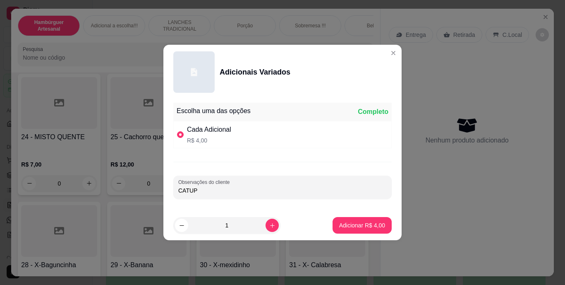
type input "CATUP"
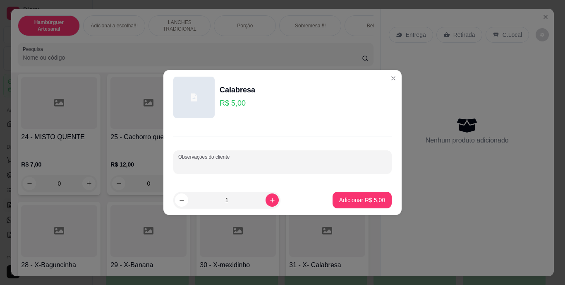
click at [257, 165] on input "Observações do cliente" at bounding box center [282, 165] width 209 height 8
type input "CATUPIRY"
click at [340, 196] on p "Adicionar R$ 5,00" at bounding box center [362, 200] width 45 height 8
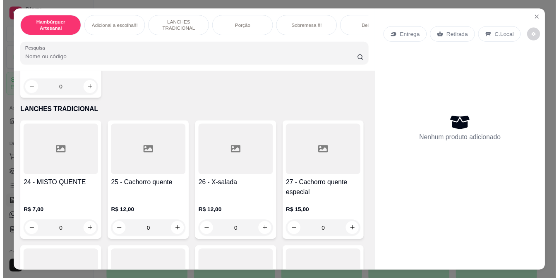
scroll to position [1127, 0]
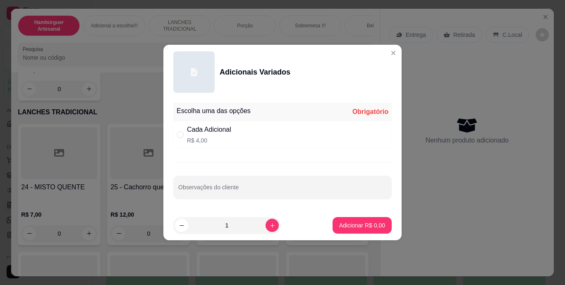
click at [184, 135] on div "" at bounding box center [182, 134] width 10 height 9
radio input "true"
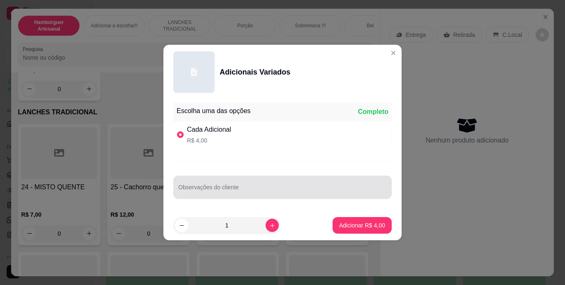
click at [216, 183] on div at bounding box center [282, 187] width 209 height 17
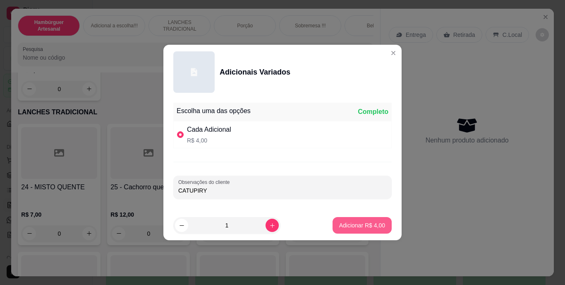
type input "CATUPIRY"
click at [341, 225] on p "Adicionar R$ 4,00" at bounding box center [362, 225] width 45 height 8
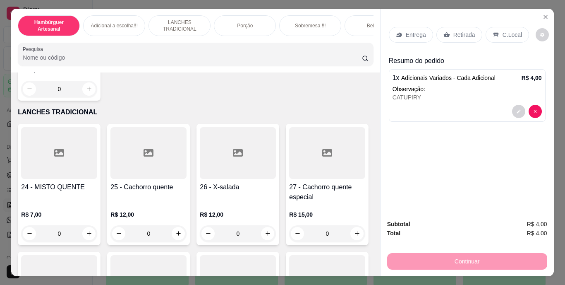
click at [455, 27] on div "Retirada" at bounding box center [459, 35] width 46 height 16
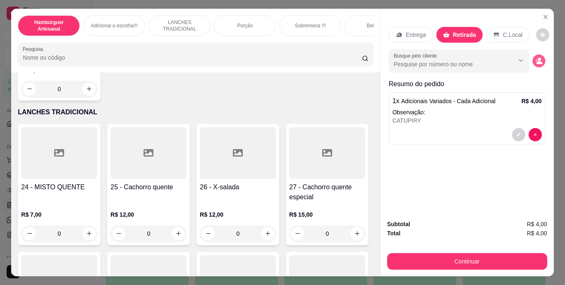
click at [539, 57] on icon "decrease-product-quantity" at bounding box center [538, 60] width 7 height 7
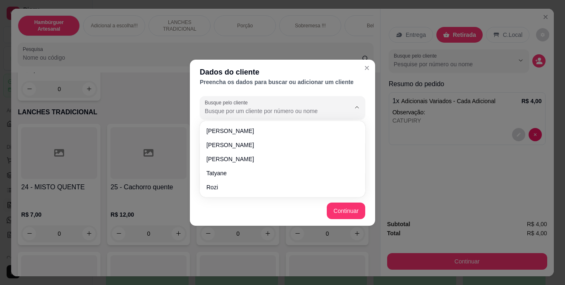
click at [305, 108] on input "Busque pelo cliente" at bounding box center [271, 111] width 132 height 8
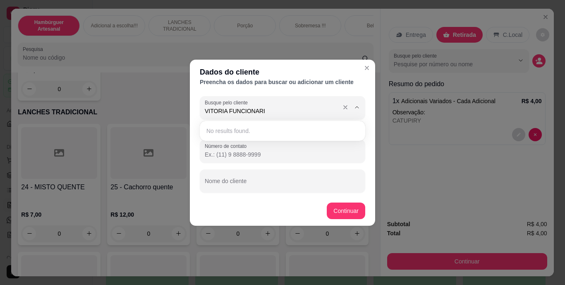
type input "VITORIA FUNCIONARIA"
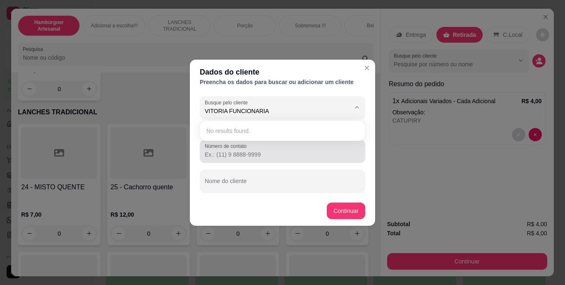
click at [289, 151] on input "Número de contato" at bounding box center [283, 154] width 156 height 8
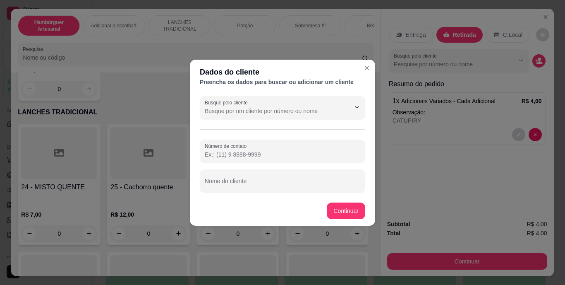
click at [289, 151] on input "Número de contato" at bounding box center [283, 154] width 156 height 8
type input "6"
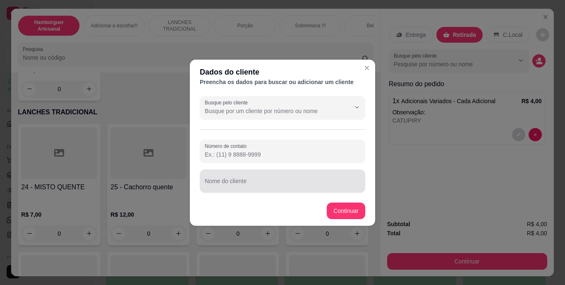
click at [281, 177] on div at bounding box center [283, 181] width 156 height 17
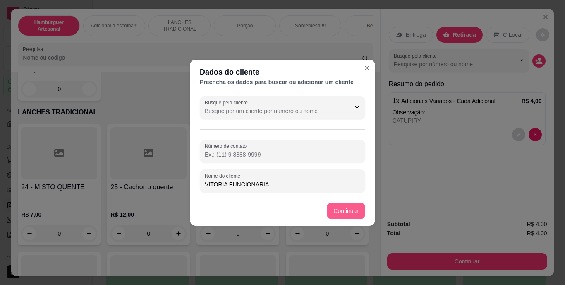
type input "VITORIA FUNCIONARIA"
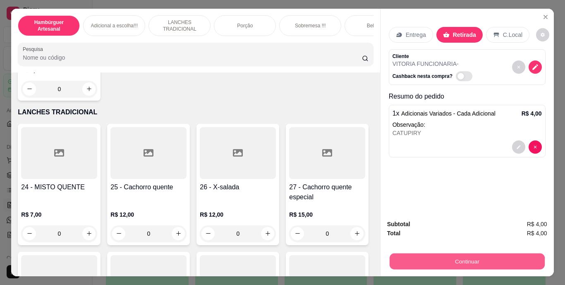
click at [416, 257] on button "Continuar" at bounding box center [466, 261] width 155 height 16
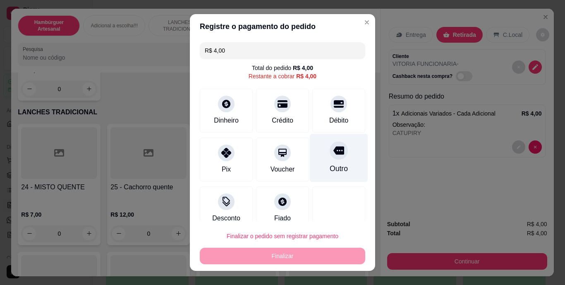
click at [330, 158] on div at bounding box center [339, 150] width 18 height 18
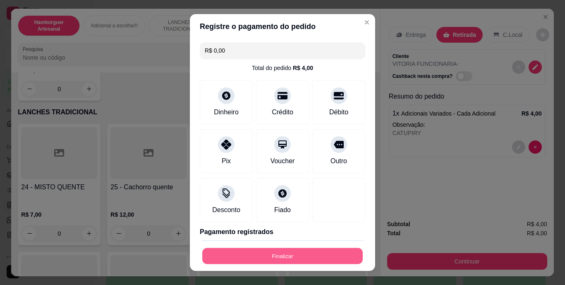
click at [283, 253] on button "Finalizar" at bounding box center [282, 255] width 161 height 16
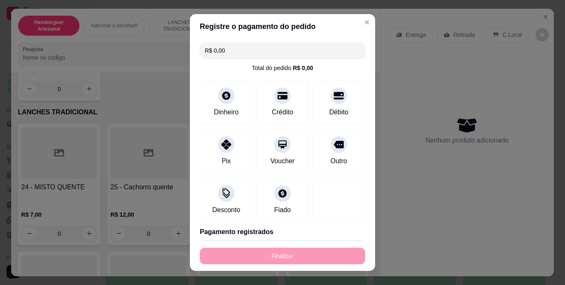
type input "-R$ 4,00"
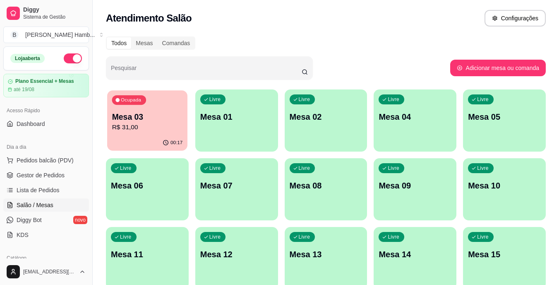
click at [155, 103] on div "Ocupada Mesa 03 R$ 31,00" at bounding box center [147, 112] width 80 height 45
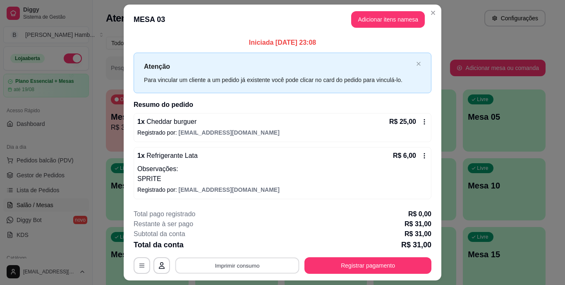
click at [269, 267] on button "Imprimir consumo" at bounding box center [237, 265] width 124 height 16
click at [254, 245] on button "IMPRESSORA" at bounding box center [237, 246] width 58 height 13
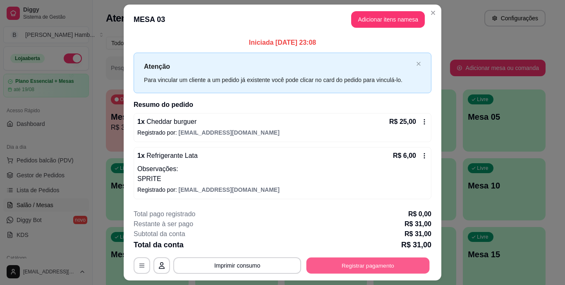
click at [341, 265] on button "Registrar pagamento" at bounding box center [368, 265] width 123 height 16
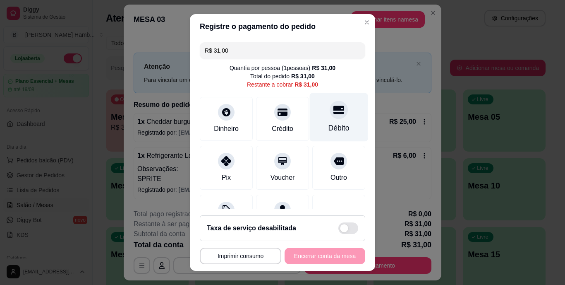
click at [329, 123] on div "Débito" at bounding box center [339, 128] width 21 height 11
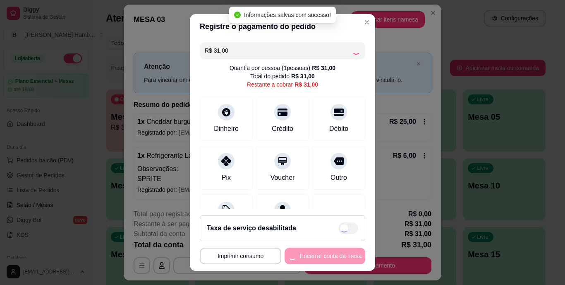
type input "R$ 0,00"
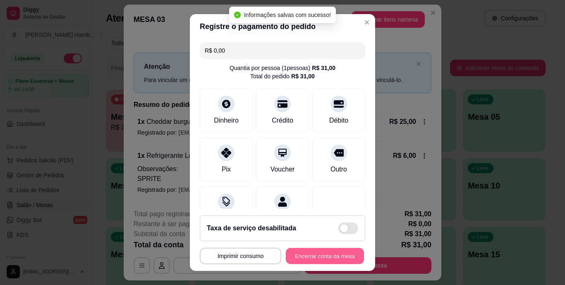
click at [312, 255] on button "Encerrar conta da mesa" at bounding box center [325, 255] width 78 height 16
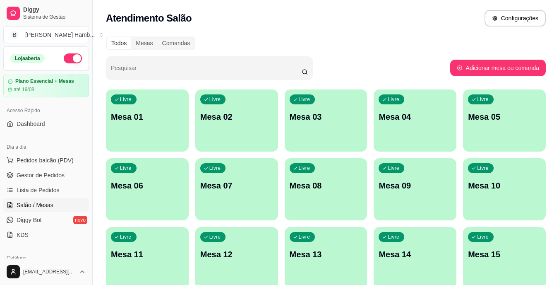
click at [34, 177] on span "Gestor de Pedidos" at bounding box center [41, 175] width 48 height 8
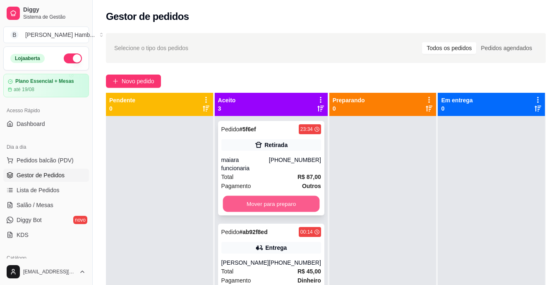
click at [269, 209] on button "Mover para preparo" at bounding box center [271, 204] width 97 height 16
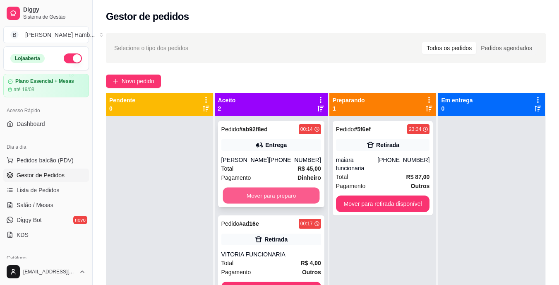
click at [273, 196] on button "Mover para preparo" at bounding box center [271, 195] width 97 height 16
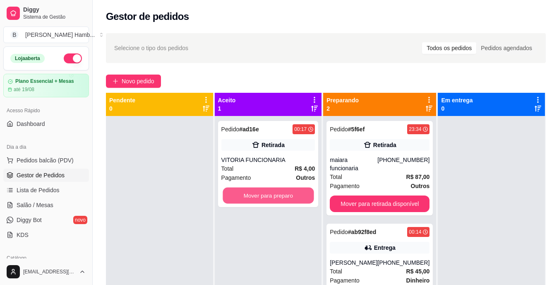
click at [273, 196] on button "Mover para preparo" at bounding box center [268, 195] width 91 height 16
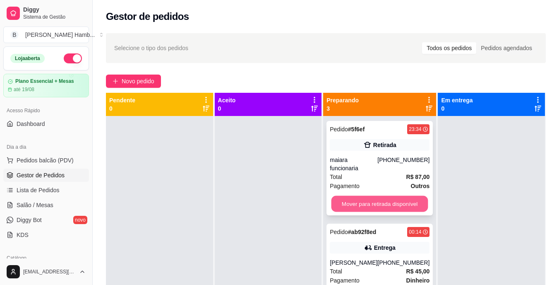
click at [359, 196] on button "Mover para retirada disponível" at bounding box center [379, 204] width 97 height 16
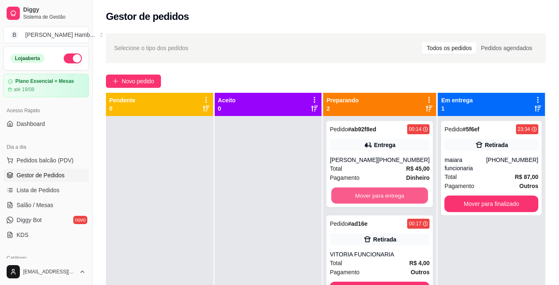
click at [359, 192] on button "Mover para entrega" at bounding box center [379, 195] width 97 height 16
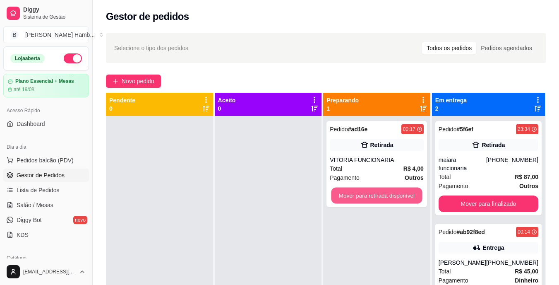
click at [359, 192] on button "Mover para retirada disponível" at bounding box center [376, 195] width 91 height 16
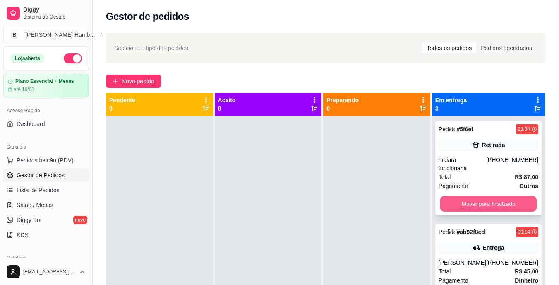
click at [459, 199] on button "Mover para finalizado" at bounding box center [488, 204] width 97 height 16
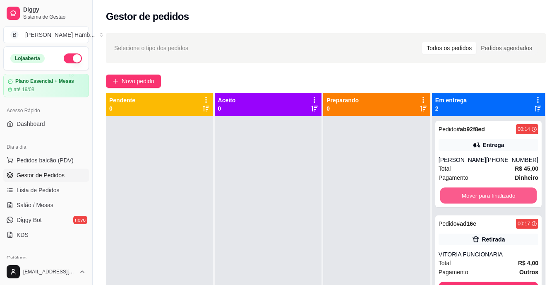
click at [459, 199] on button "Mover para finalizado" at bounding box center [488, 195] width 97 height 16
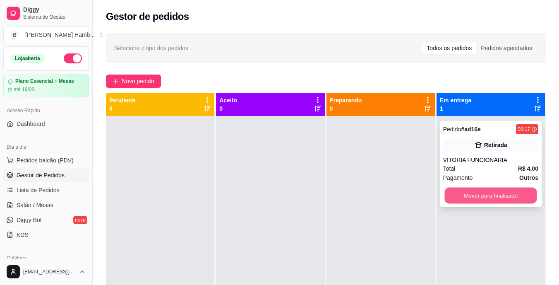
click at [460, 196] on button "Mover para finalizado" at bounding box center [490, 195] width 92 height 16
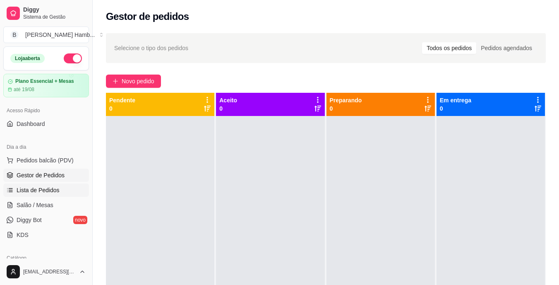
click at [76, 189] on link "Lista de Pedidos" at bounding box center [46, 189] width 86 height 13
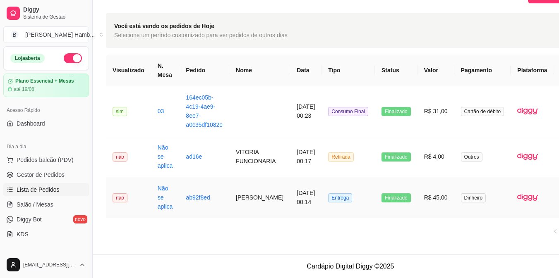
scroll to position [20, 43]
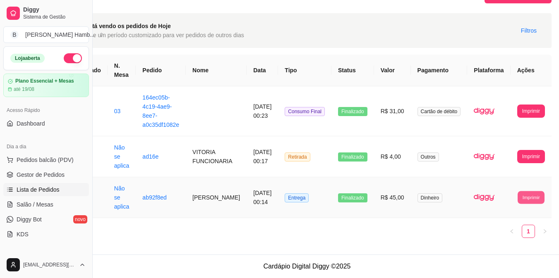
click at [525, 195] on button "Imprimir" at bounding box center [531, 197] width 27 height 13
click at [456, 197] on td "Dinheiro" at bounding box center [439, 197] width 57 height 41
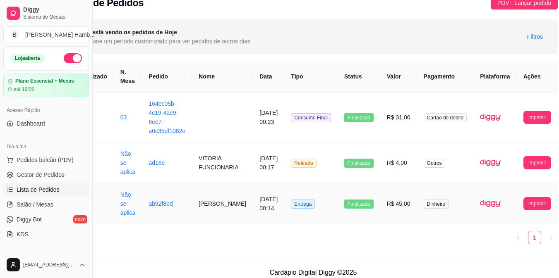
click at [454, 197] on td "Dinheiro" at bounding box center [445, 204] width 57 height 41
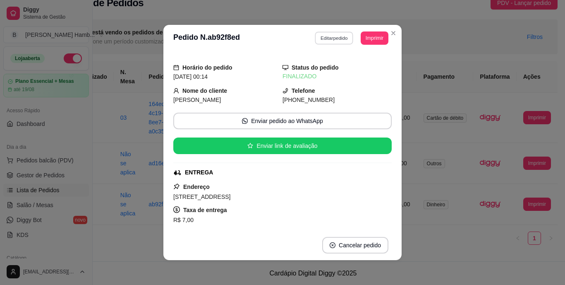
click at [344, 39] on button "Editar pedido" at bounding box center [334, 37] width 38 height 13
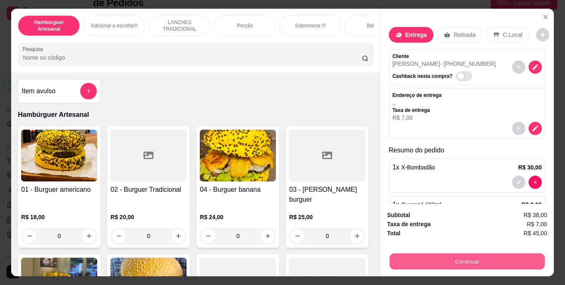
click at [437, 256] on button "Continuar" at bounding box center [466, 261] width 155 height 16
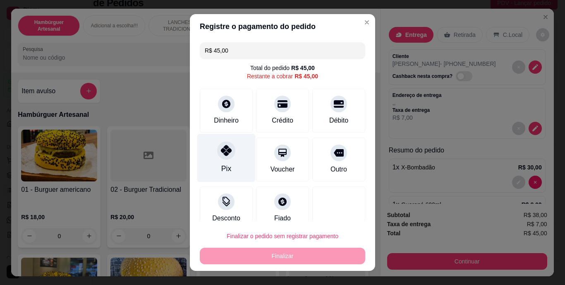
click at [213, 159] on div "Pix" at bounding box center [226, 158] width 58 height 48
type input "R$ 0,00"
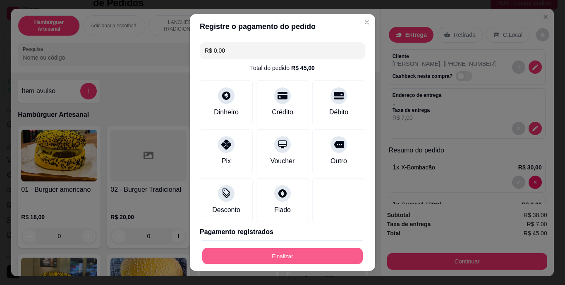
click at [280, 251] on button "Finalizar" at bounding box center [282, 255] width 161 height 16
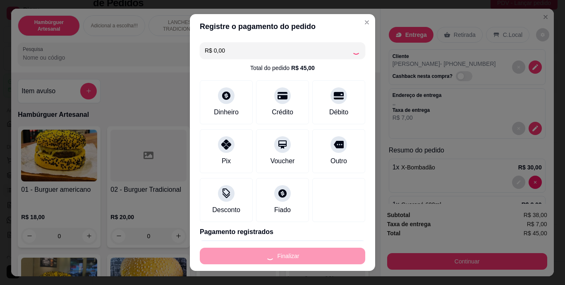
type input "0"
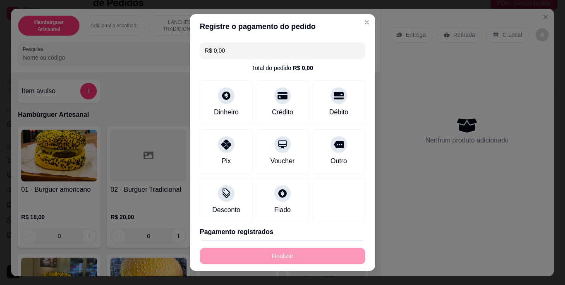
type input "-R$ 45,00"
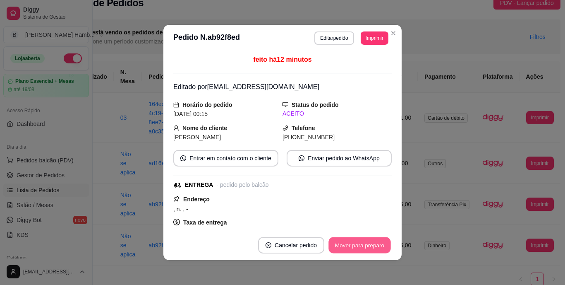
click at [342, 242] on button "Mover para preparo" at bounding box center [360, 245] width 62 height 16
click at [342, 242] on button "Mover para entrega" at bounding box center [360, 245] width 62 height 16
click at [342, 242] on button "Mover para finalizado" at bounding box center [357, 245] width 67 height 16
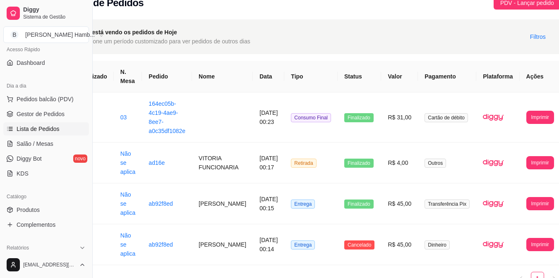
scroll to position [45, 0]
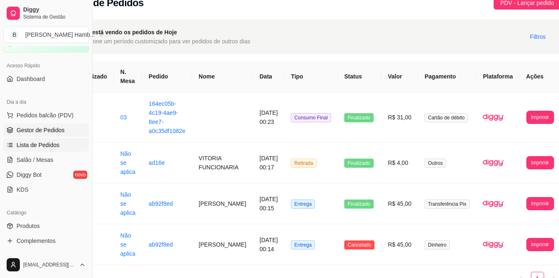
click at [58, 128] on span "Gestor de Pedidos" at bounding box center [41, 130] width 48 height 8
